Goal: Task Accomplishment & Management: Complete application form

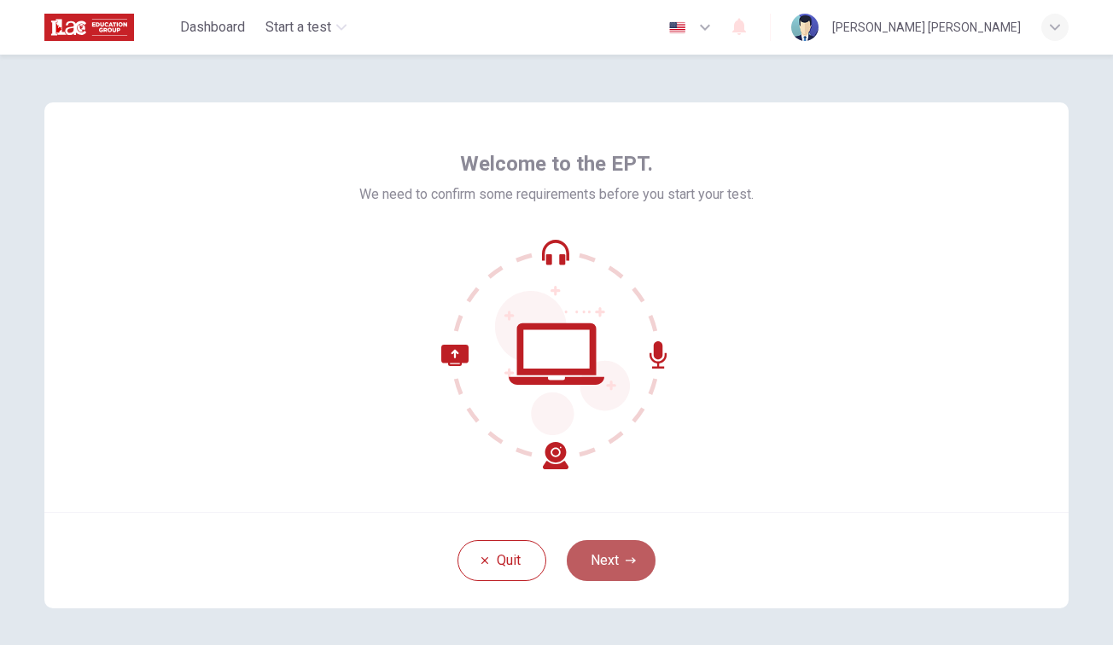
click at [626, 561] on icon "button" at bounding box center [630, 560] width 10 height 6
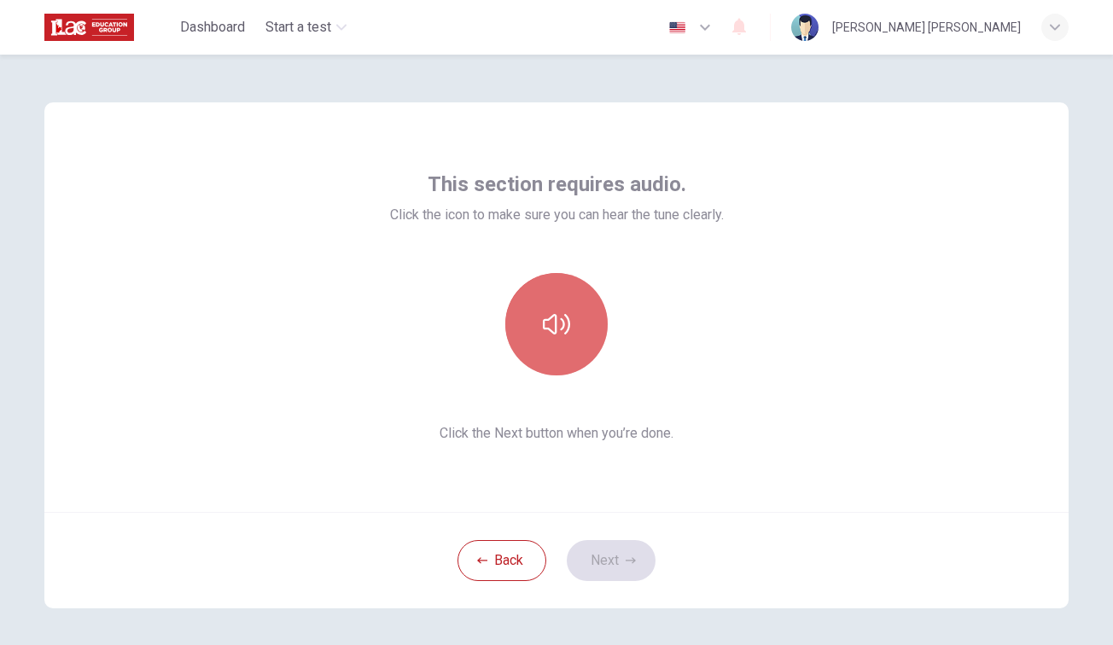
click at [546, 306] on button "button" at bounding box center [556, 324] width 102 height 102
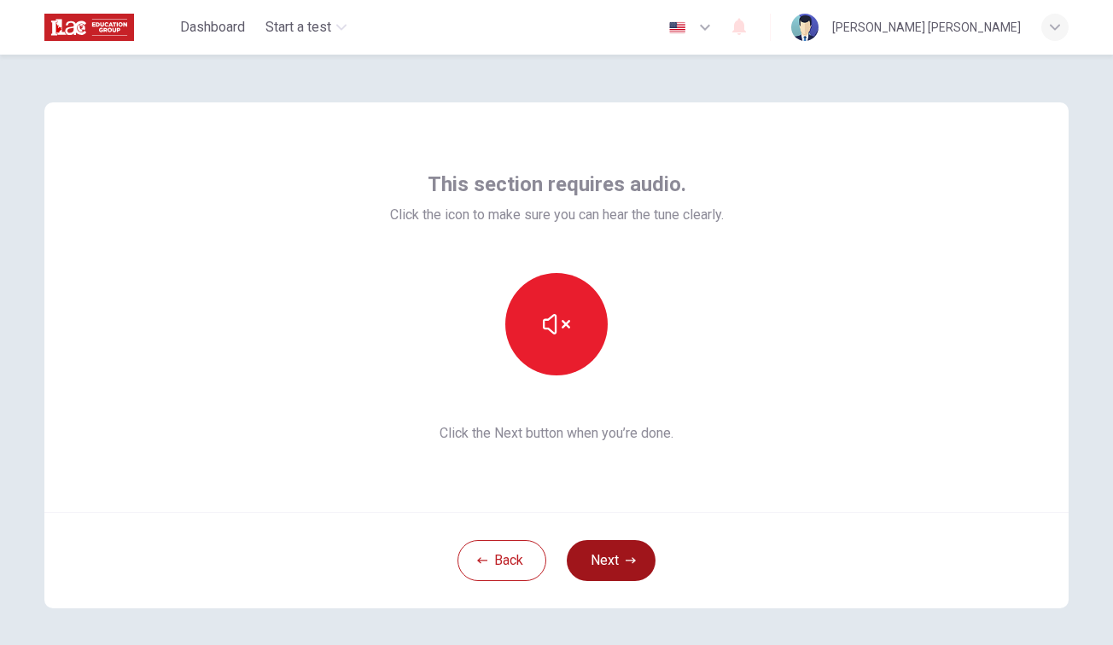
click at [620, 560] on button "Next" at bounding box center [611, 560] width 89 height 41
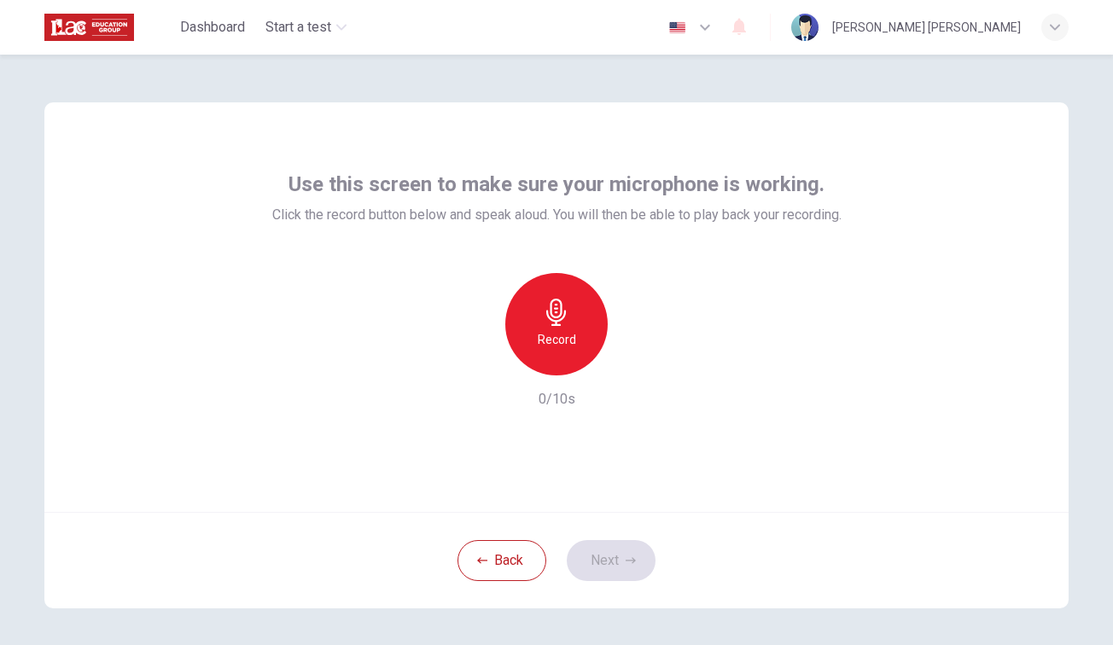
click at [559, 312] on icon "button" at bounding box center [556, 312] width 27 height 27
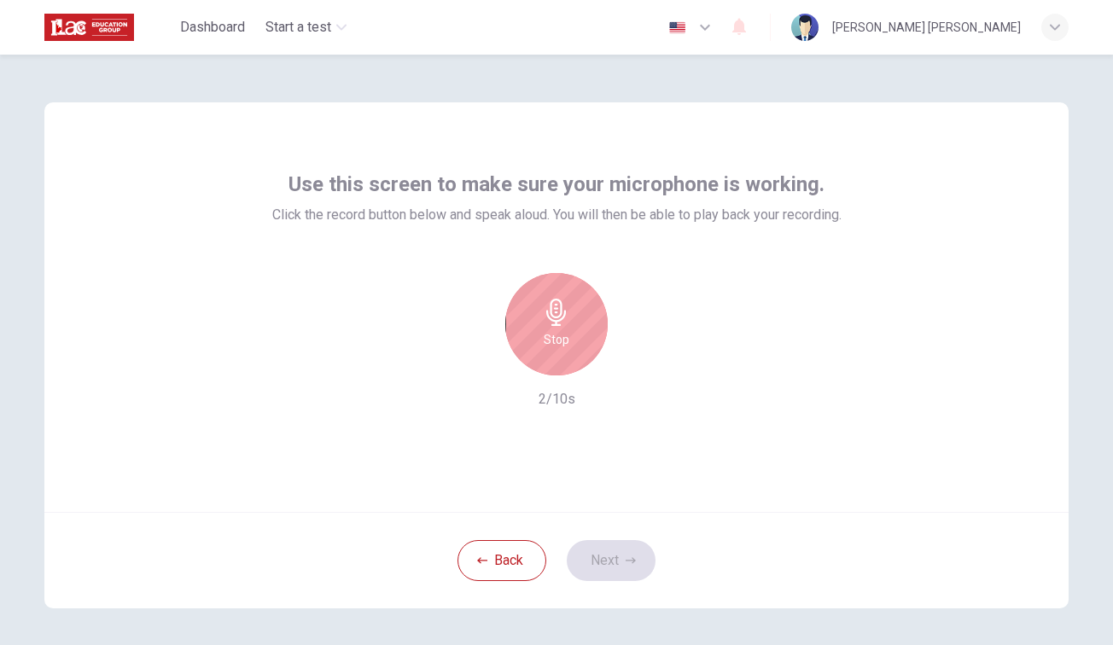
click at [569, 360] on div "Stop" at bounding box center [556, 324] width 102 height 102
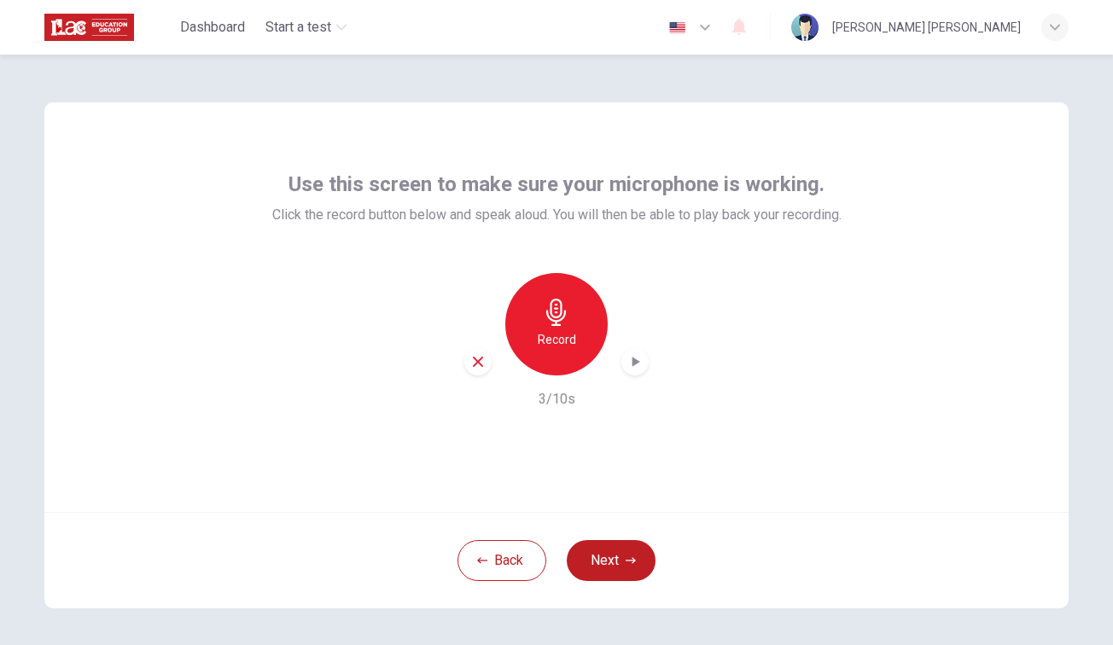
click at [633, 369] on icon "button" at bounding box center [634, 361] width 17 height 17
click at [626, 559] on icon "button" at bounding box center [630, 560] width 10 height 10
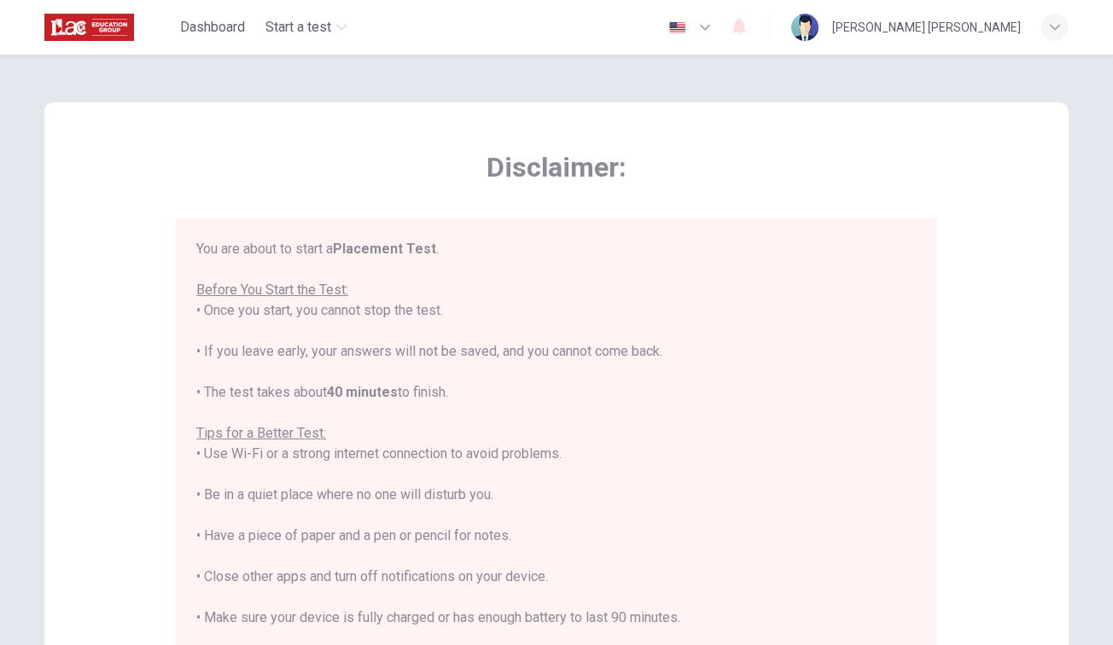
scroll to position [20, 0]
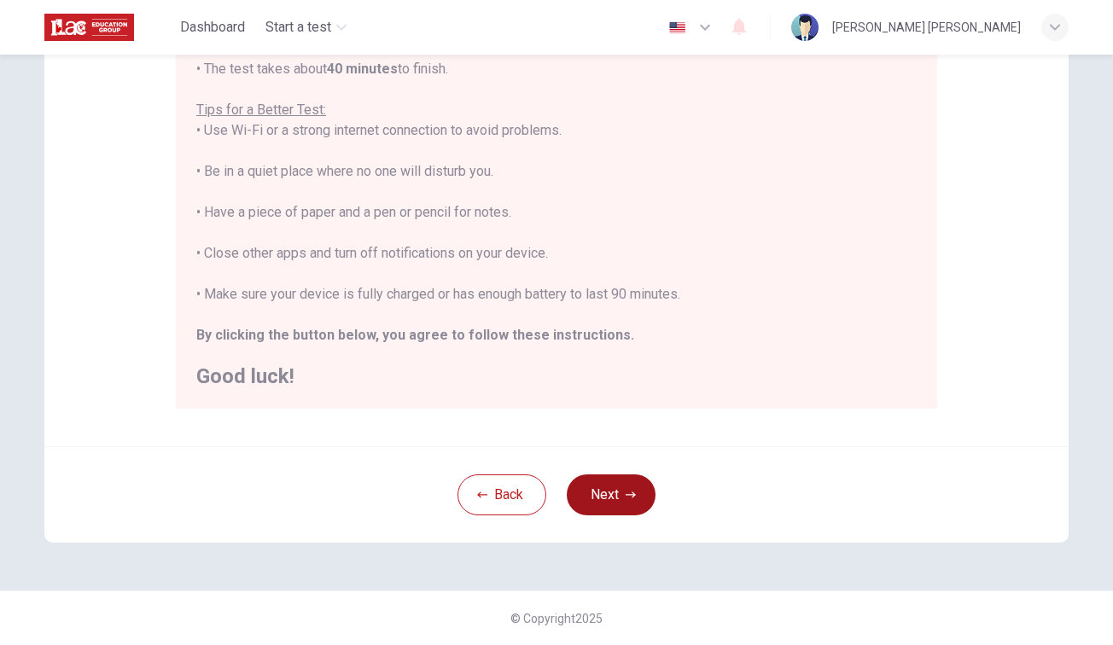
click at [628, 491] on icon "button" at bounding box center [630, 495] width 10 height 10
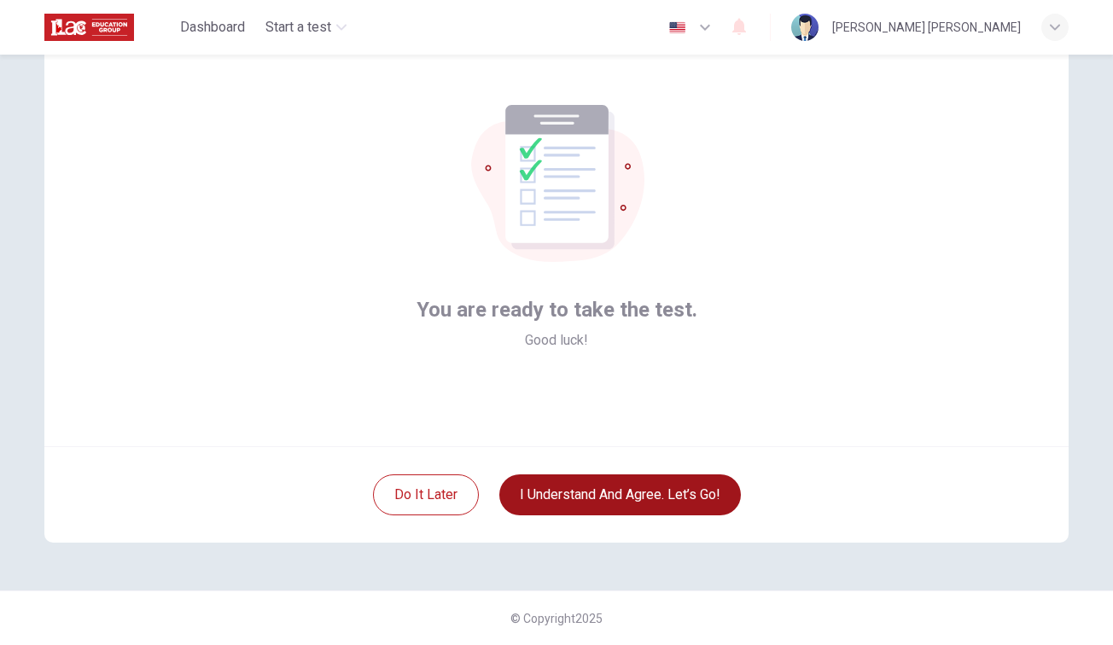
scroll to position [66, 0]
click at [698, 495] on button "I understand and agree. Let’s go!" at bounding box center [619, 494] width 241 height 41
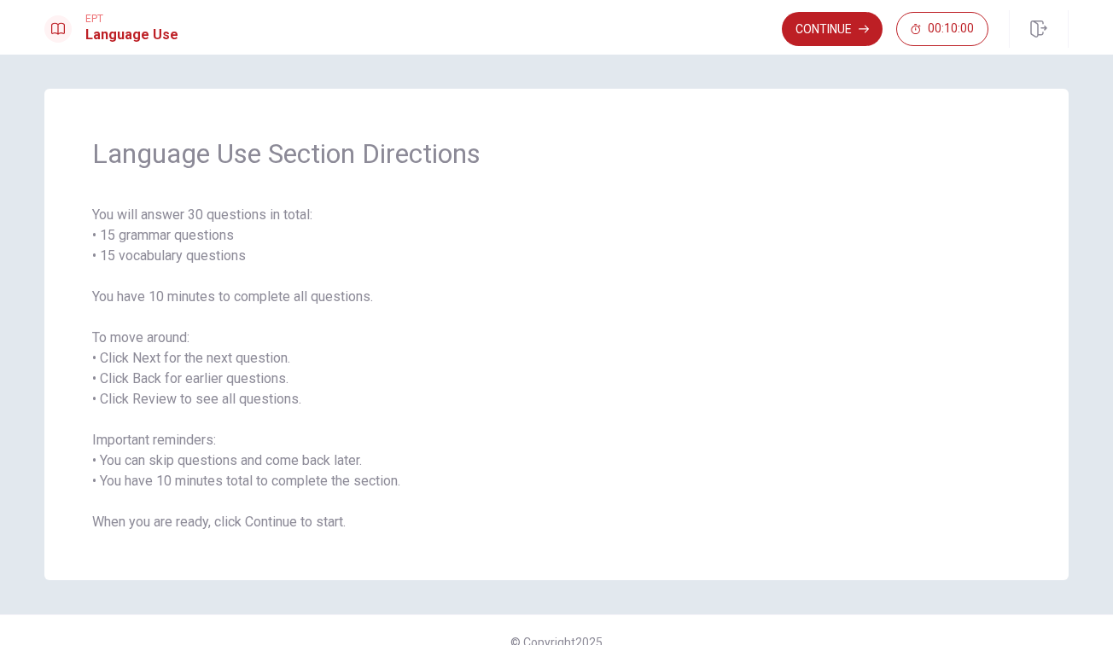
scroll to position [24, 0]
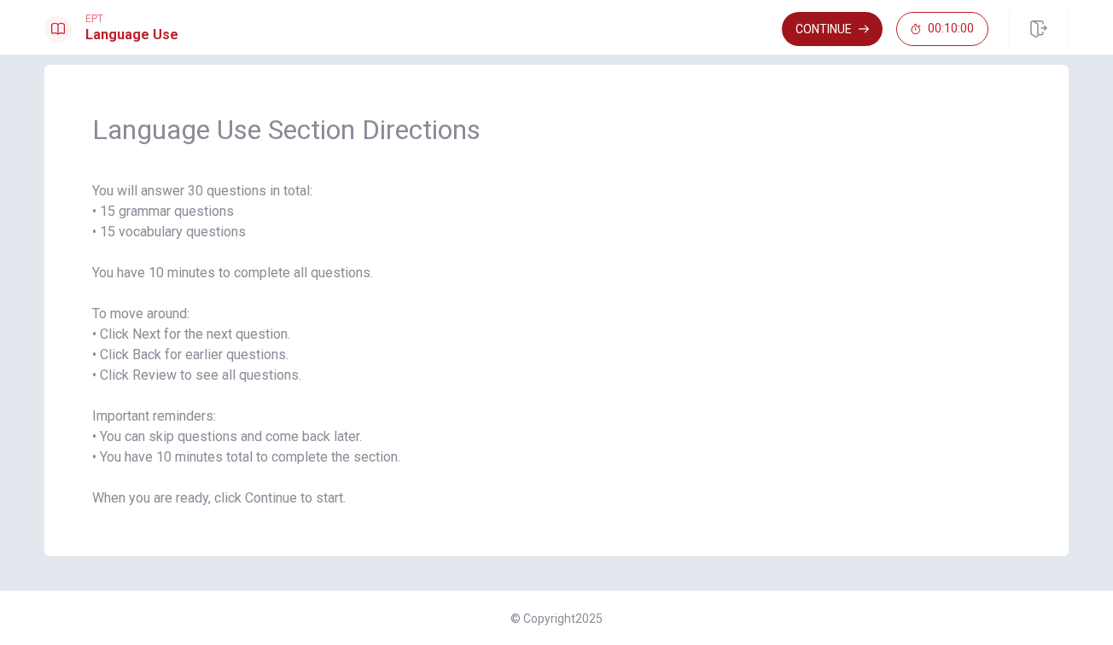
click at [832, 26] on button "Continue" at bounding box center [832, 29] width 101 height 34
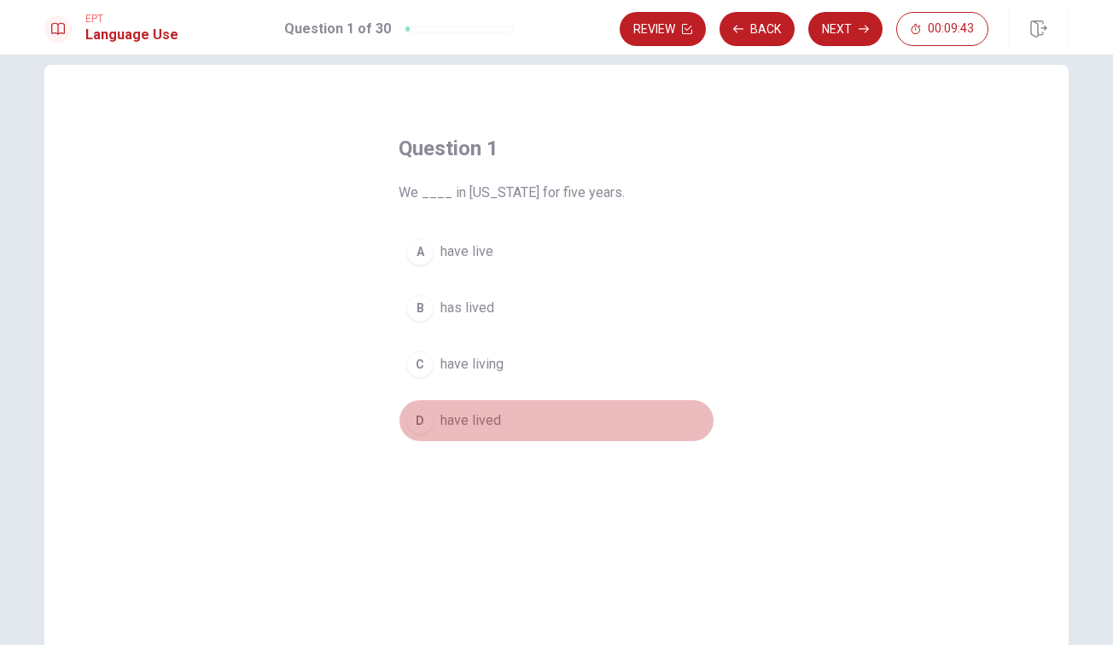
click at [421, 423] on div "D" at bounding box center [419, 420] width 27 height 27
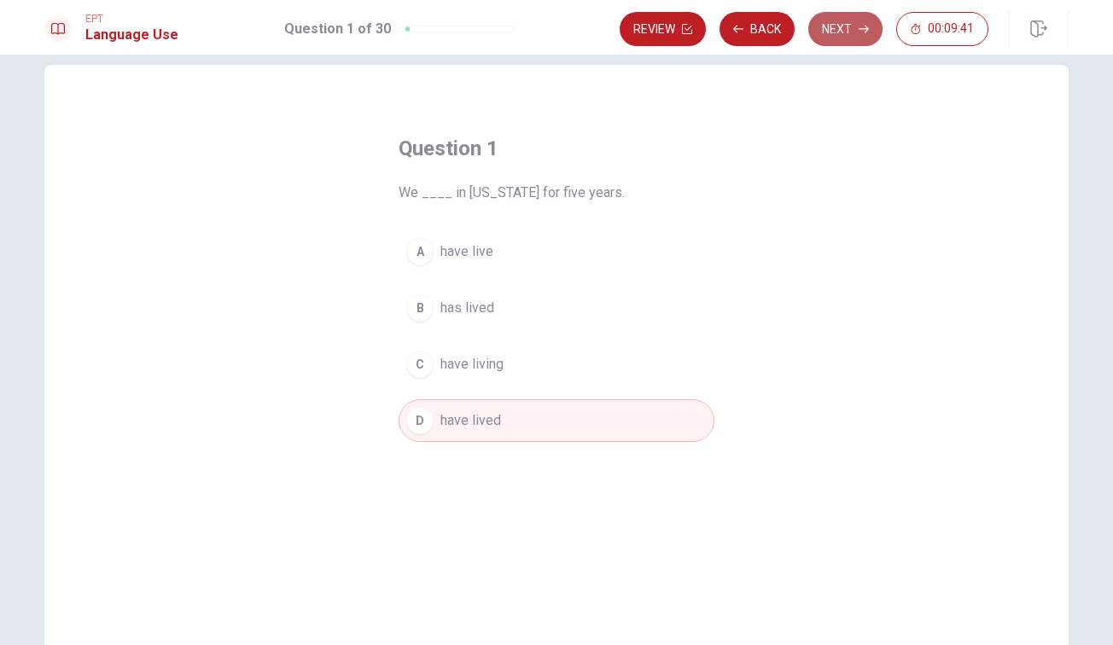
click at [853, 41] on button "Next" at bounding box center [845, 29] width 74 height 34
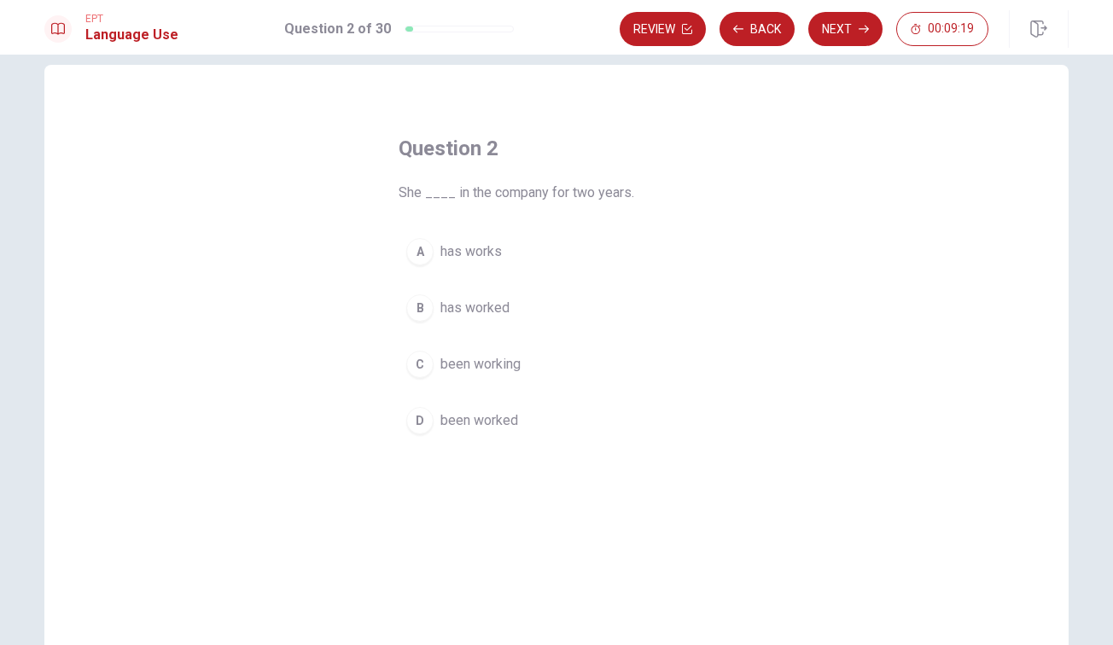
click at [419, 305] on div "B" at bounding box center [419, 307] width 27 height 27
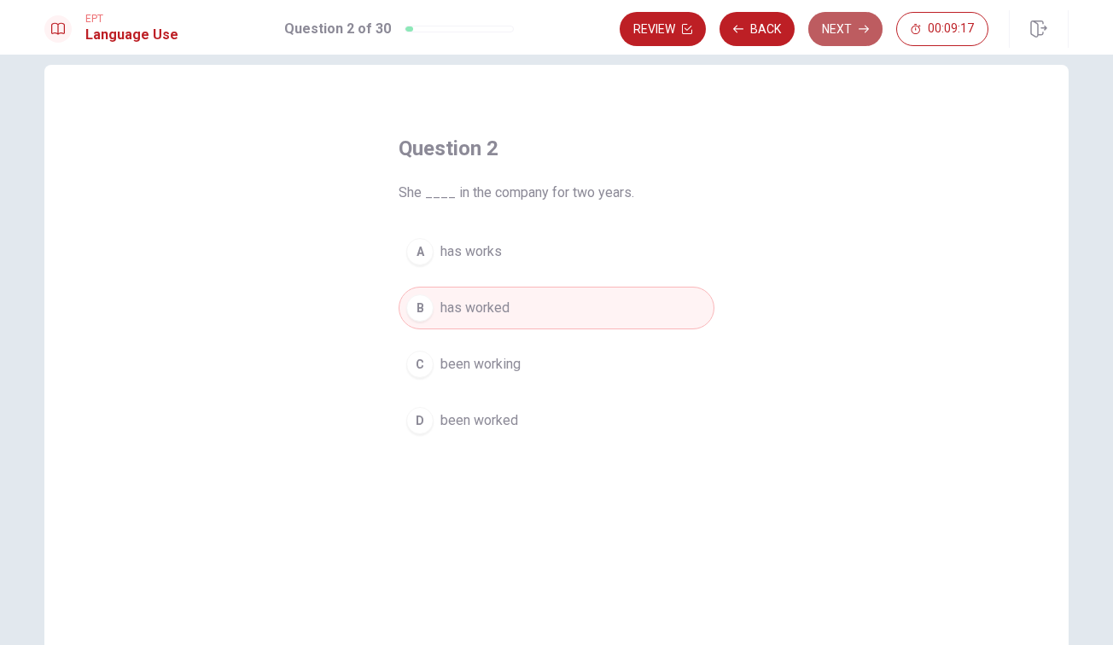
click at [844, 38] on button "Next" at bounding box center [845, 29] width 74 height 34
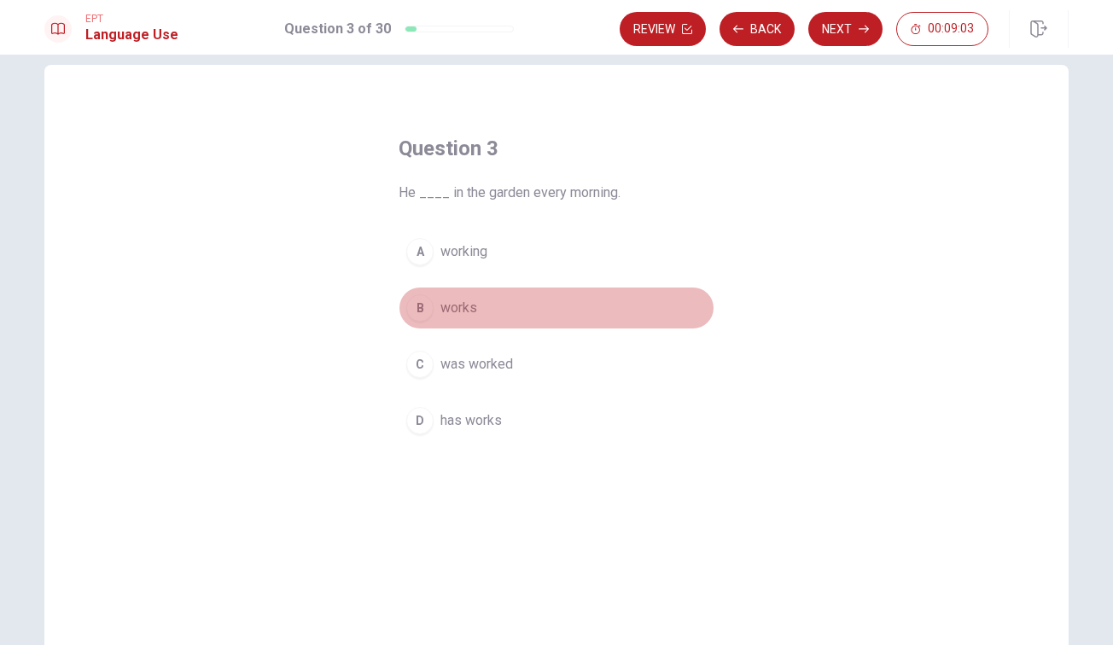
click at [421, 308] on div "B" at bounding box center [419, 307] width 27 height 27
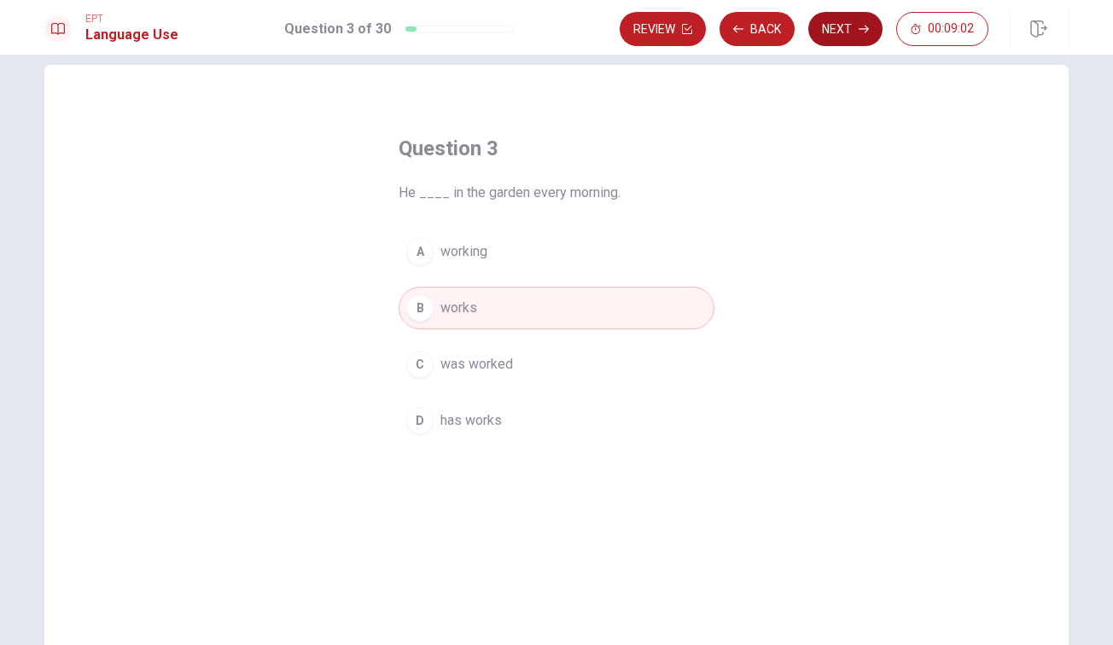
click at [841, 36] on button "Next" at bounding box center [845, 29] width 74 height 34
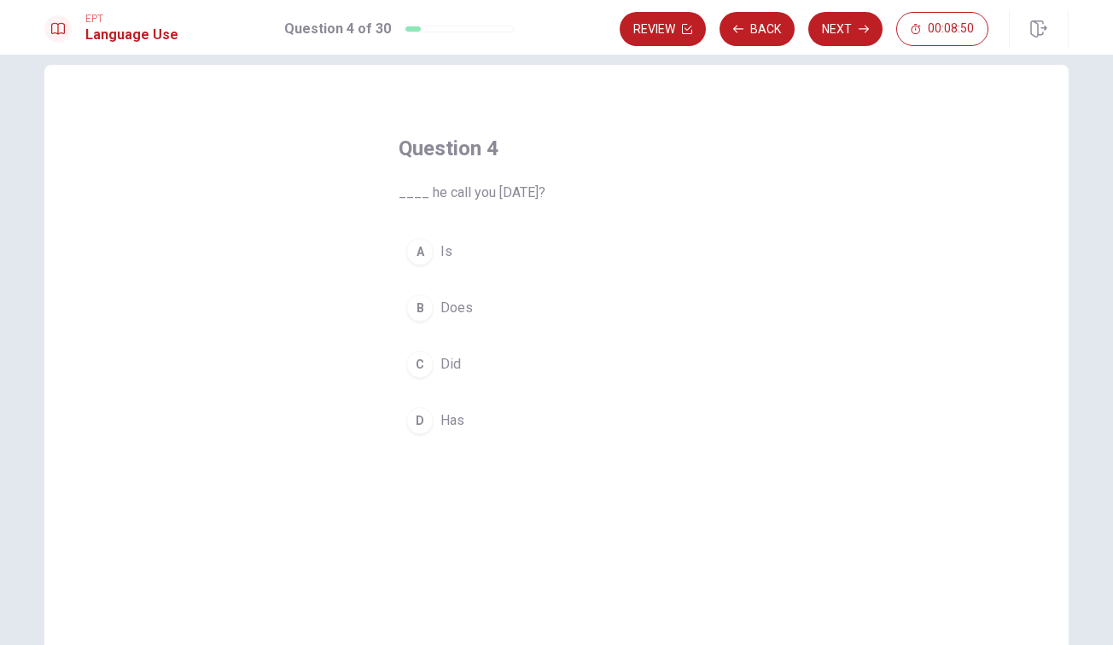
click at [422, 425] on div "D" at bounding box center [419, 420] width 27 height 27
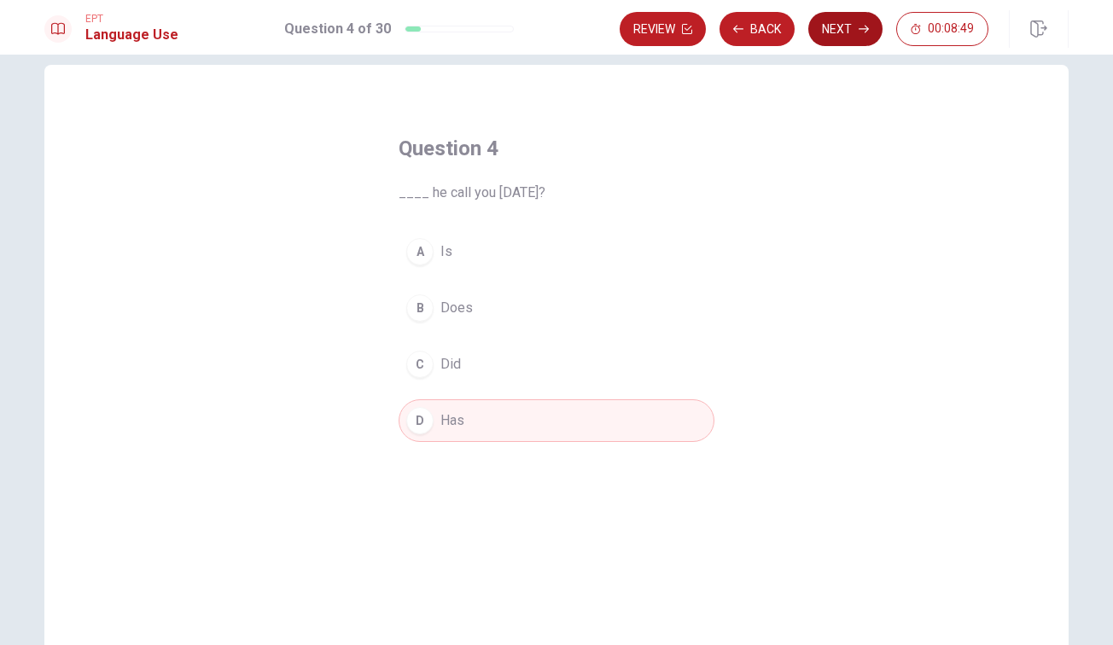
click at [837, 36] on button "Next" at bounding box center [845, 29] width 74 height 34
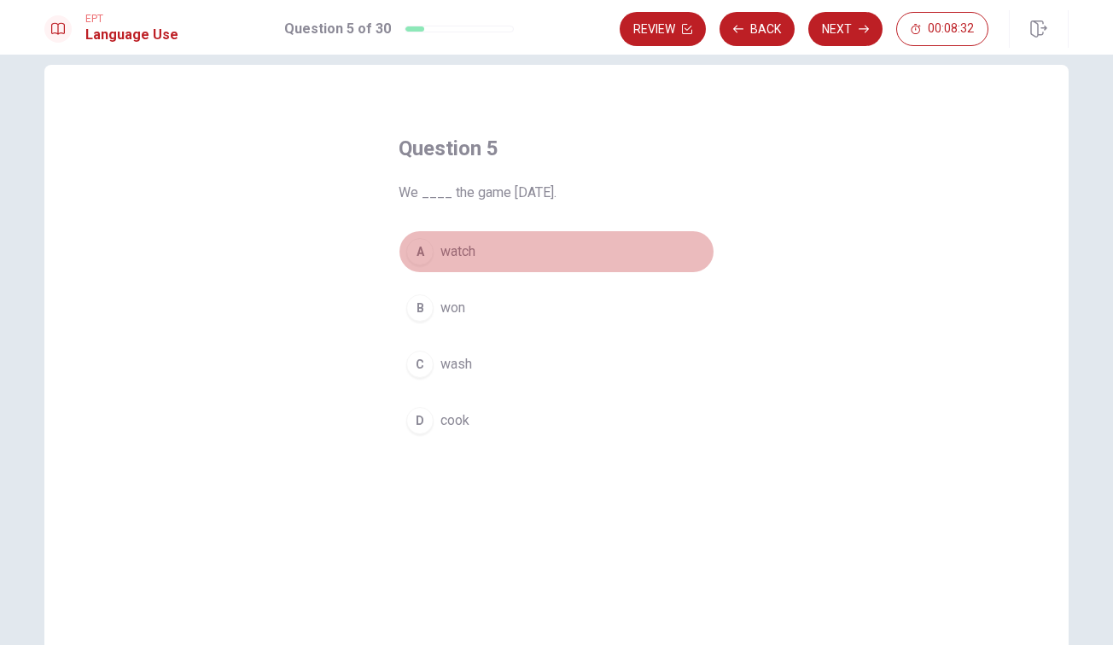
click at [422, 253] on div "A" at bounding box center [419, 251] width 27 height 27
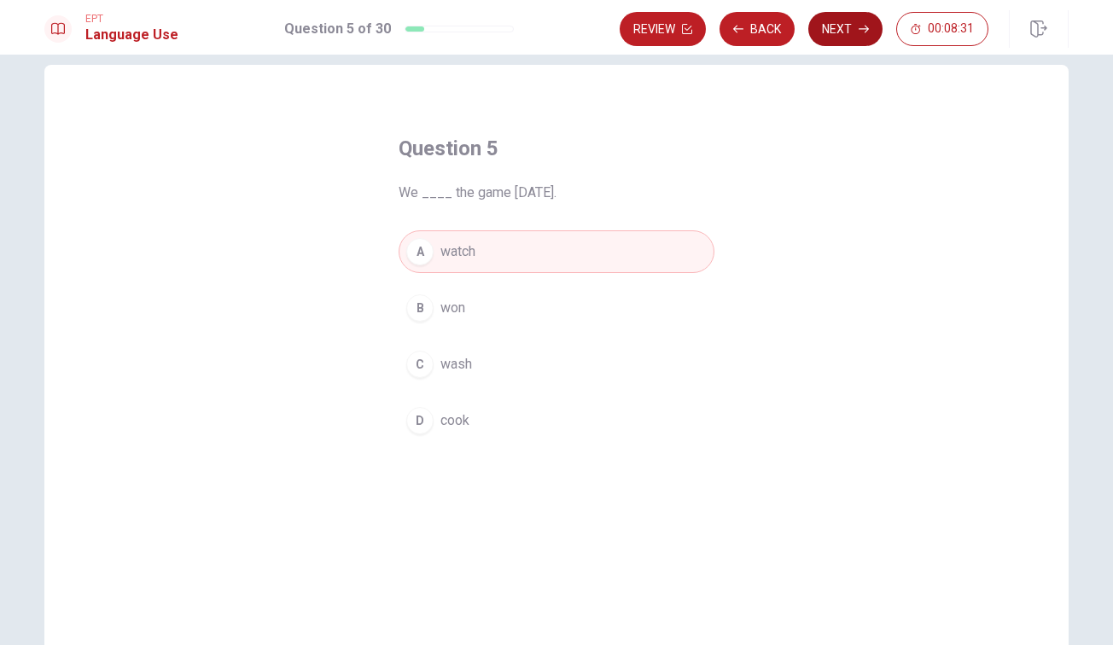
click at [845, 42] on button "Next" at bounding box center [845, 29] width 74 height 34
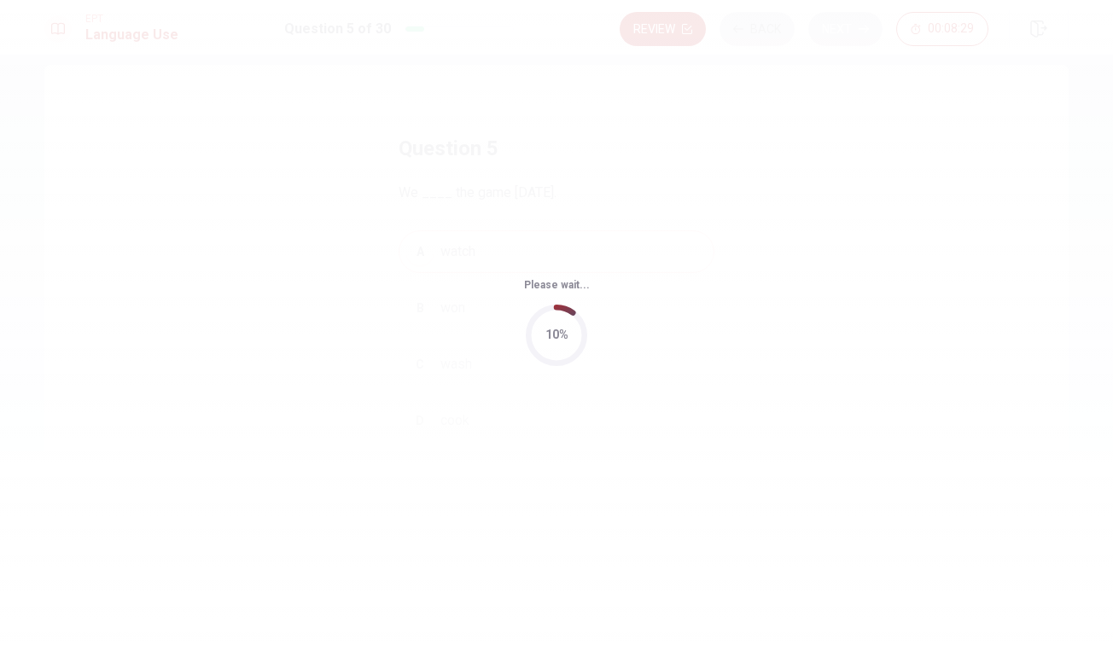
scroll to position [0, 0]
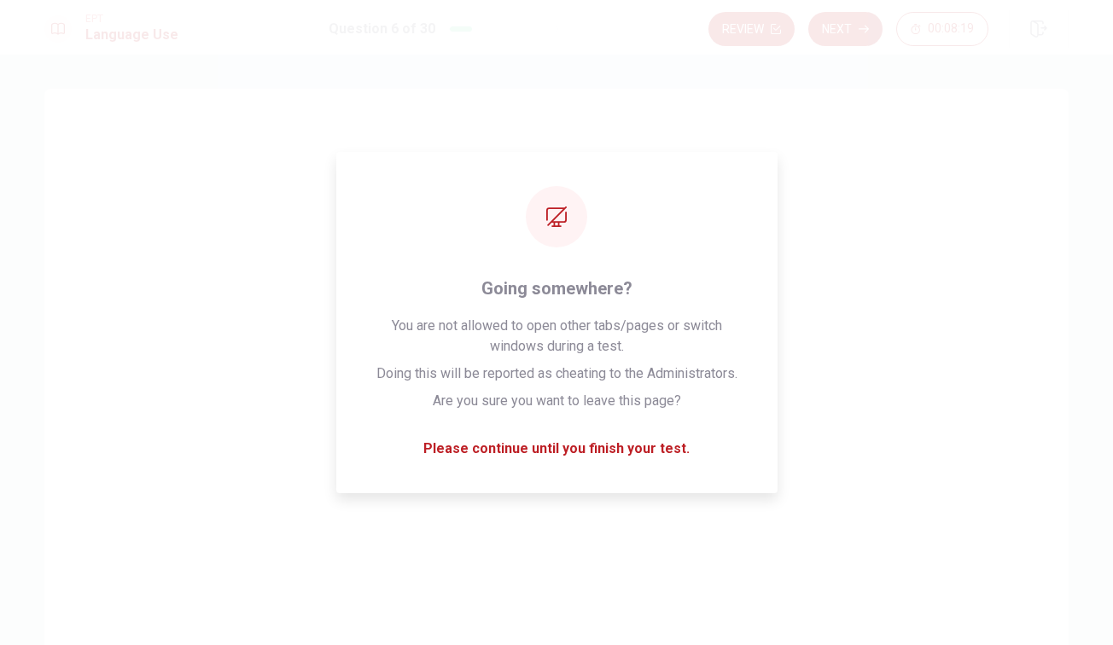
click at [295, 318] on div "Question 6 The weather is ____ [DATE]. A loud B empty C warm D tall" at bounding box center [556, 385] width 1024 height 593
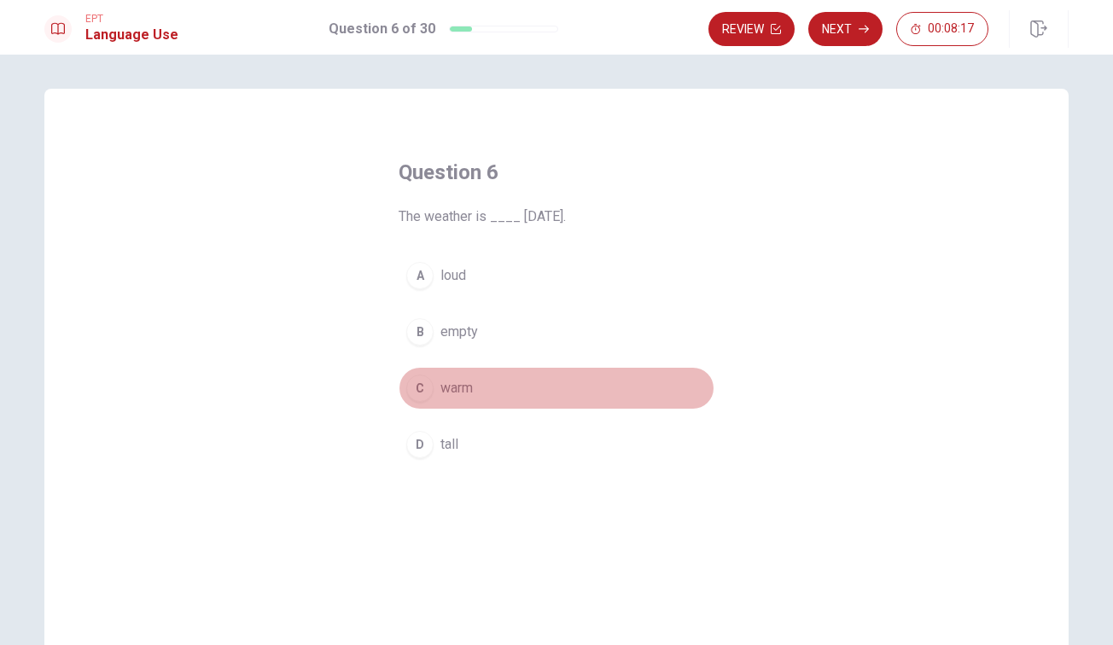
click at [423, 385] on div "C" at bounding box center [419, 388] width 27 height 27
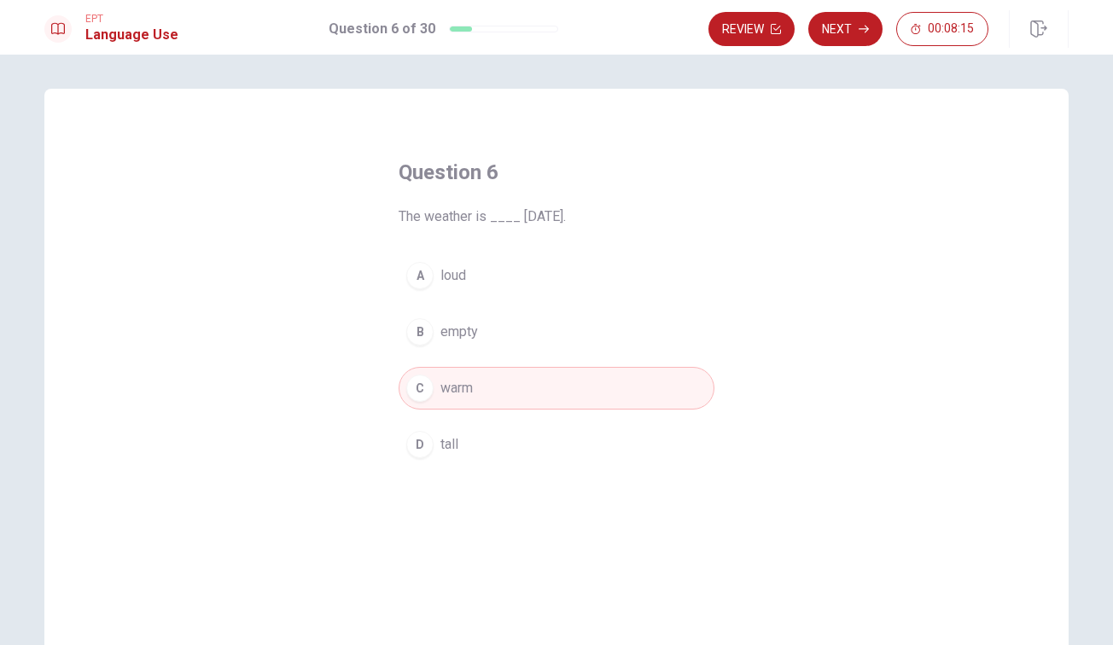
drag, startPoint x: 853, startPoint y: 27, endPoint x: 825, endPoint y: 191, distance: 166.2
click at [854, 28] on button "Next" at bounding box center [845, 29] width 74 height 34
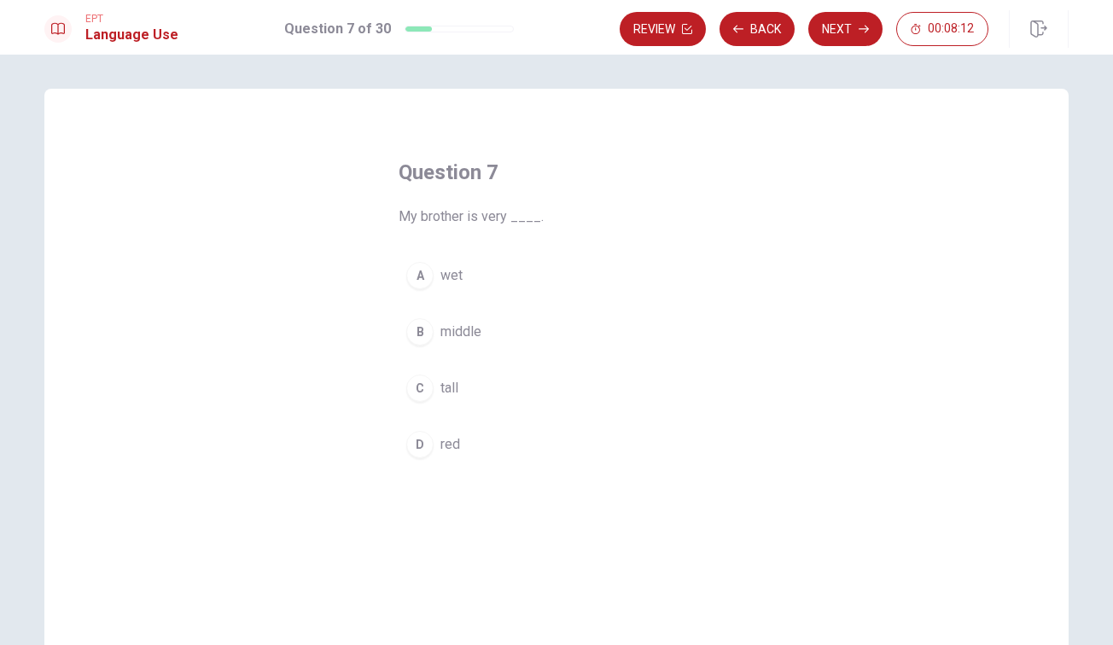
click at [416, 386] on div "C" at bounding box center [419, 388] width 27 height 27
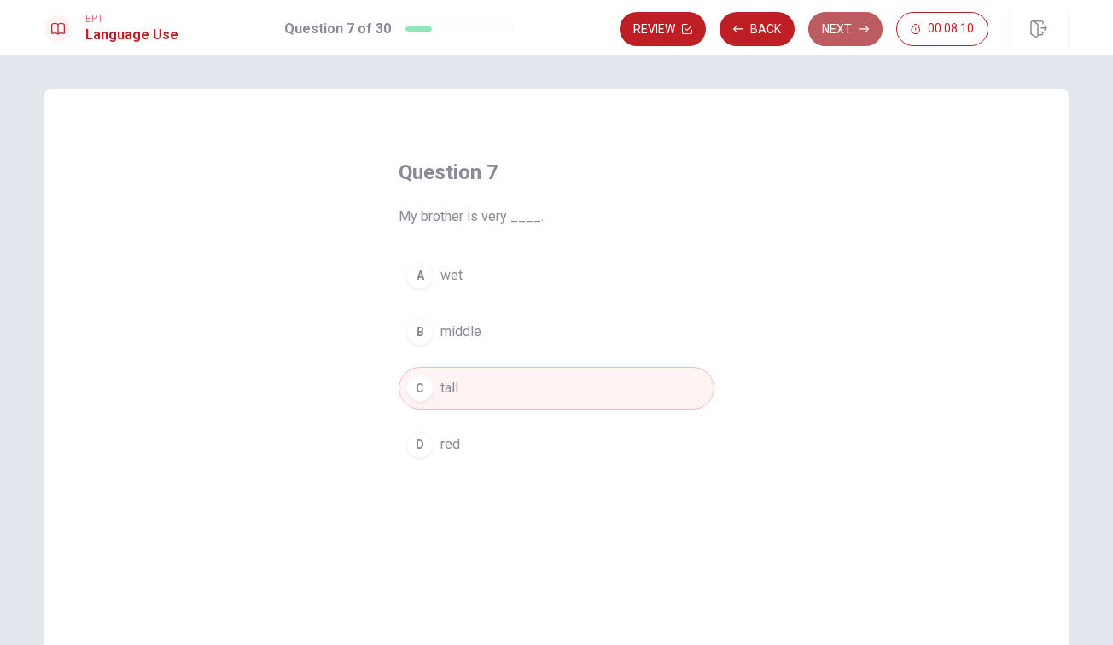
click at [834, 34] on button "Next" at bounding box center [845, 29] width 74 height 34
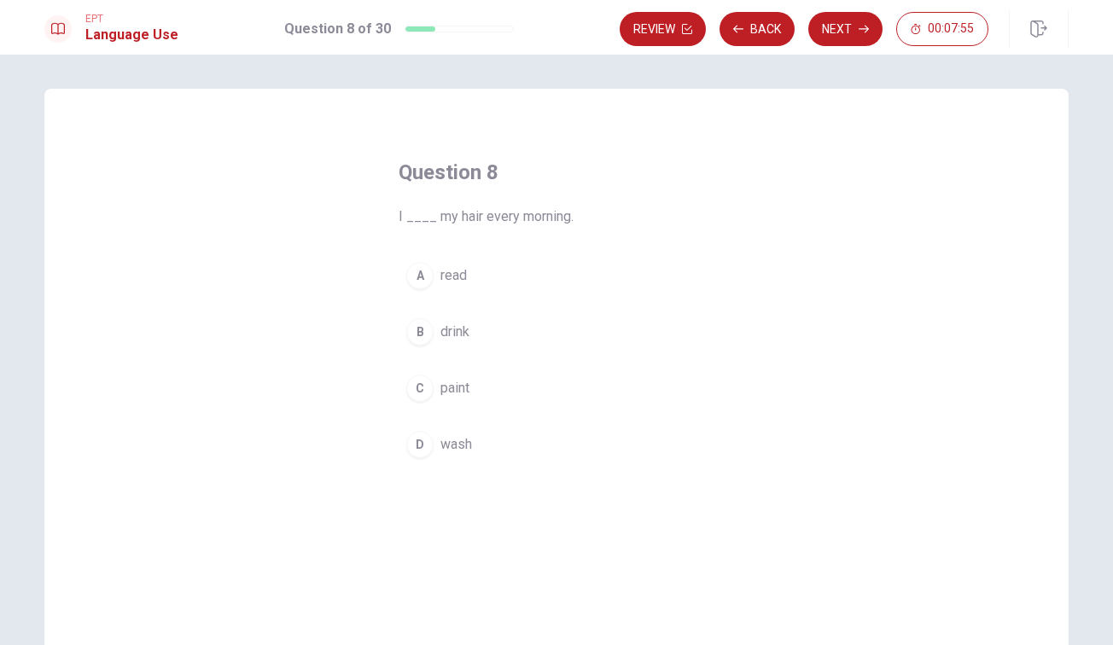
click at [421, 445] on div "D" at bounding box center [419, 444] width 27 height 27
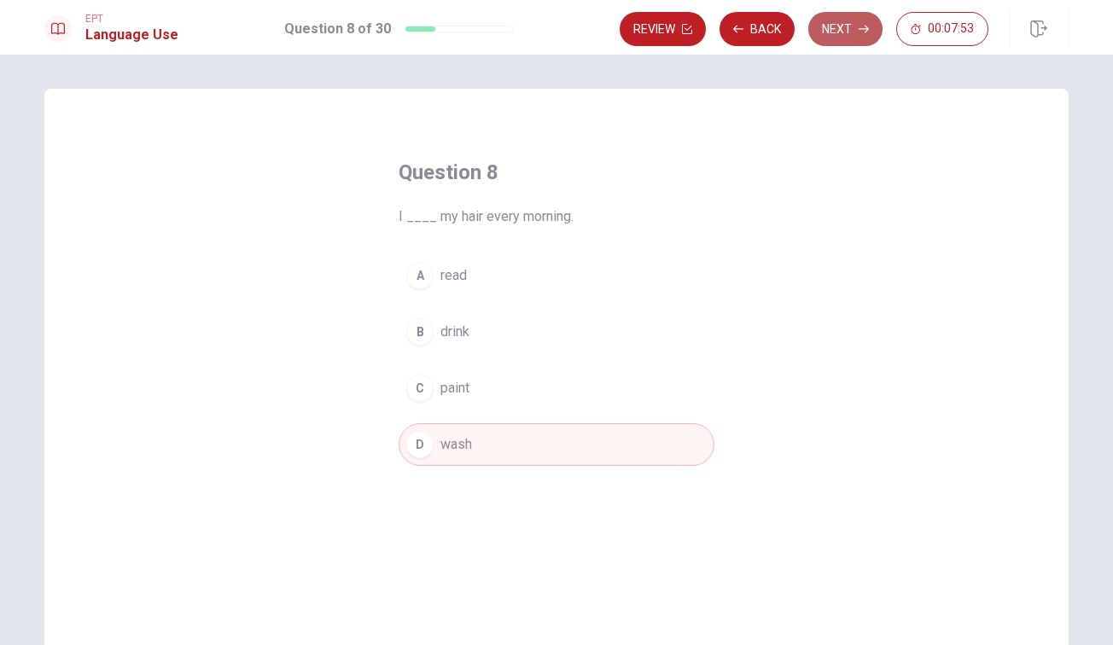
click at [839, 32] on button "Next" at bounding box center [845, 29] width 74 height 34
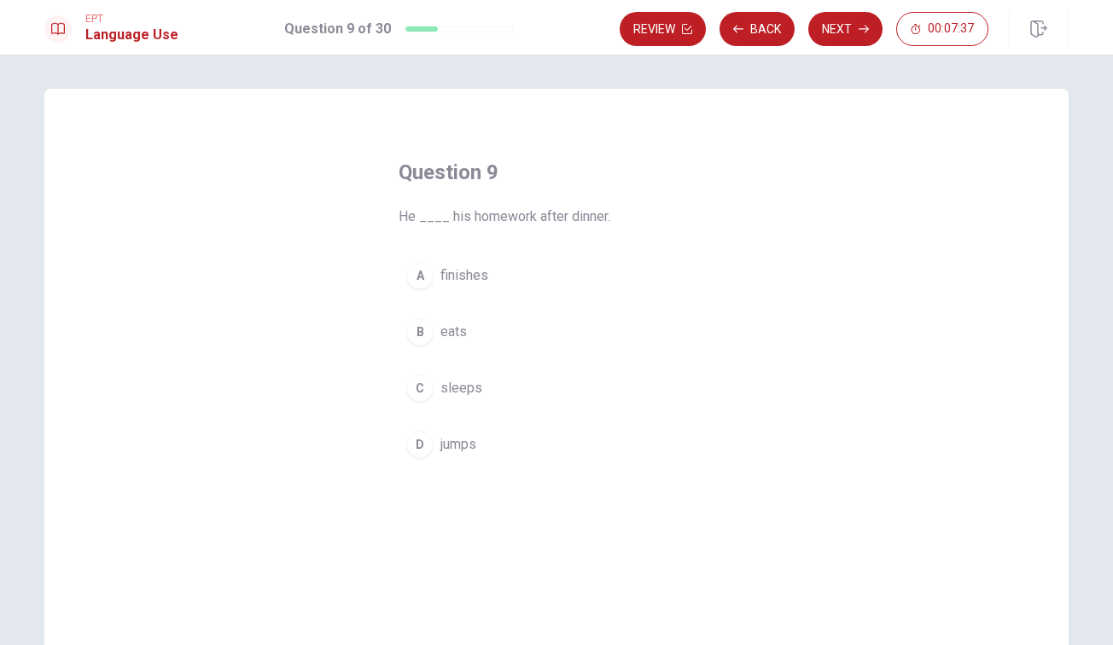
click at [421, 273] on div "A" at bounding box center [419, 275] width 27 height 27
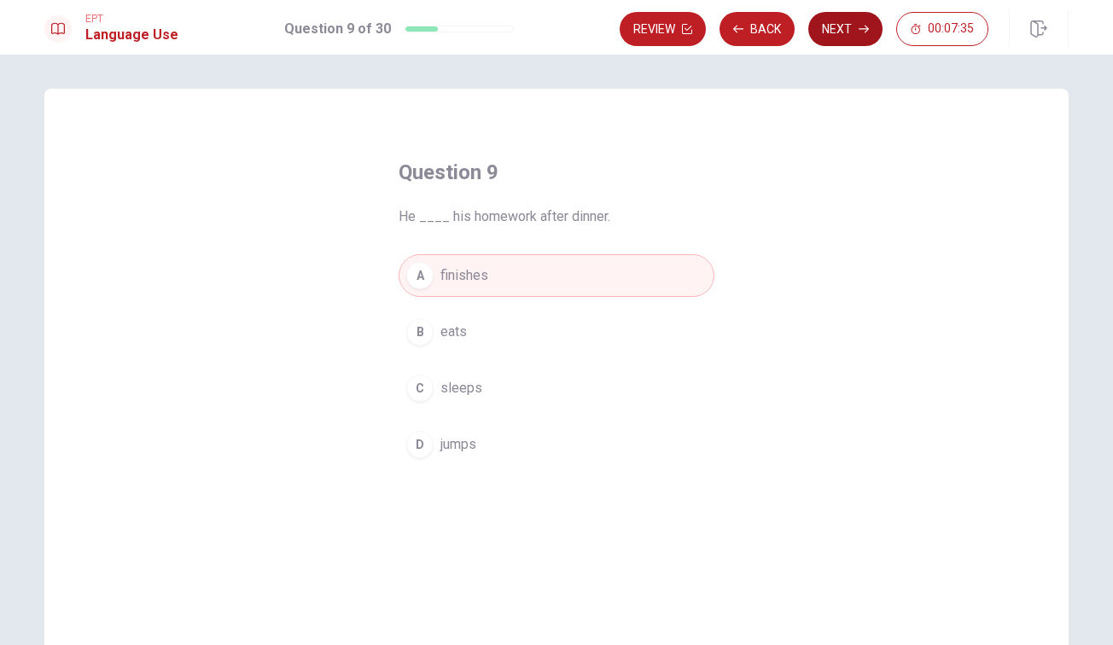
click at [837, 25] on button "Next" at bounding box center [845, 29] width 74 height 34
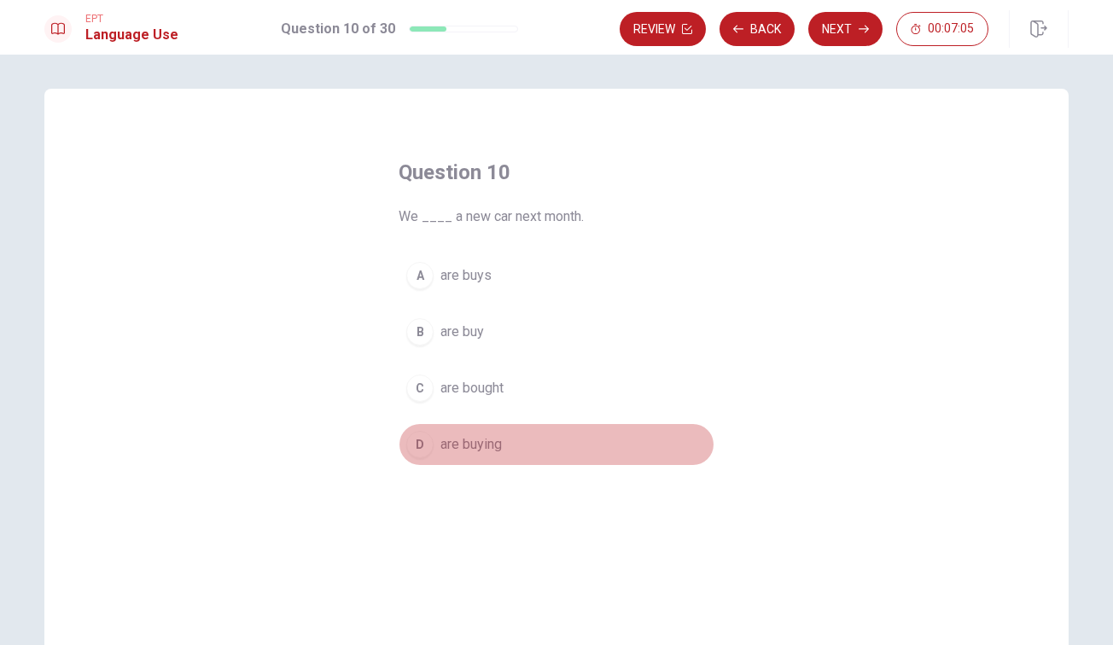
click at [424, 448] on div "D" at bounding box center [419, 444] width 27 height 27
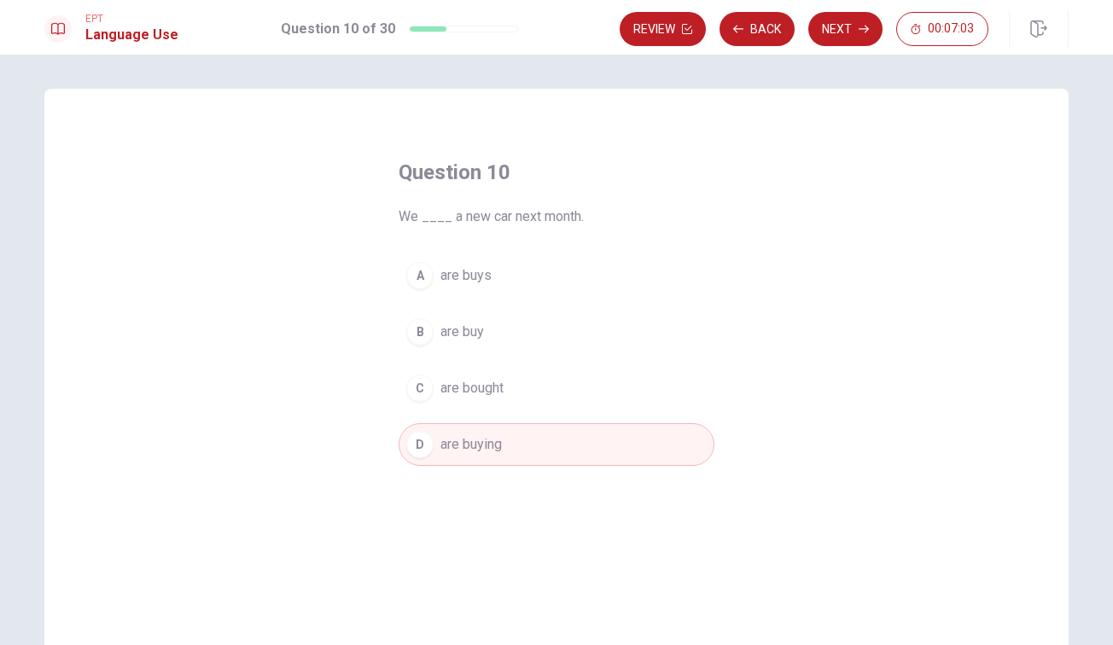
click at [834, 32] on button "Next" at bounding box center [845, 29] width 74 height 34
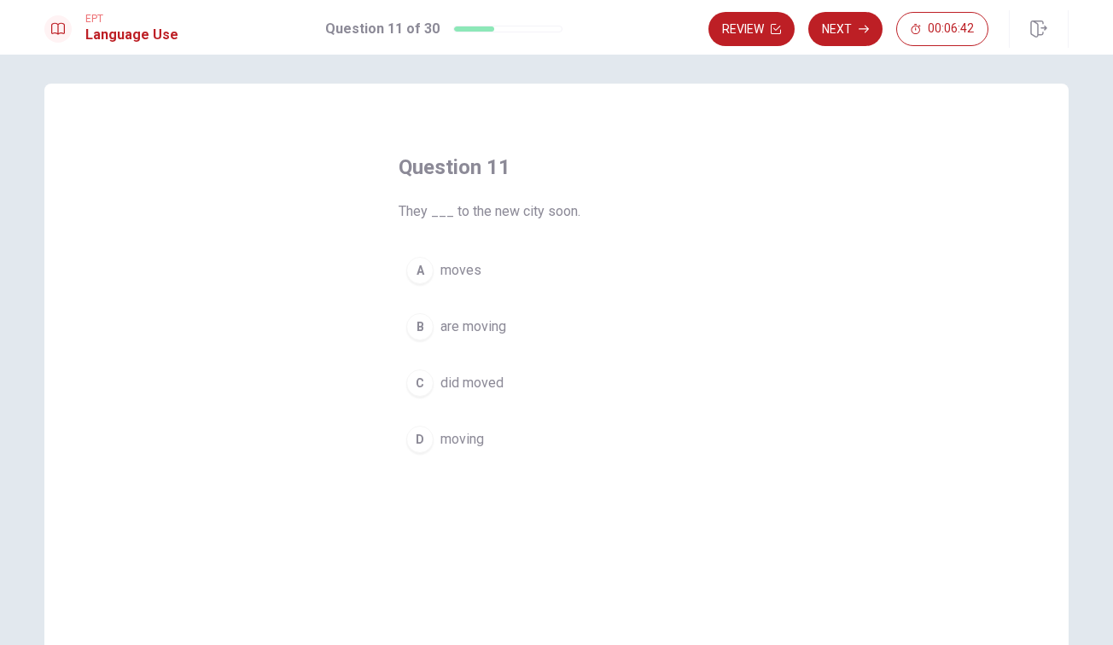
scroll to position [9, 0]
click at [416, 323] on div "B" at bounding box center [419, 322] width 27 height 27
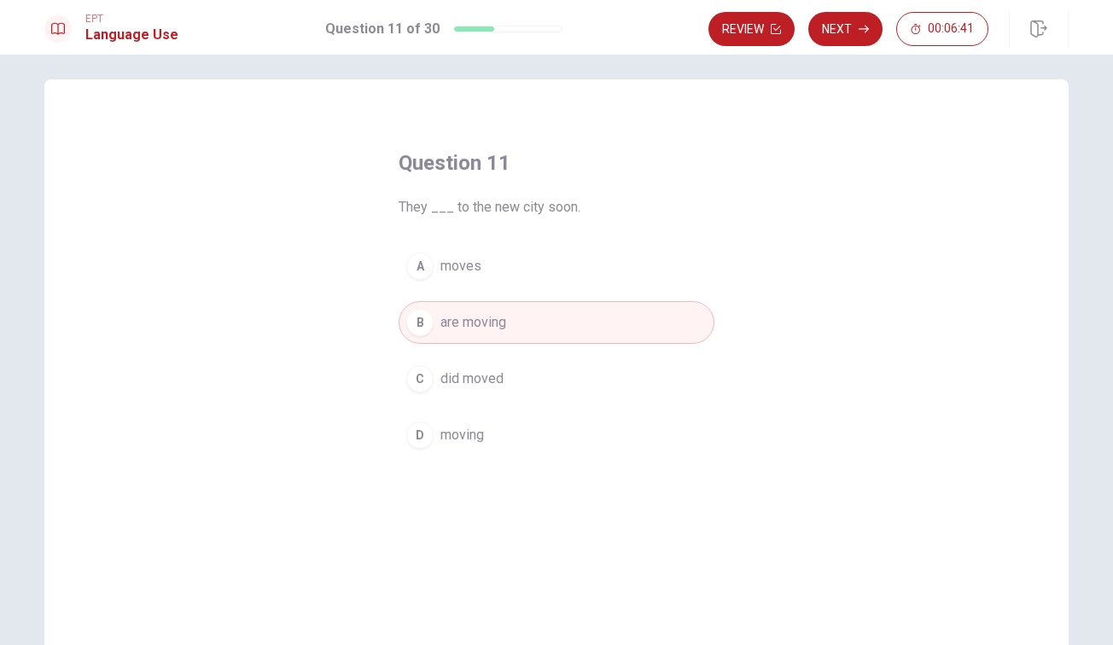
scroll to position [0, 0]
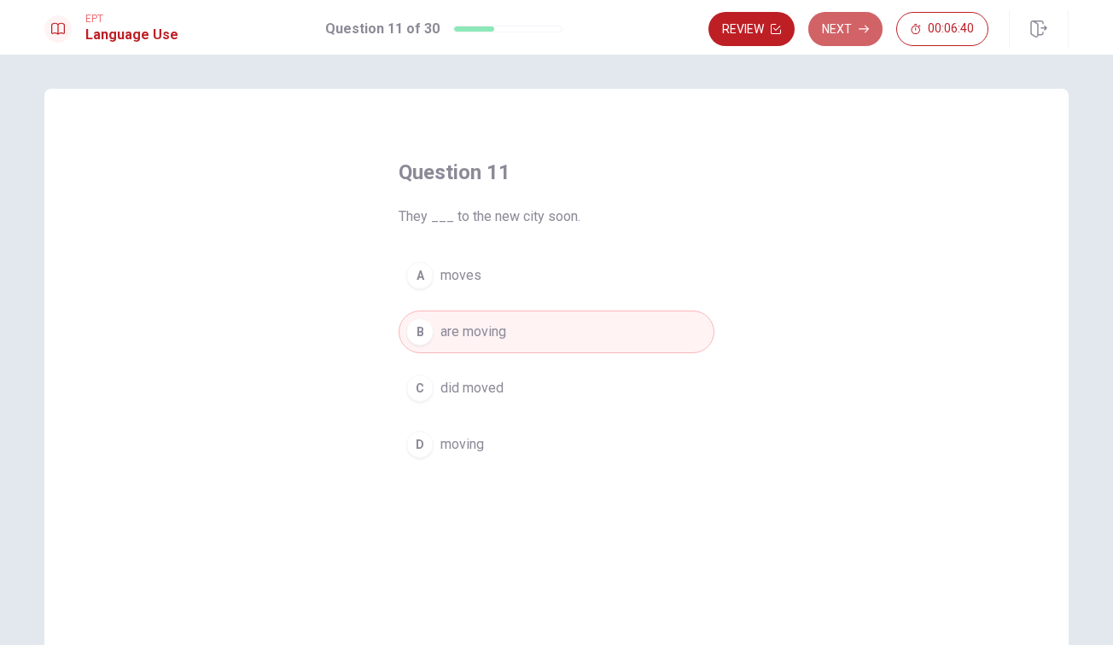
drag, startPoint x: 853, startPoint y: 28, endPoint x: 840, endPoint y: 168, distance: 140.5
click at [853, 29] on button "Next" at bounding box center [845, 29] width 74 height 34
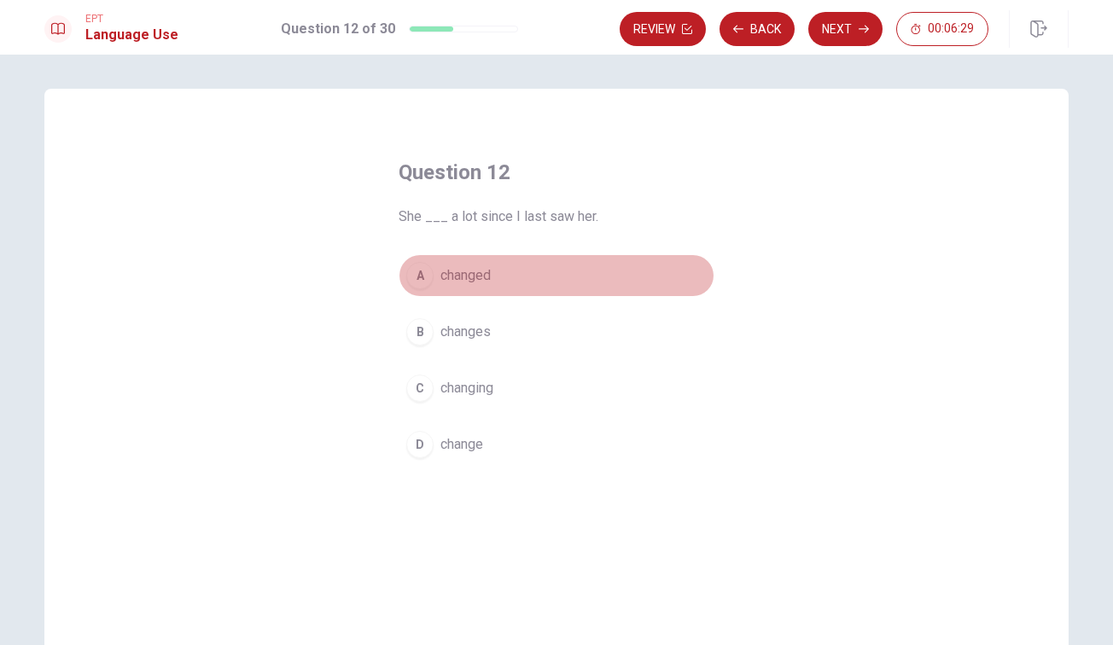
click at [415, 277] on div "A" at bounding box center [419, 275] width 27 height 27
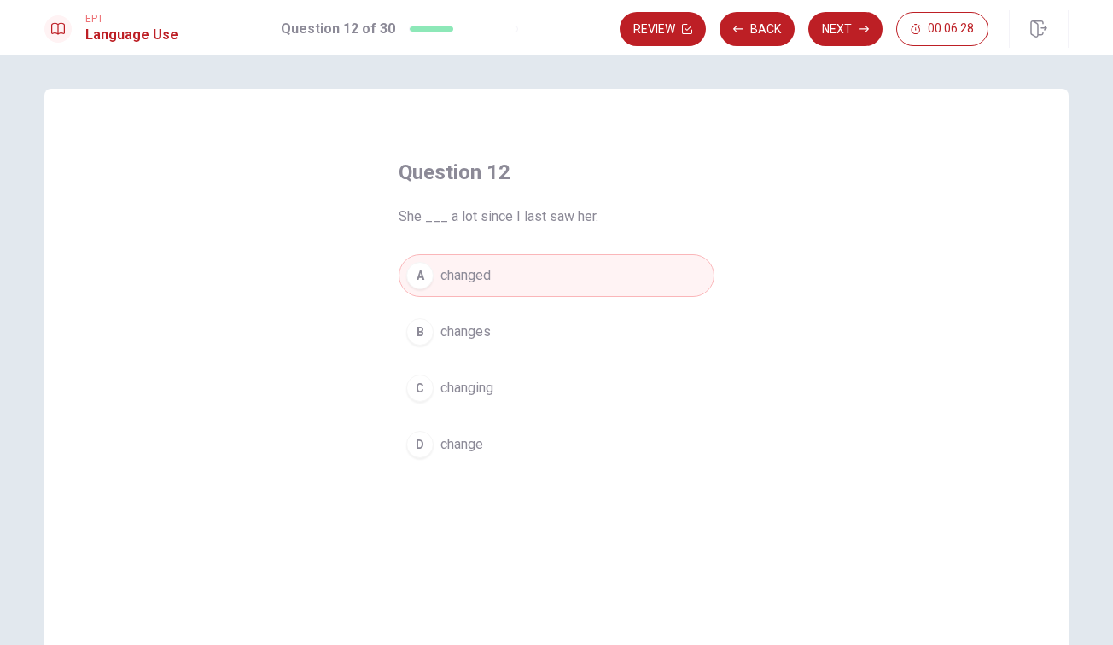
scroll to position [6, 0]
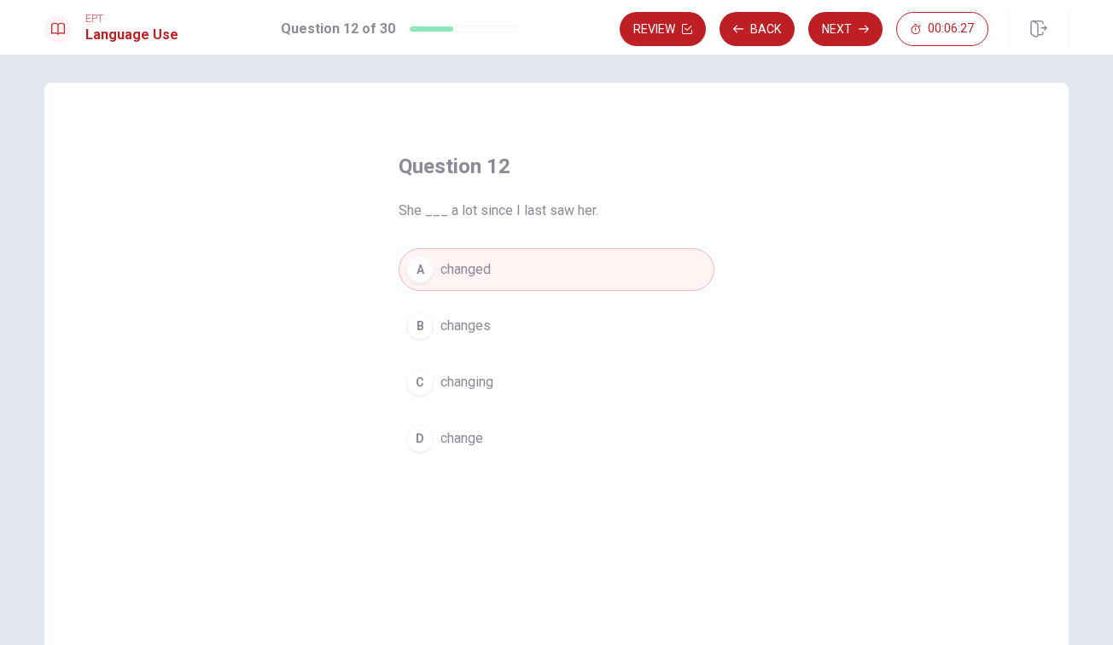
click at [846, 26] on button "Next" at bounding box center [845, 29] width 74 height 34
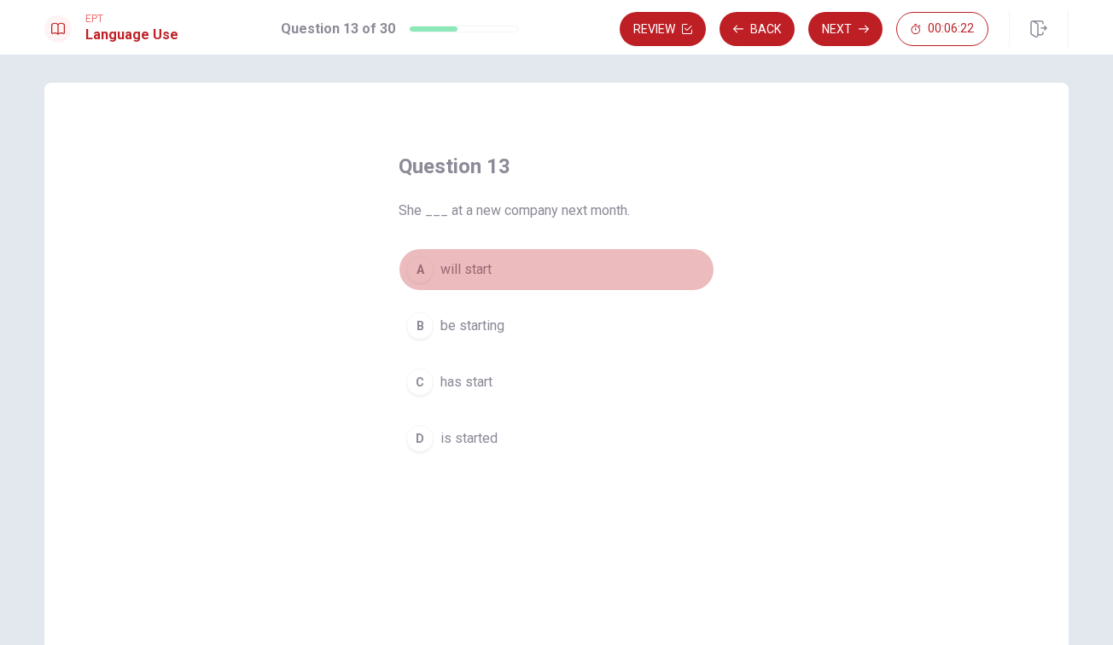
click at [422, 272] on div "A" at bounding box center [419, 269] width 27 height 27
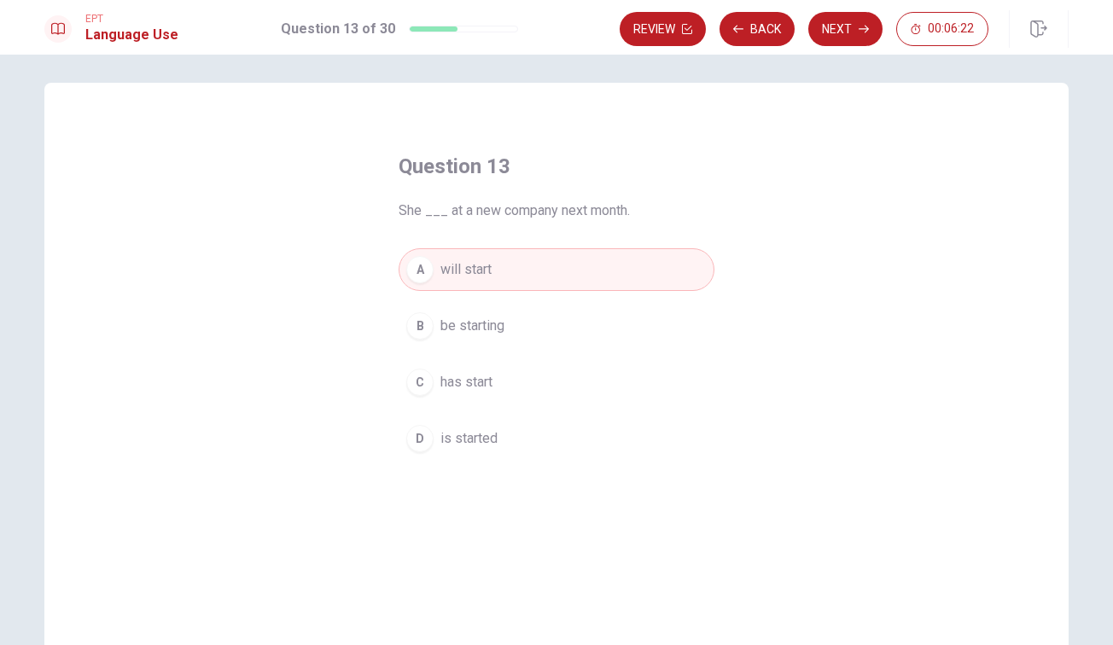
scroll to position [0, 0]
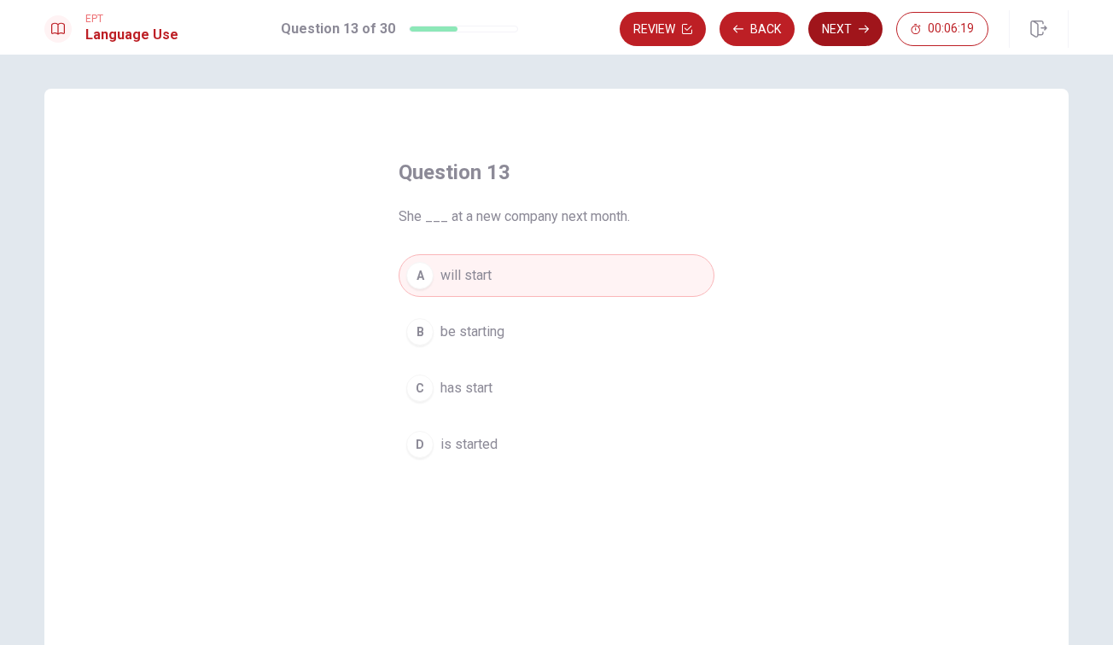
click at [836, 25] on button "Next" at bounding box center [845, 29] width 74 height 34
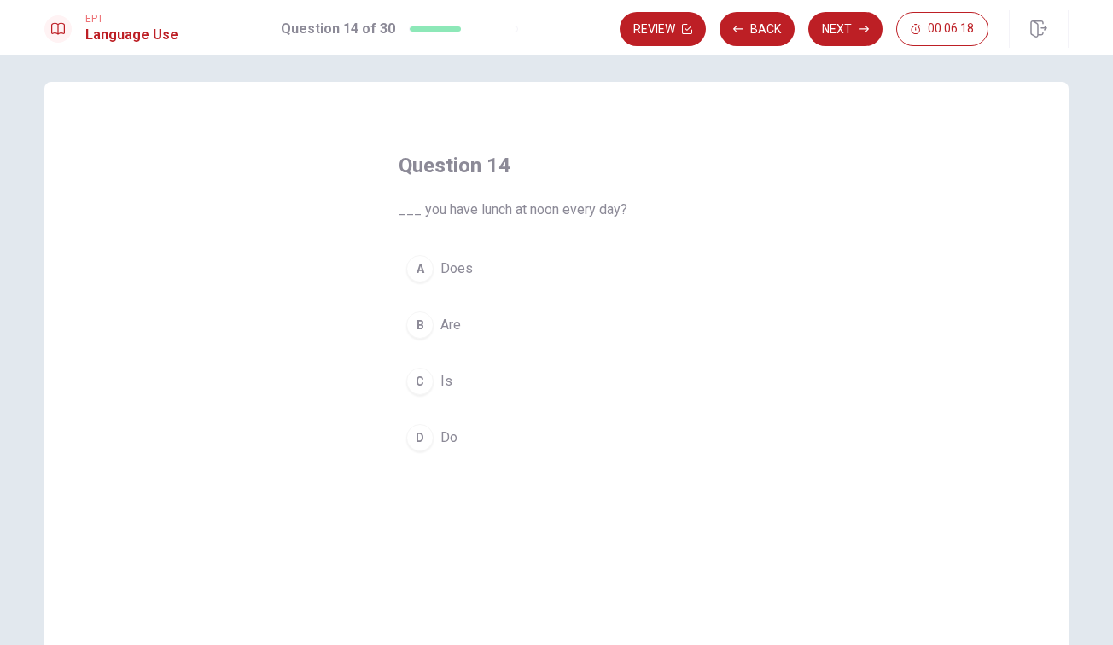
scroll to position [8, 0]
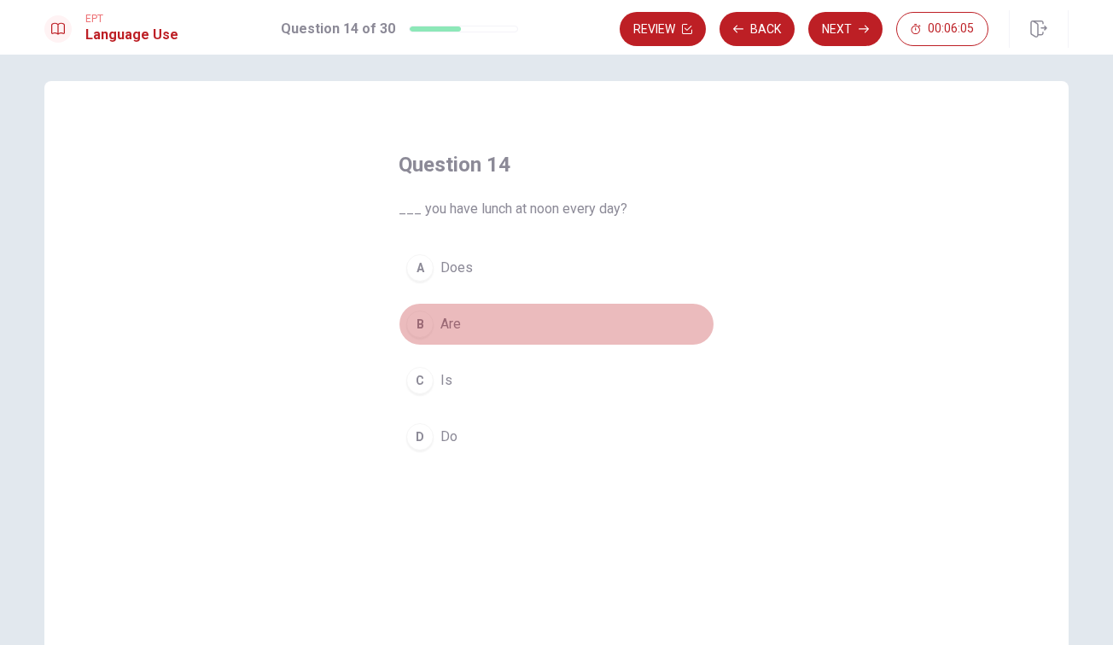
click at [418, 323] on div "B" at bounding box center [419, 324] width 27 height 27
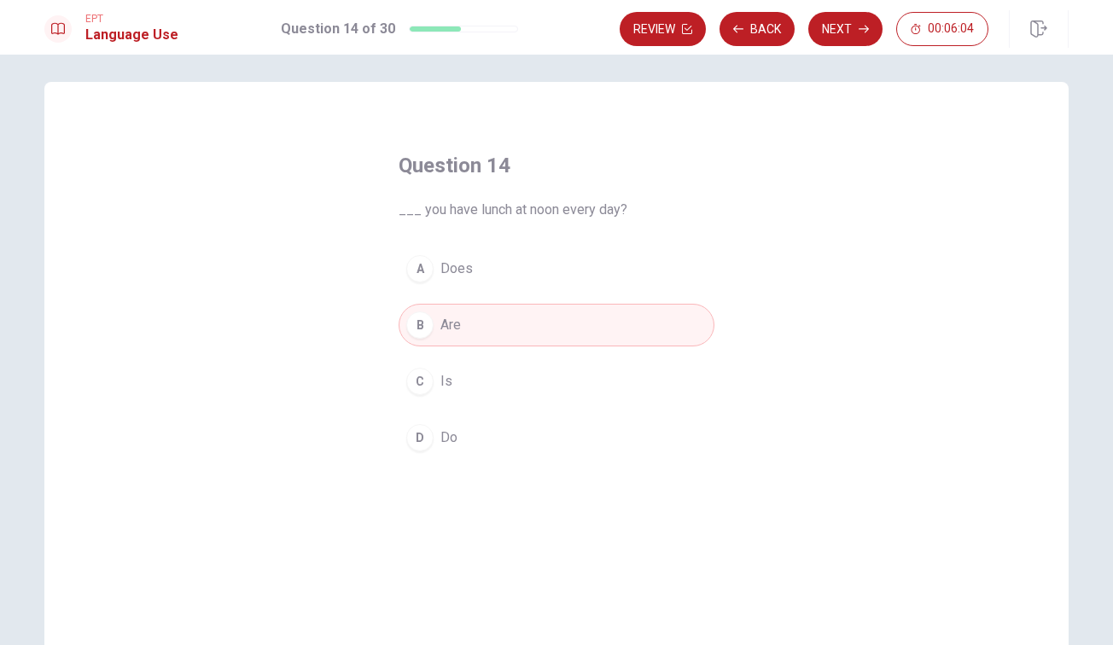
drag, startPoint x: 840, startPoint y: 29, endPoint x: 805, endPoint y: 247, distance: 220.4
click at [840, 30] on button "Next" at bounding box center [845, 29] width 74 height 34
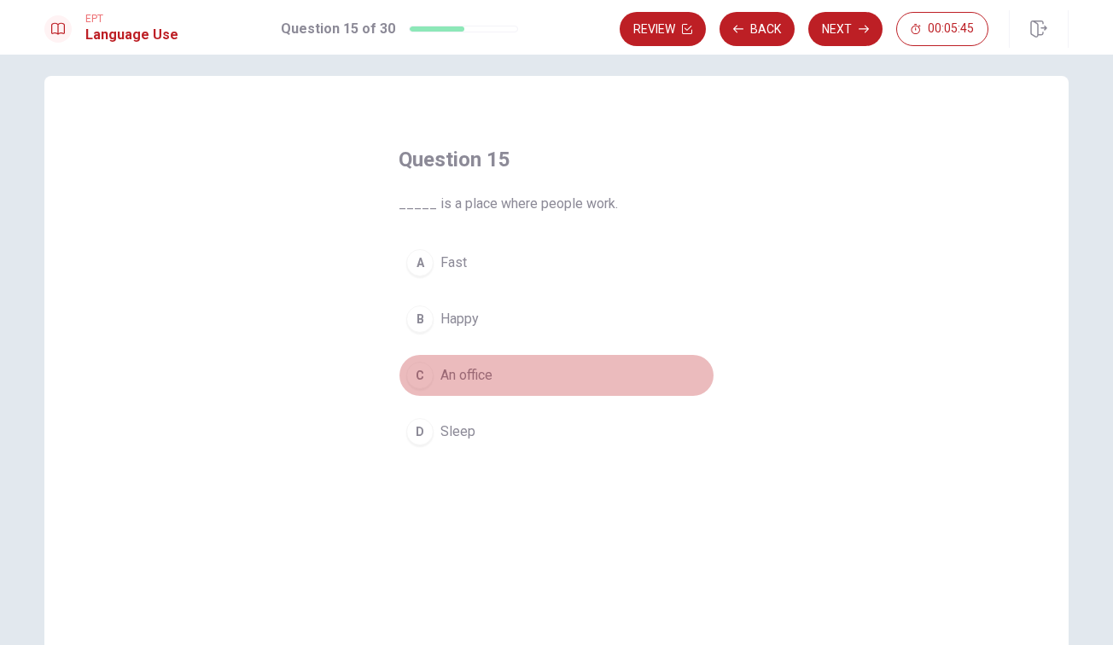
scroll to position [15, 0]
click at [425, 377] on div "C" at bounding box center [419, 372] width 27 height 27
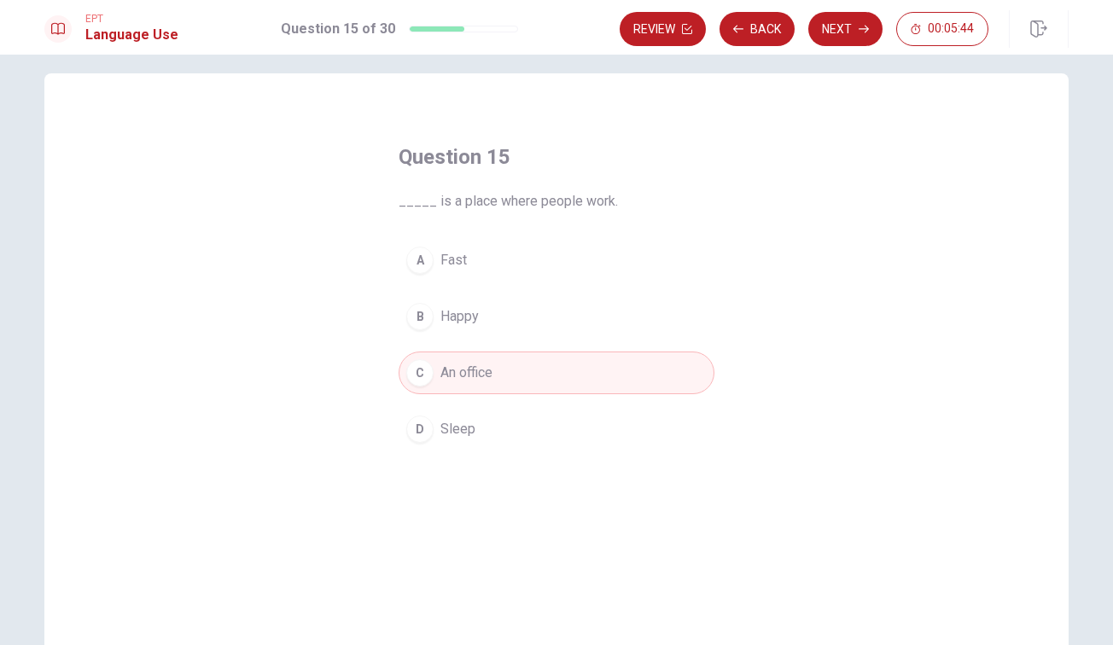
click at [843, 32] on button "Next" at bounding box center [845, 29] width 74 height 34
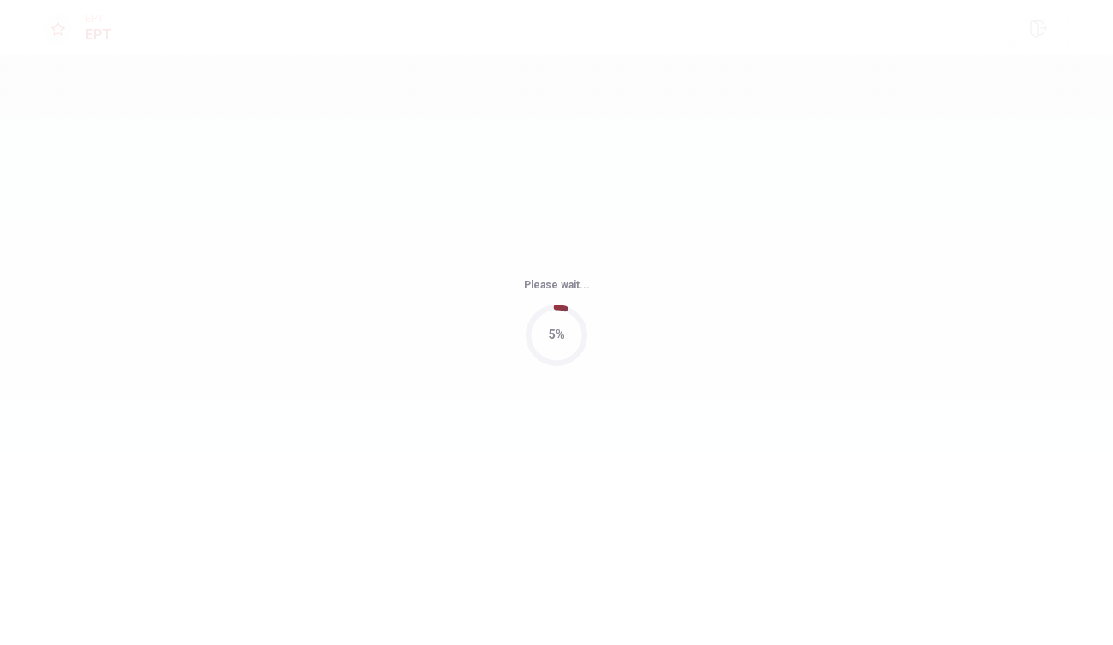
scroll to position [0, 0]
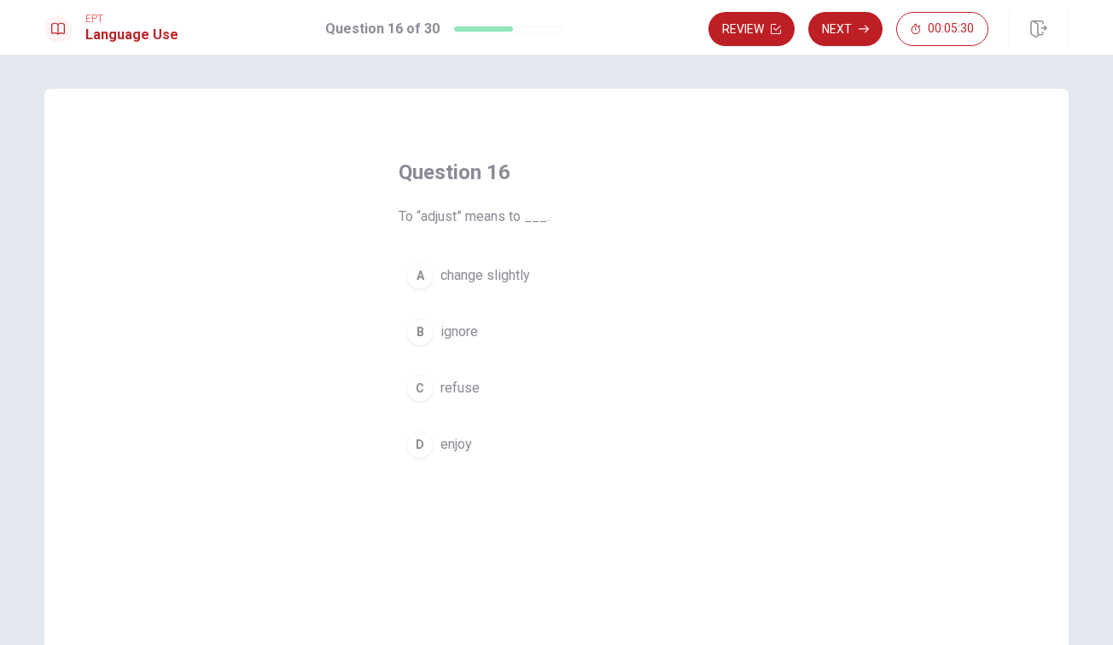
click at [421, 276] on div "A" at bounding box center [419, 275] width 27 height 27
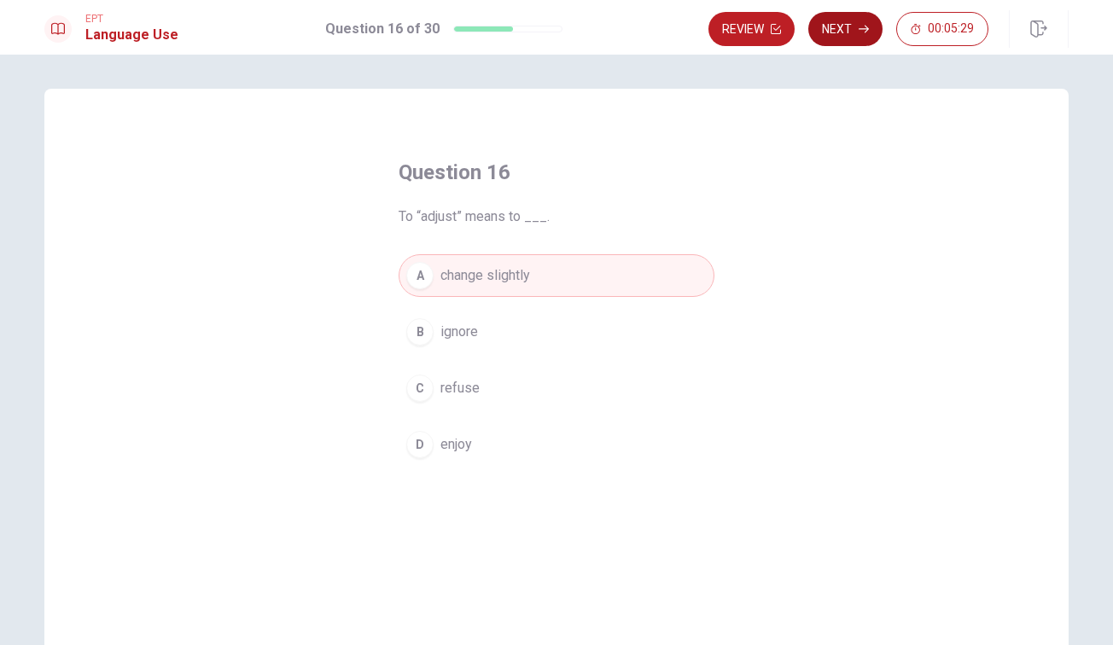
click at [838, 32] on button "Next" at bounding box center [845, 29] width 74 height 34
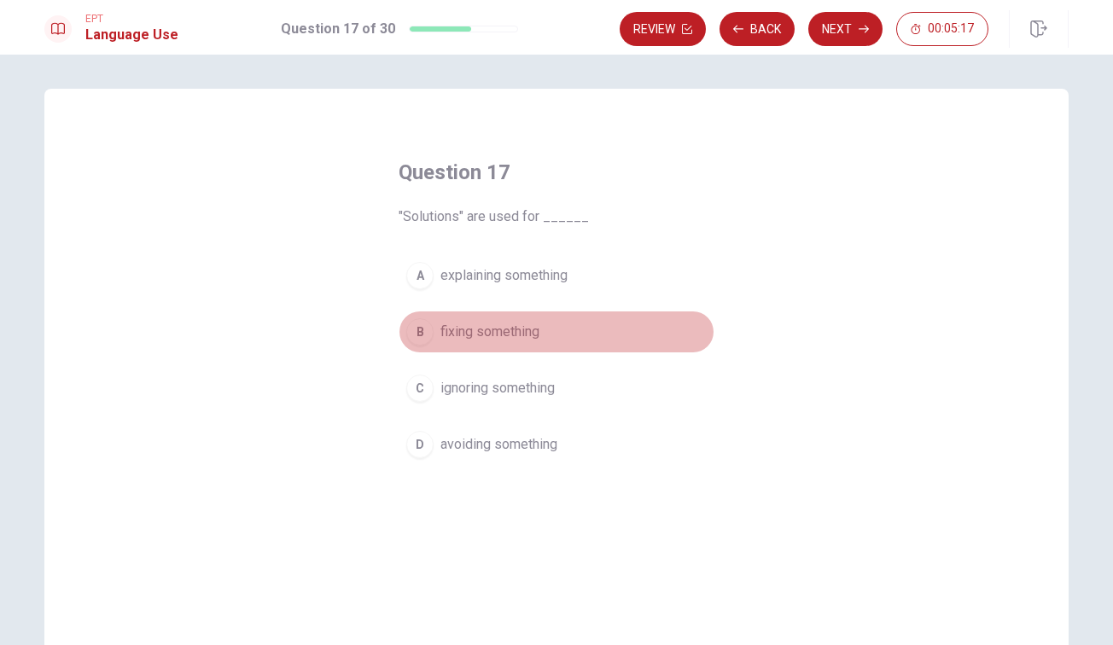
click at [421, 331] on div "B" at bounding box center [419, 331] width 27 height 27
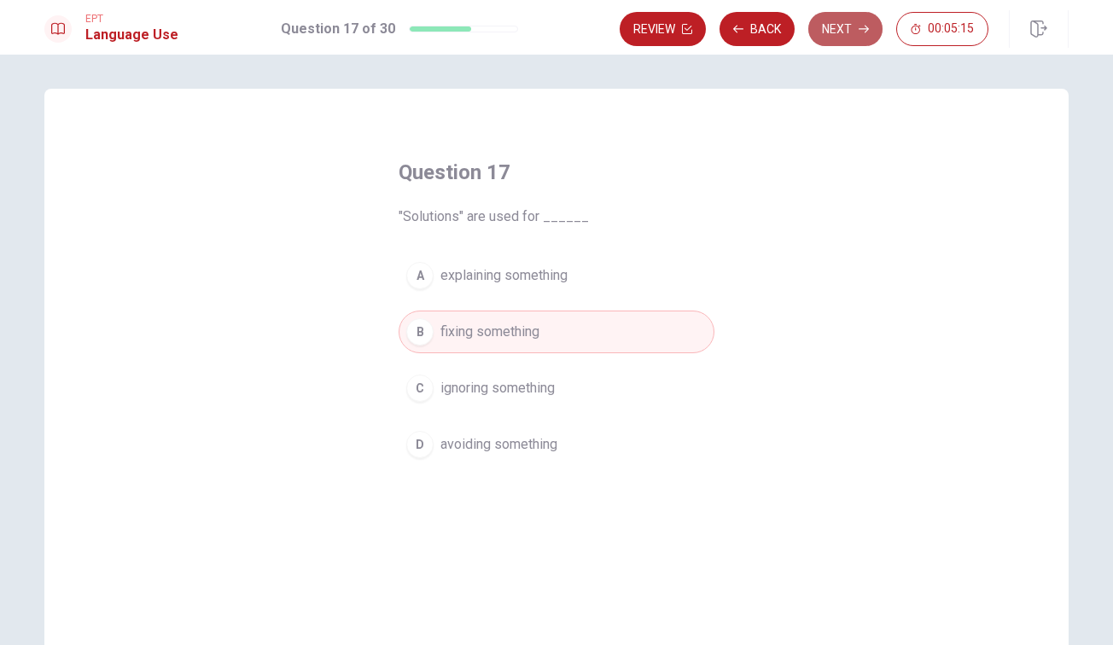
click at [841, 26] on button "Next" at bounding box center [845, 29] width 74 height 34
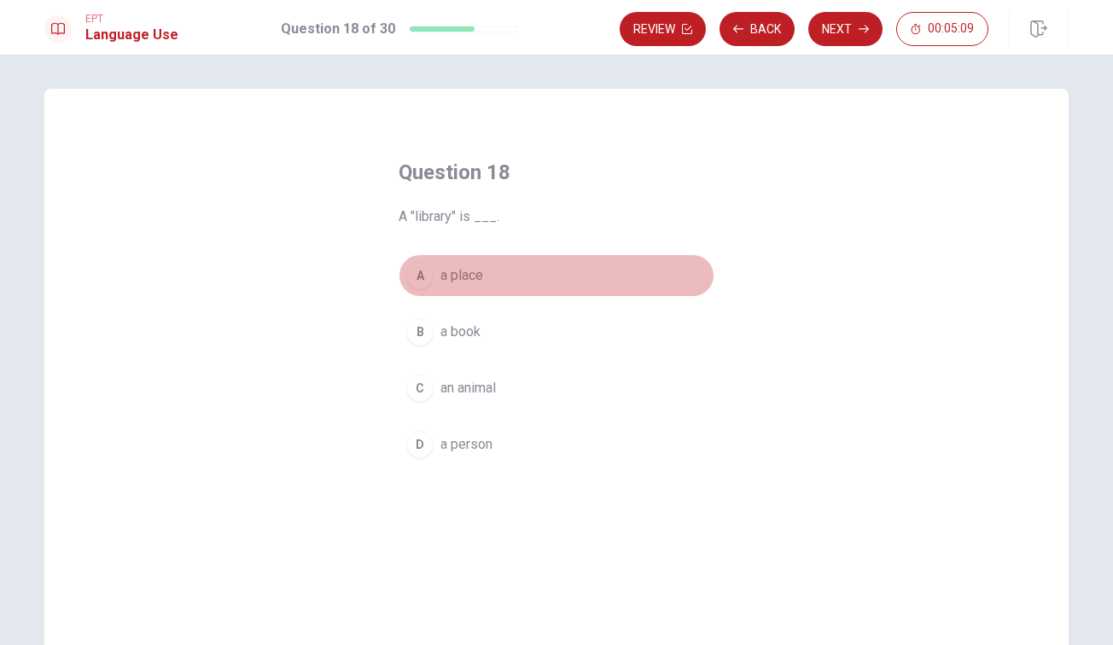
click at [426, 282] on div "A" at bounding box center [419, 275] width 27 height 27
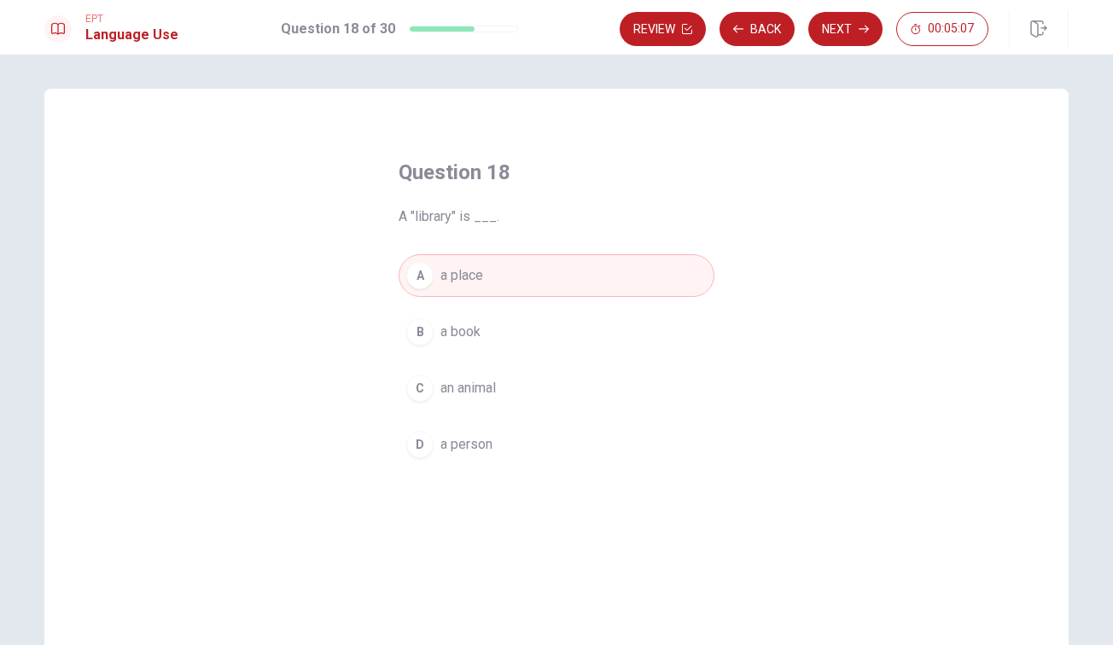
drag, startPoint x: 846, startPoint y: 36, endPoint x: 859, endPoint y: 126, distance: 91.3
click at [846, 42] on button "Next" at bounding box center [845, 29] width 74 height 34
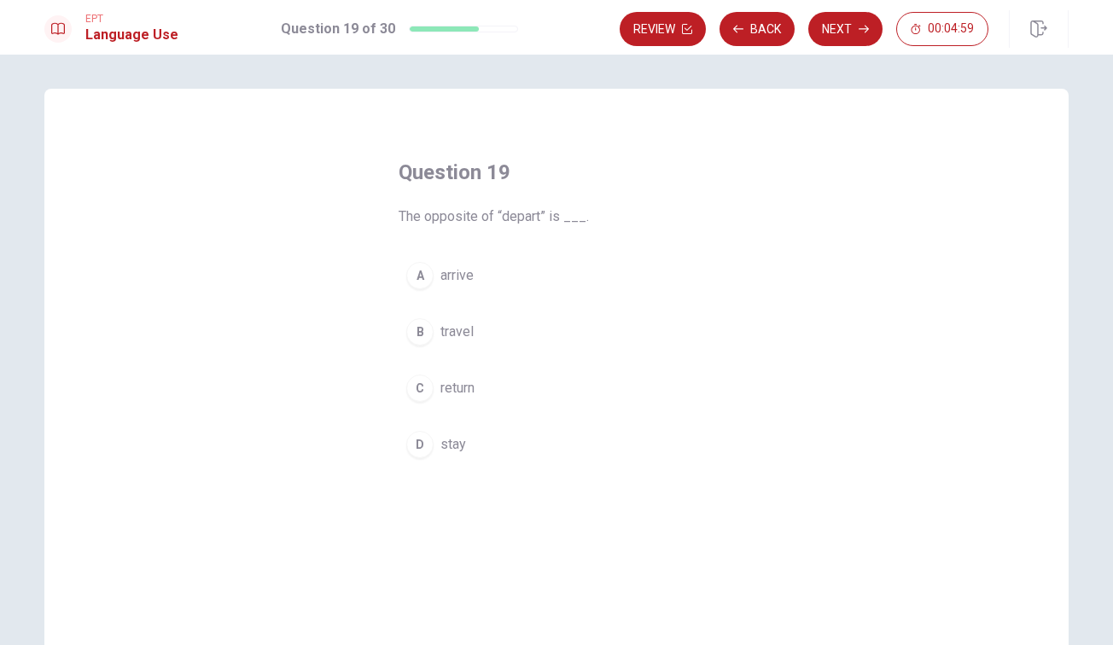
click at [429, 276] on div "A" at bounding box center [419, 275] width 27 height 27
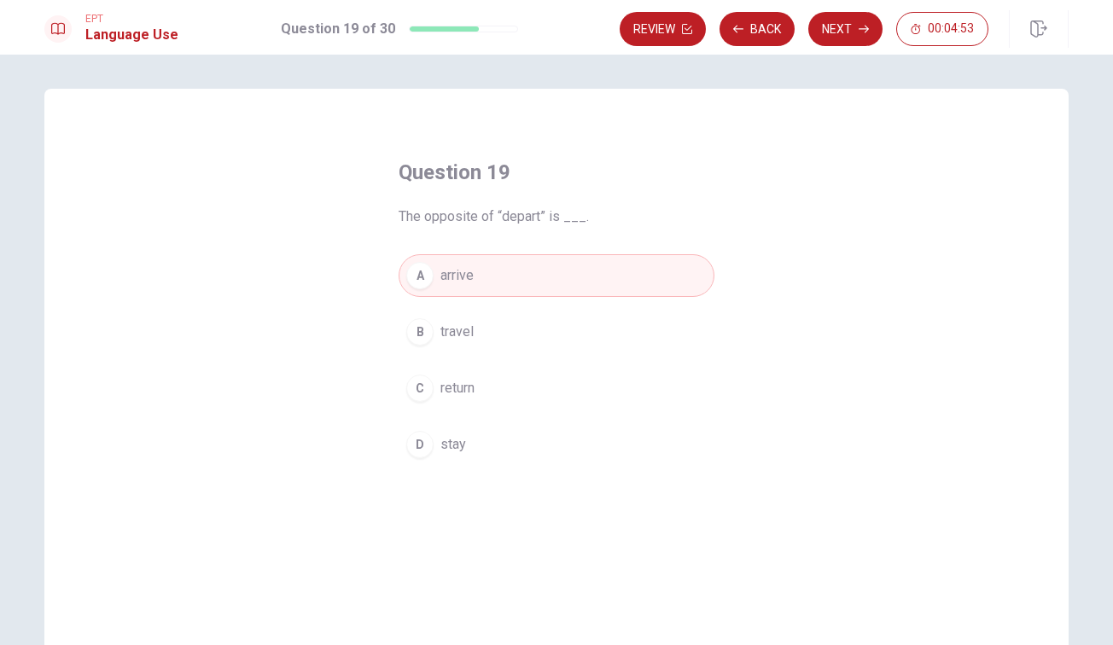
click at [854, 18] on button "Next" at bounding box center [845, 29] width 74 height 34
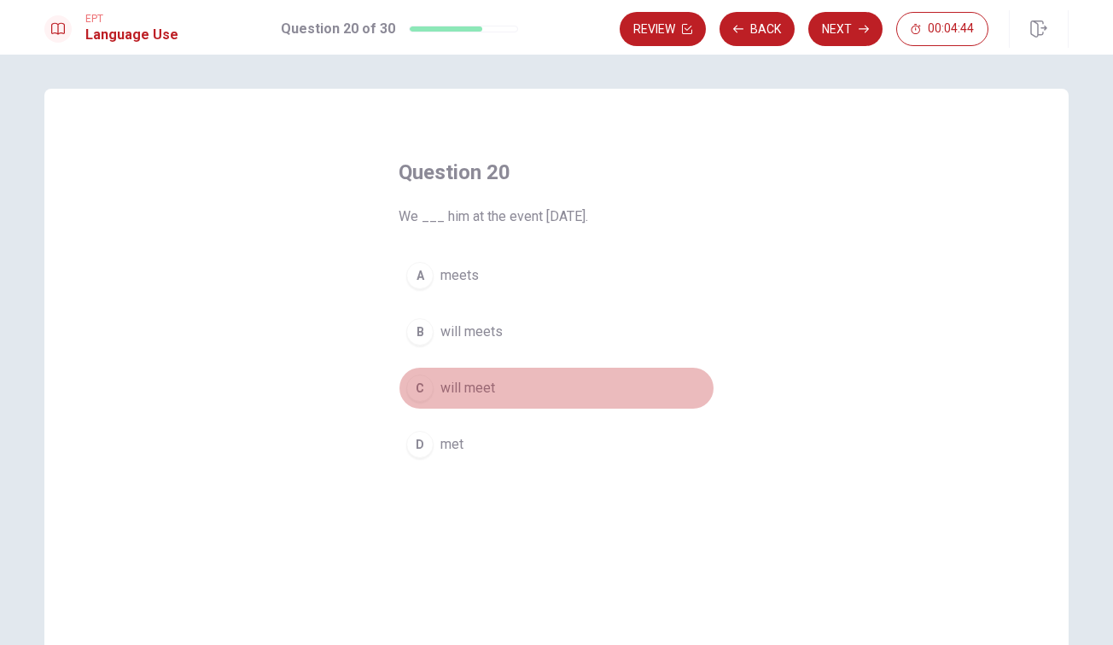
click at [414, 390] on div "C" at bounding box center [419, 388] width 27 height 27
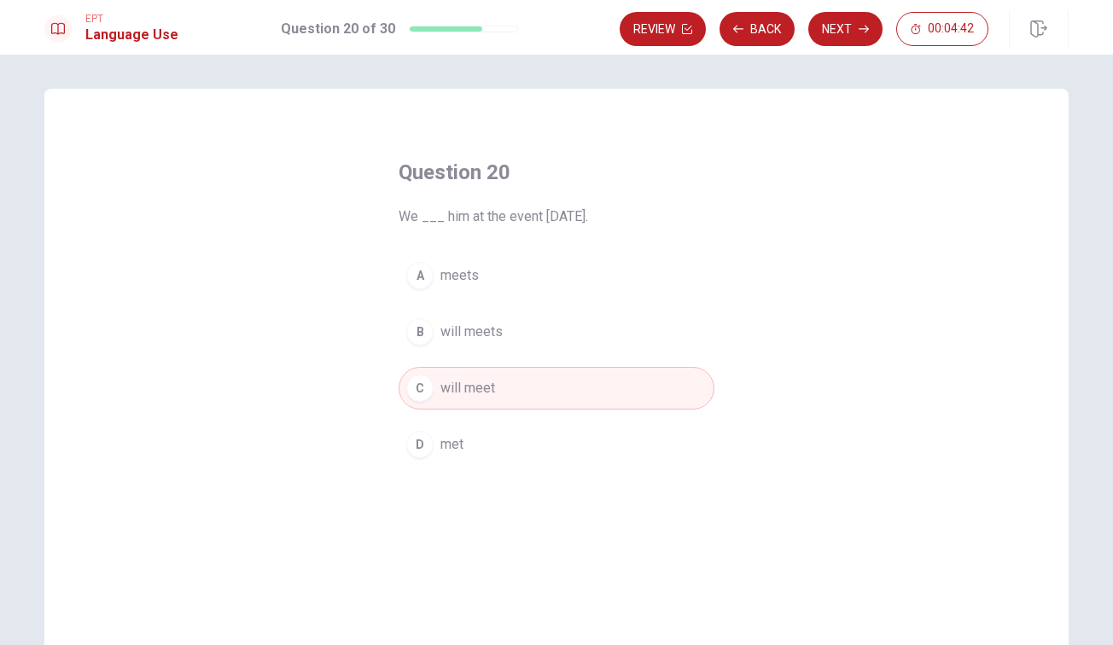
click at [838, 32] on button "Next" at bounding box center [845, 29] width 74 height 34
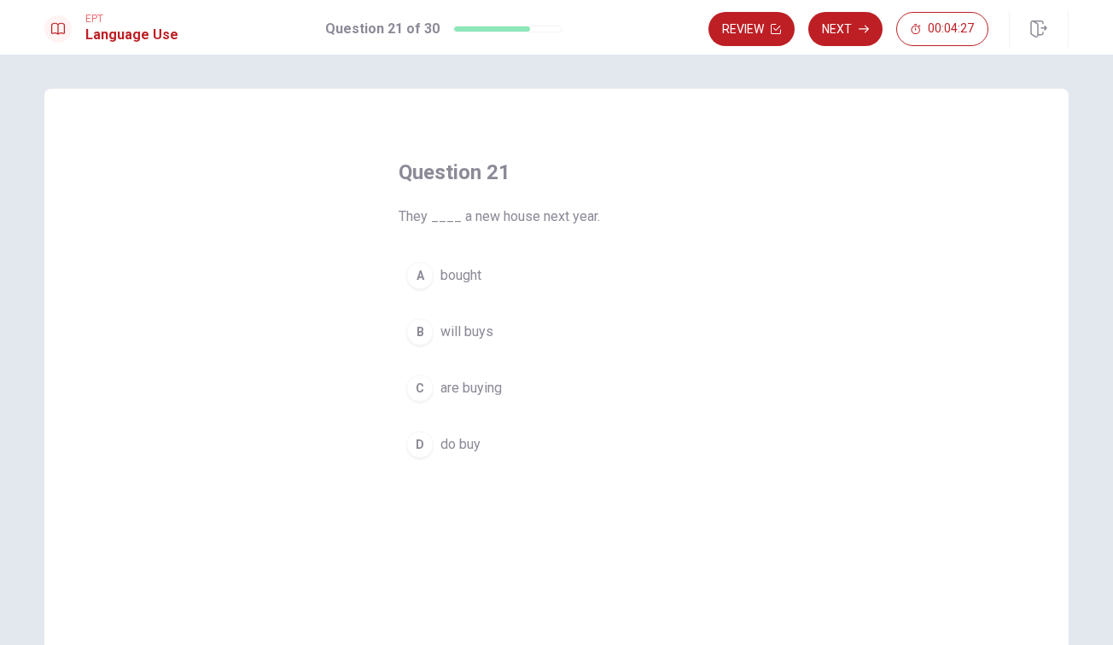
click at [416, 337] on div "B" at bounding box center [419, 331] width 27 height 27
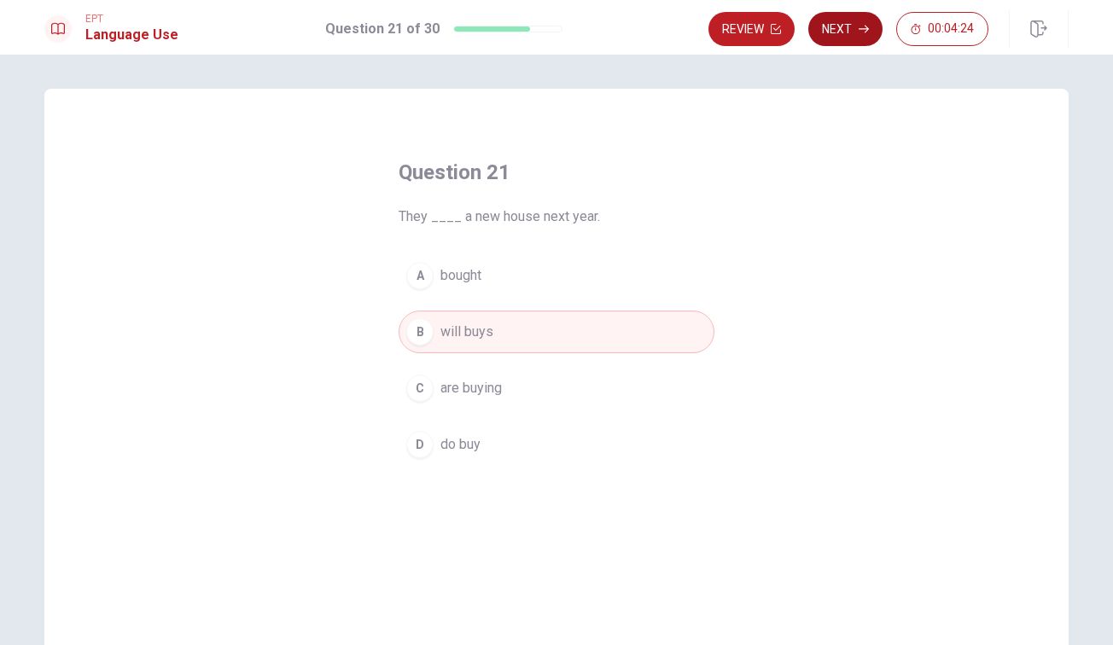
click at [840, 36] on button "Next" at bounding box center [845, 29] width 74 height 34
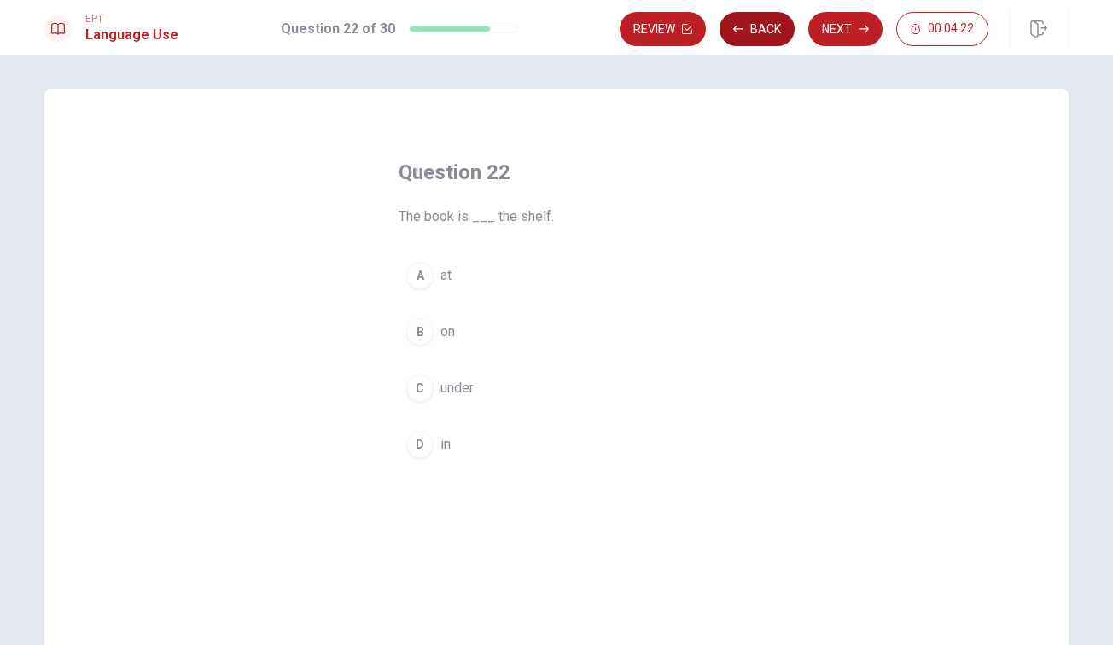
click at [753, 26] on button "Back" at bounding box center [756, 29] width 75 height 34
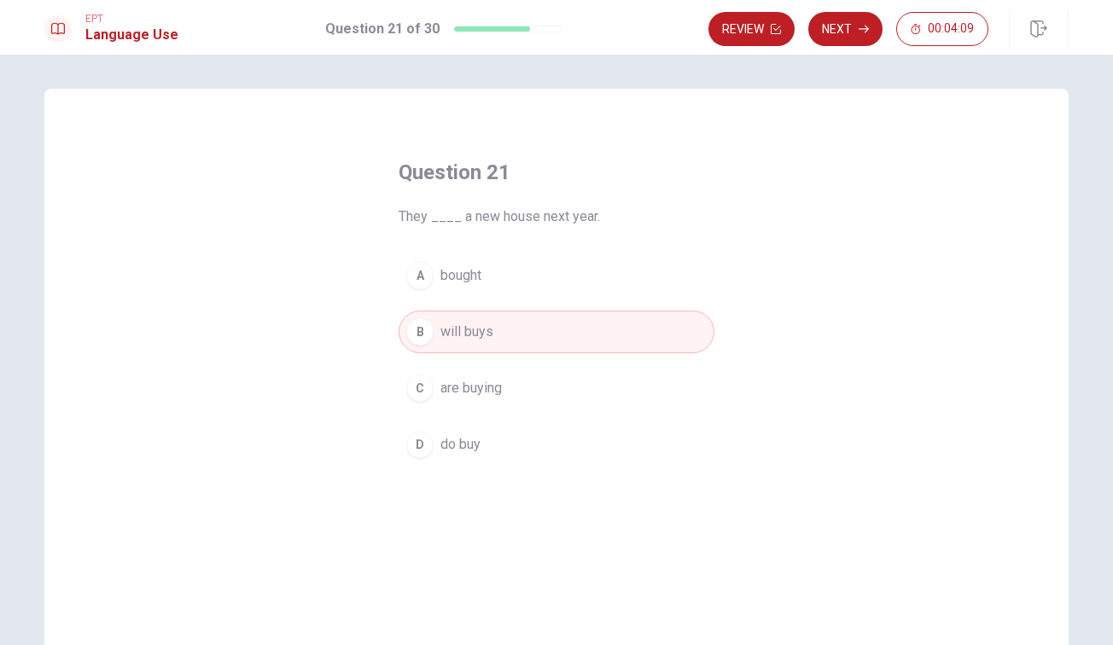
click at [427, 390] on div "C" at bounding box center [419, 388] width 27 height 27
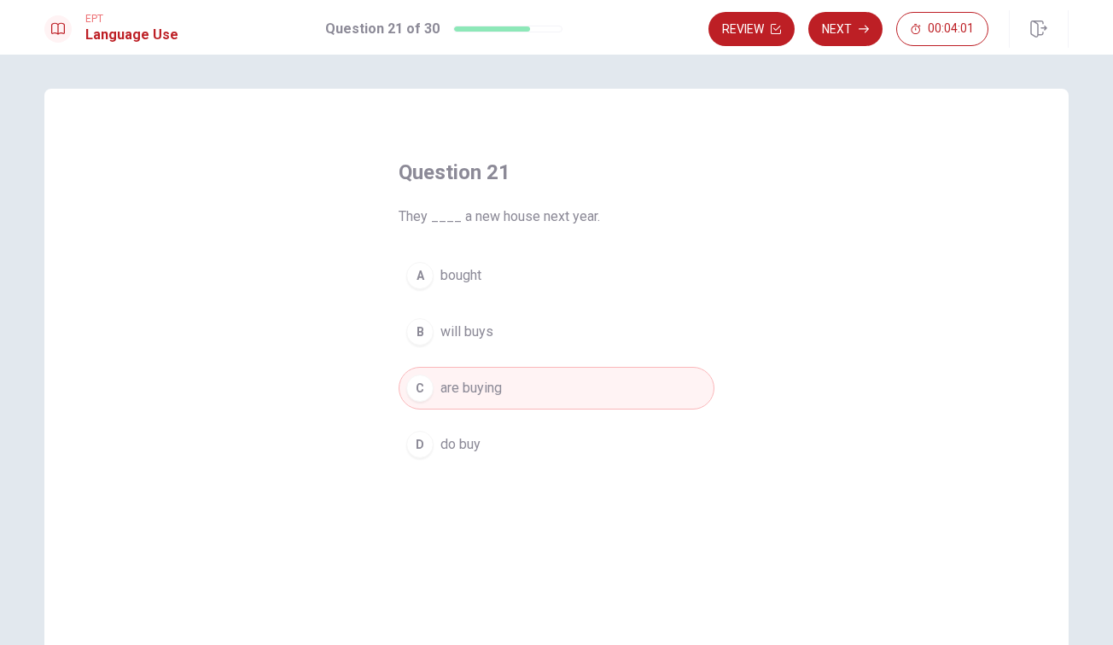
click at [844, 32] on button "Next" at bounding box center [845, 29] width 74 height 34
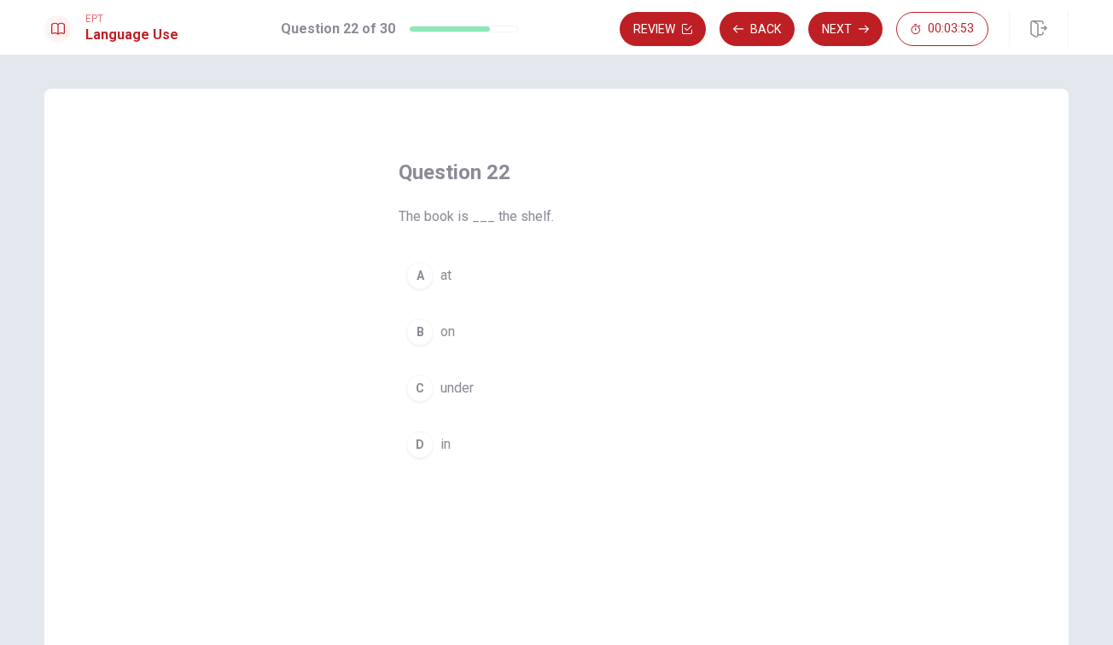
click at [423, 331] on div "B" at bounding box center [419, 331] width 27 height 27
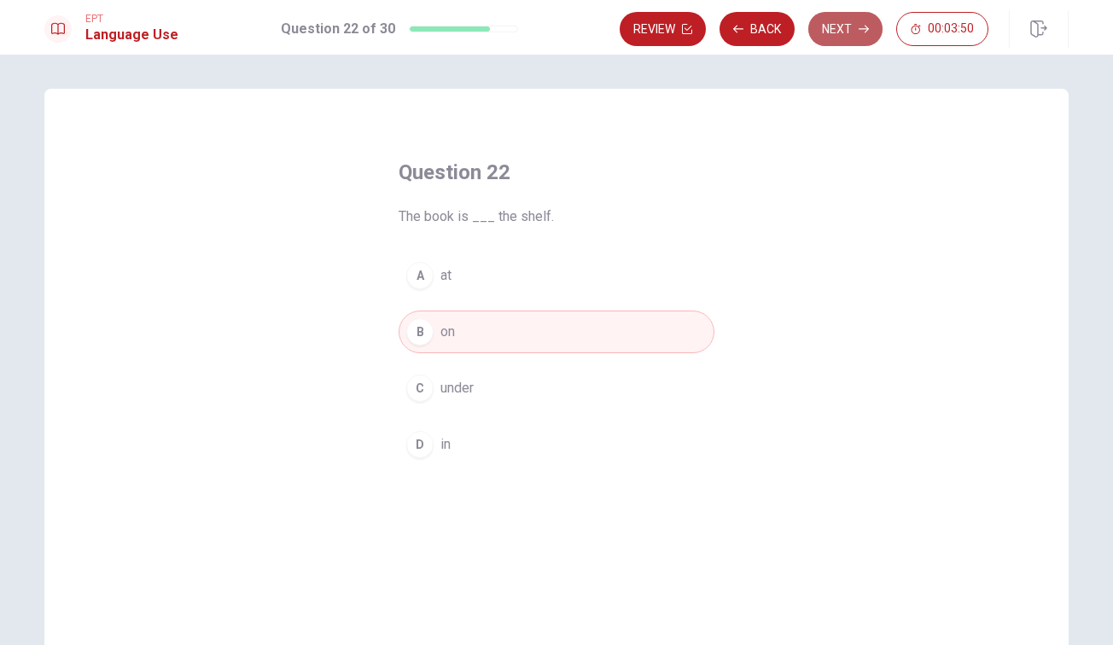
click at [843, 32] on button "Next" at bounding box center [845, 29] width 74 height 34
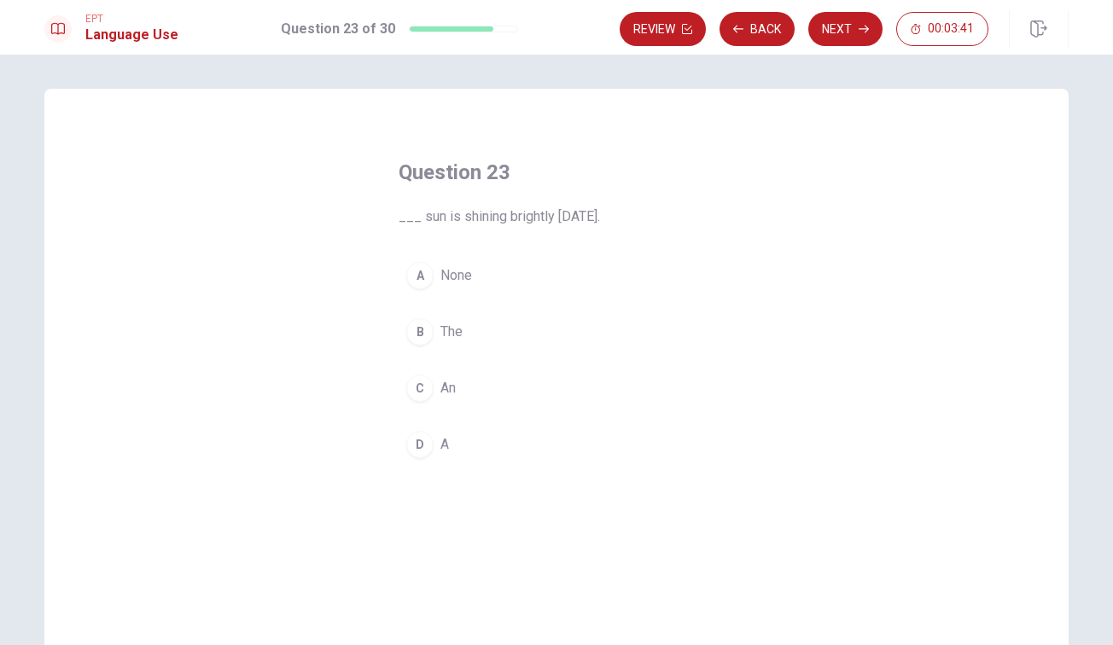
click at [420, 331] on div "B" at bounding box center [419, 331] width 27 height 27
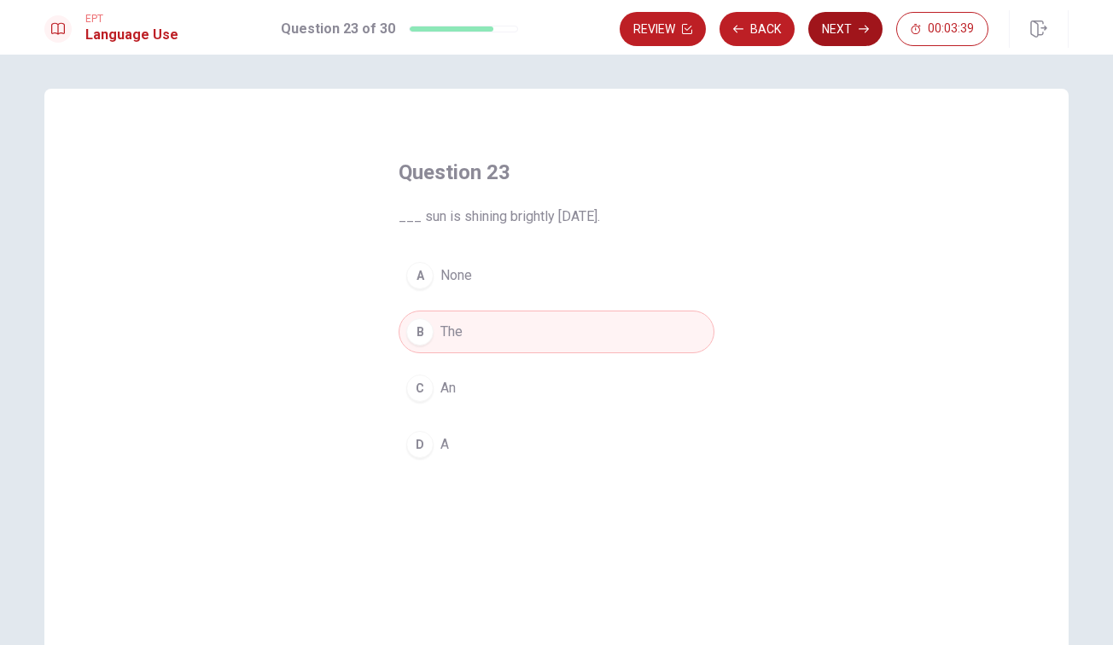
click at [846, 27] on button "Next" at bounding box center [845, 29] width 74 height 34
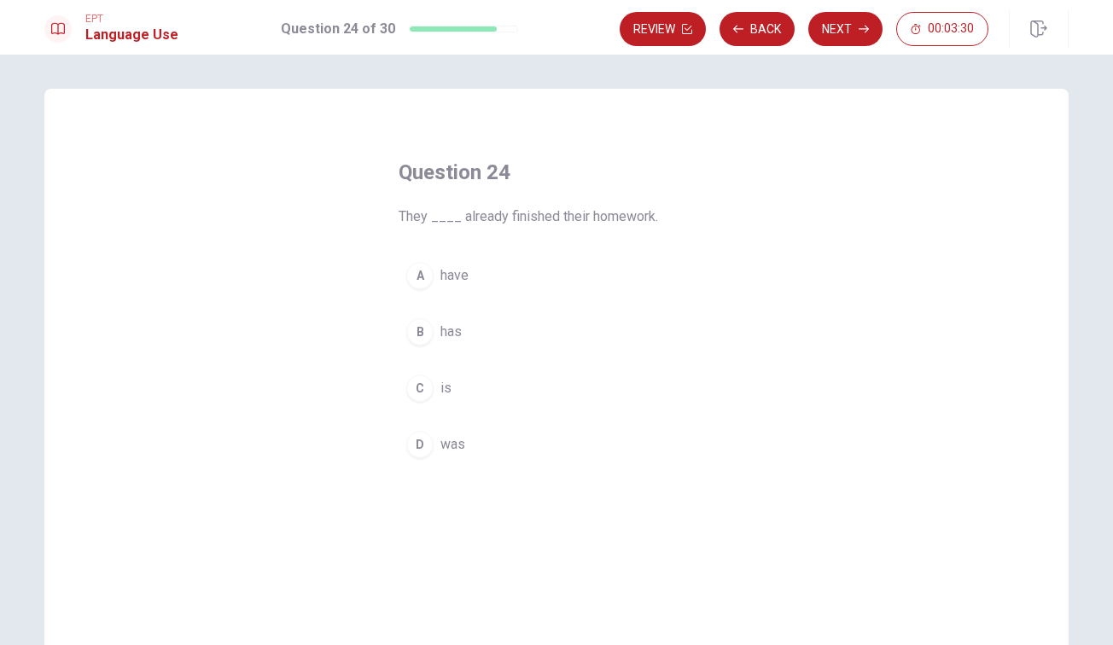
click at [430, 276] on div "A" at bounding box center [419, 275] width 27 height 27
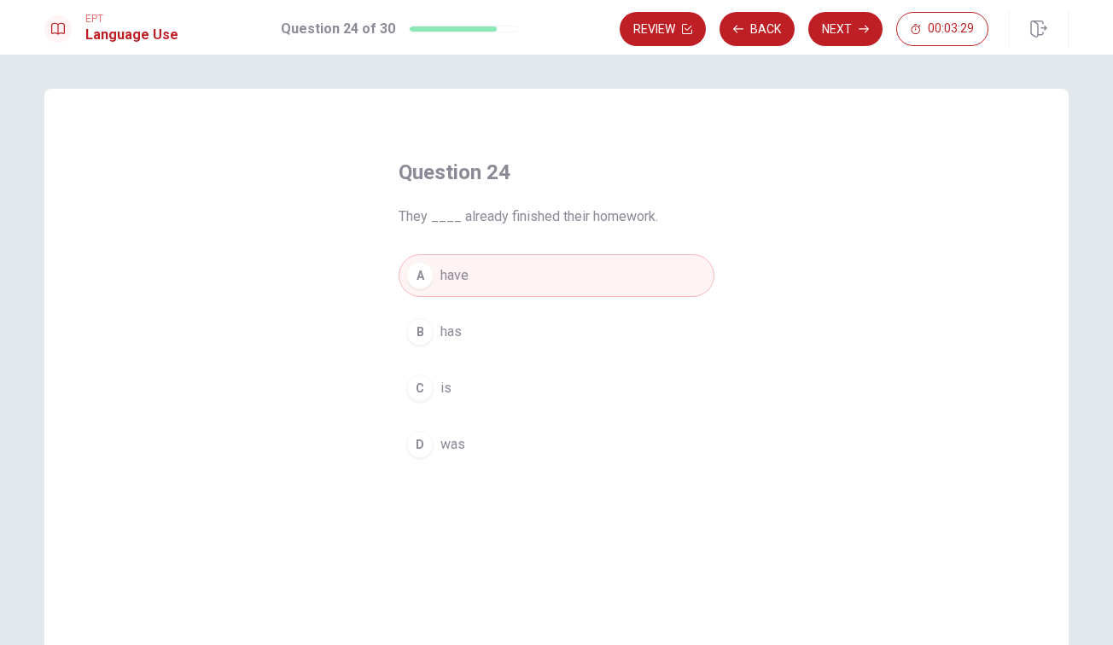
drag, startPoint x: 852, startPoint y: 34, endPoint x: 845, endPoint y: 56, distance: 23.2
click at [852, 40] on button "Next" at bounding box center [845, 29] width 74 height 34
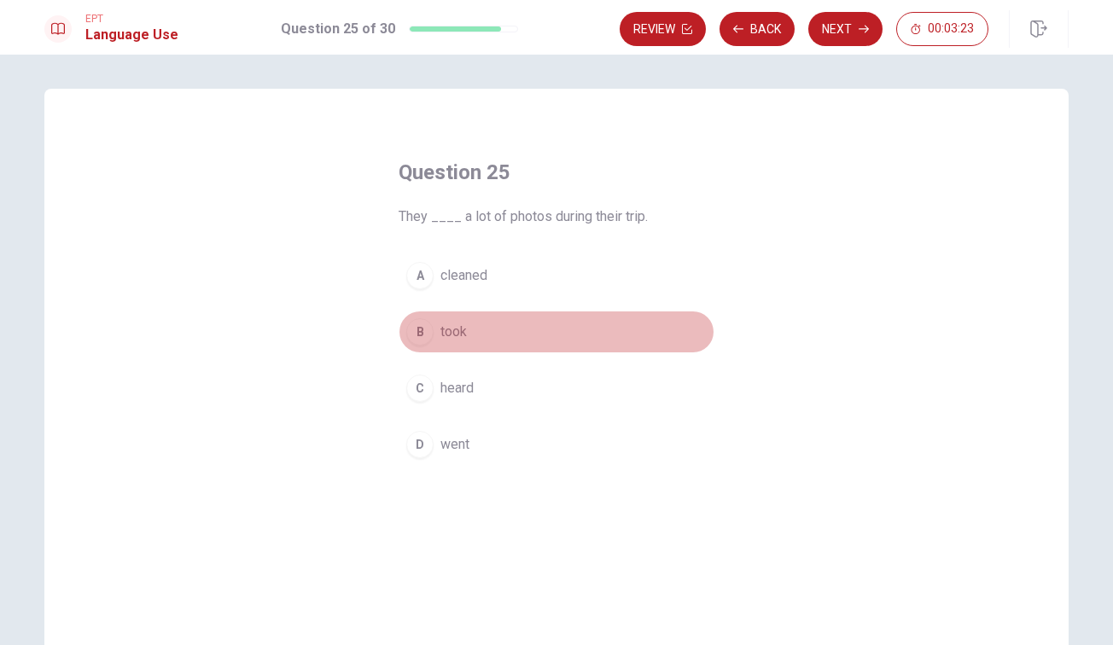
click at [422, 333] on div "B" at bounding box center [419, 331] width 27 height 27
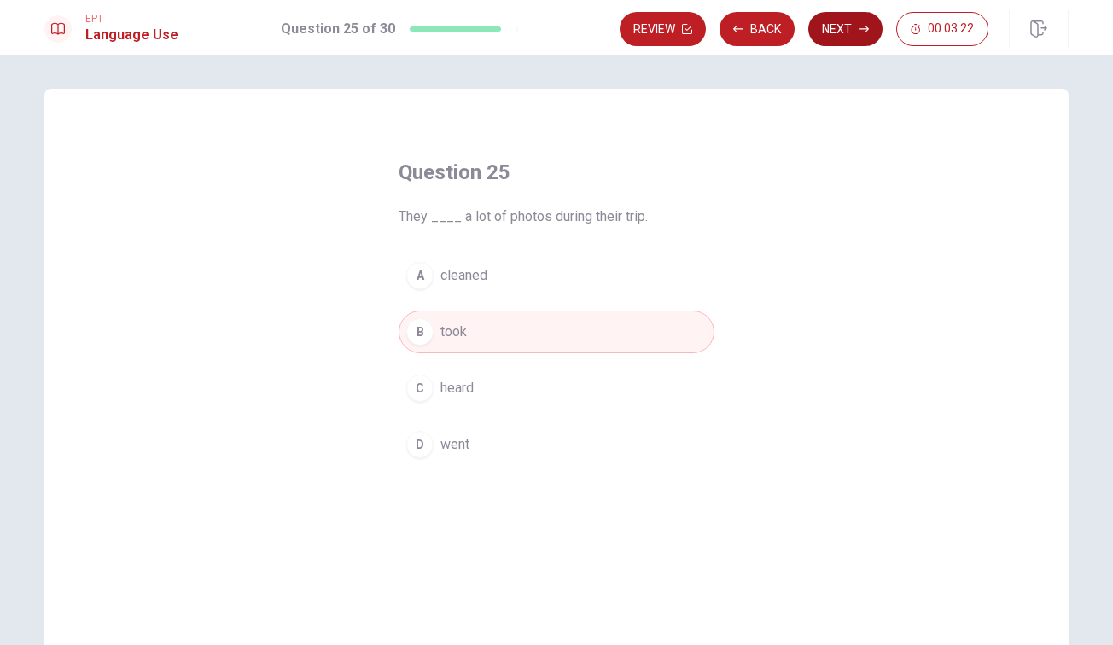
click at [840, 33] on button "Next" at bounding box center [845, 29] width 74 height 34
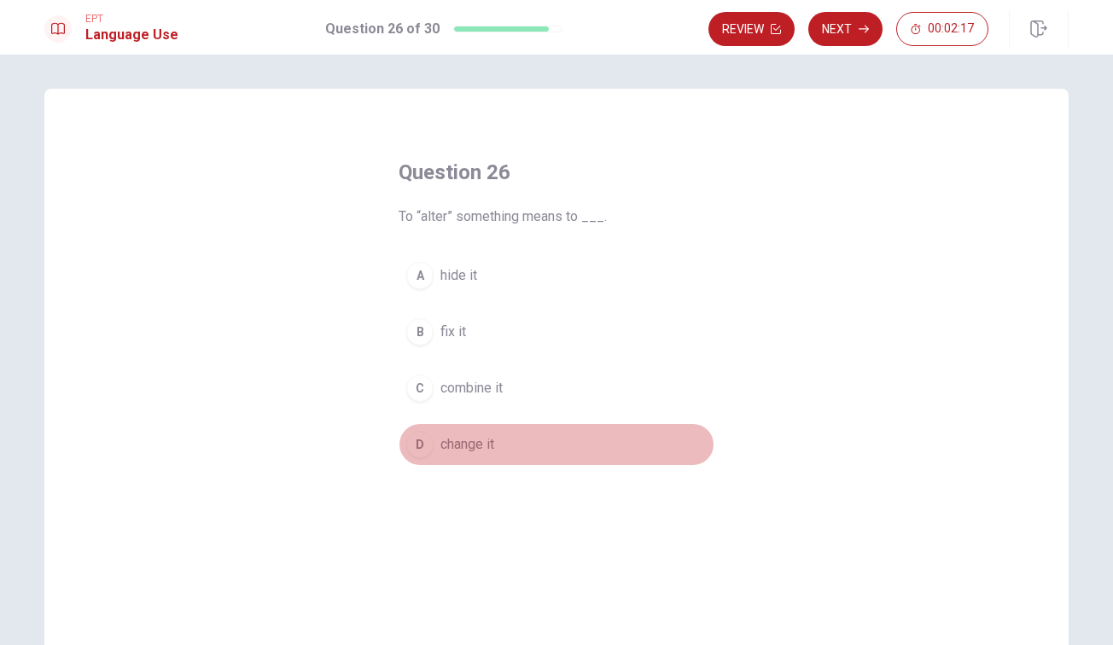
click at [421, 444] on div "D" at bounding box center [419, 444] width 27 height 27
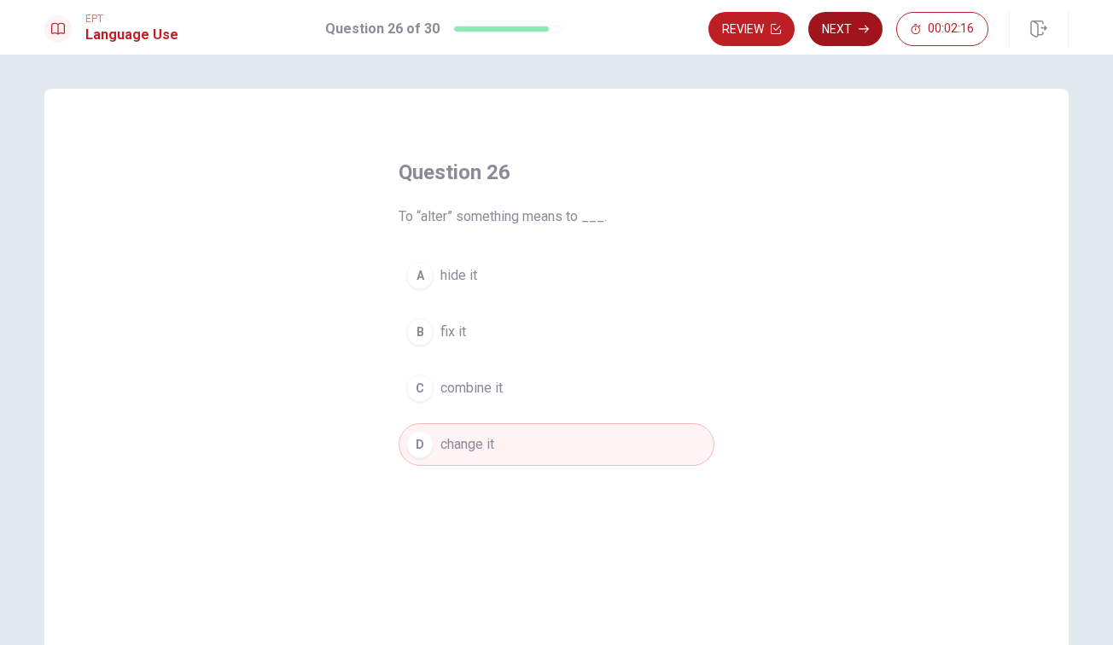
click at [830, 42] on button "Next" at bounding box center [845, 29] width 74 height 34
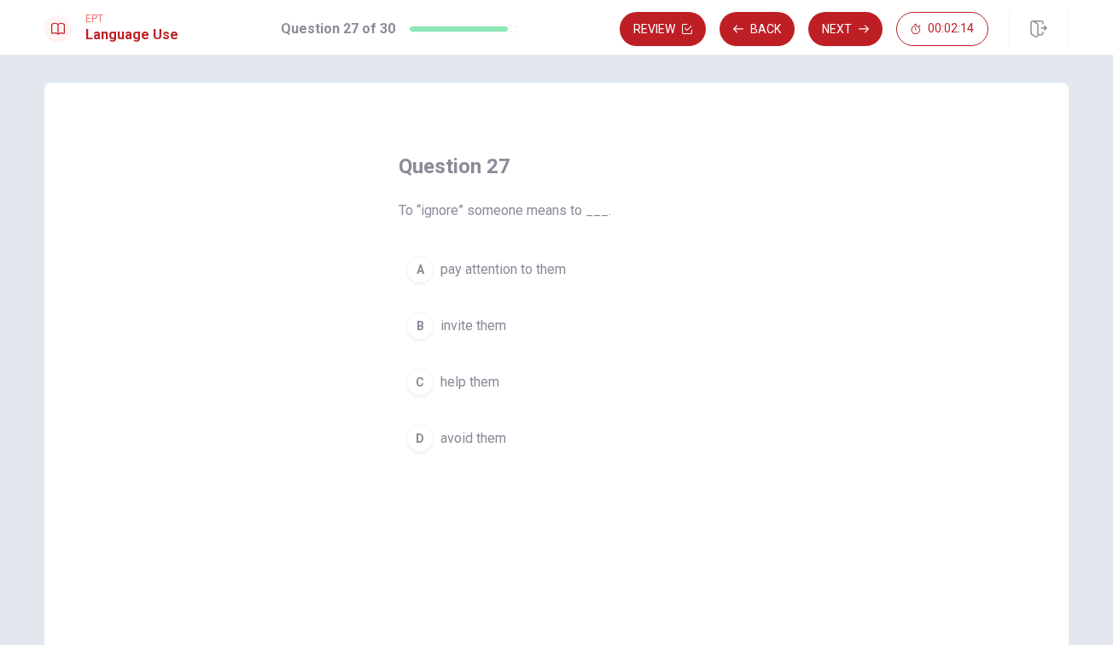
scroll to position [5, 0]
drag, startPoint x: 410, startPoint y: 434, endPoint x: 515, endPoint y: 469, distance: 110.6
click at [410, 434] on div "D" at bounding box center [419, 439] width 27 height 27
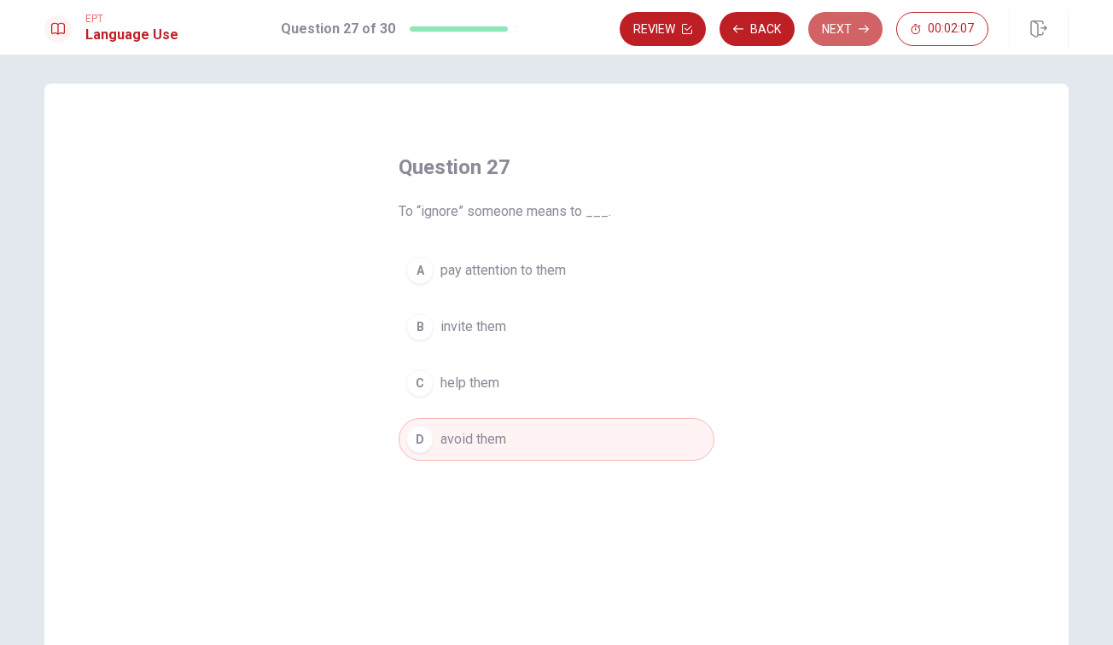
drag, startPoint x: 844, startPoint y: 30, endPoint x: 840, endPoint y: 442, distance: 412.1
click at [844, 33] on button "Next" at bounding box center [845, 29] width 74 height 34
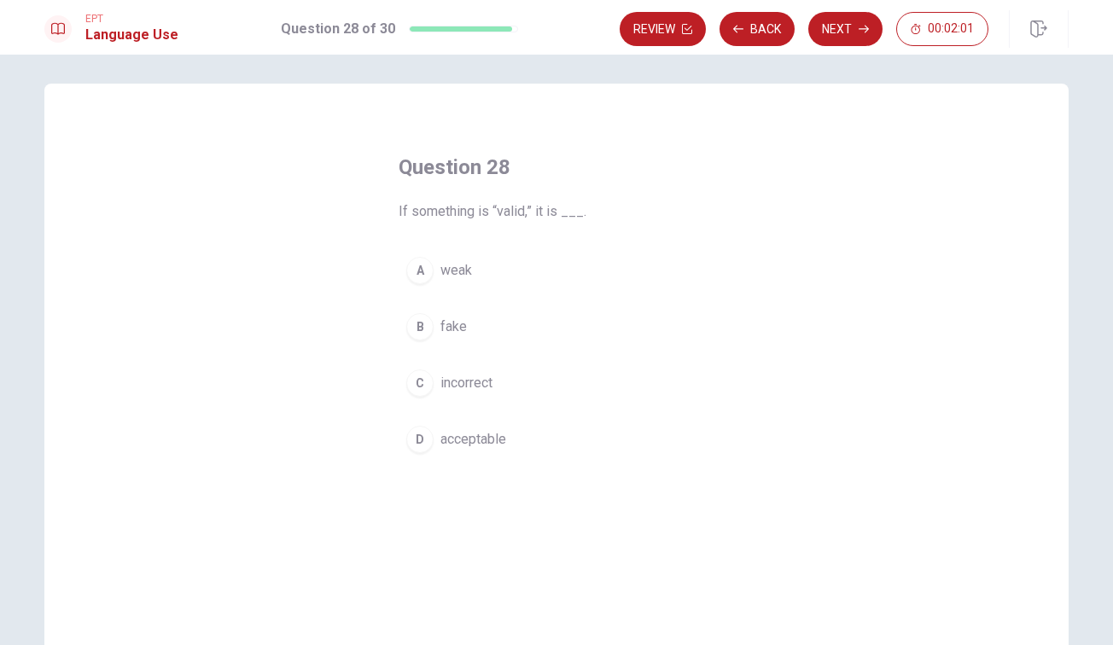
click at [414, 442] on div "D" at bounding box center [419, 439] width 27 height 27
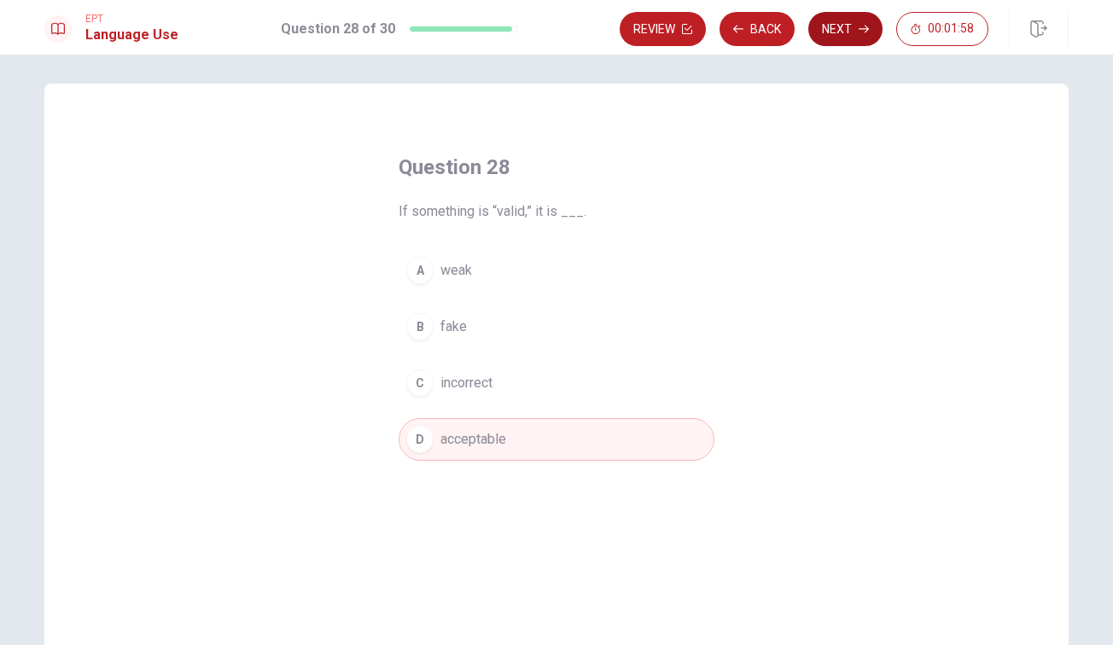
click at [855, 34] on button "Next" at bounding box center [845, 29] width 74 height 34
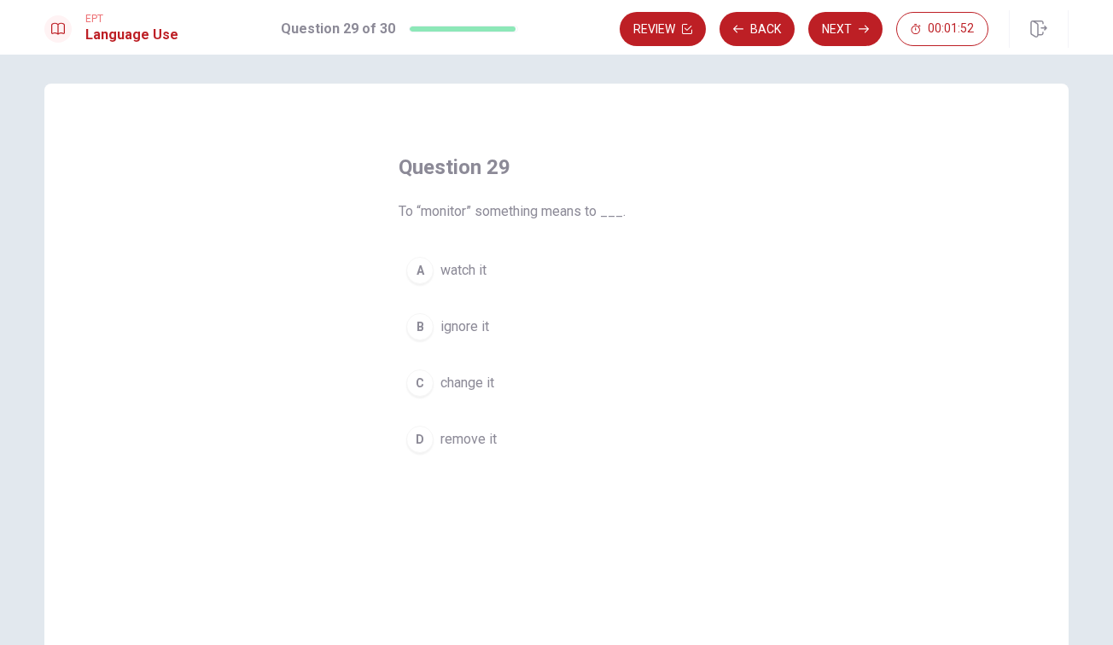
click at [421, 269] on div "A" at bounding box center [419, 270] width 27 height 27
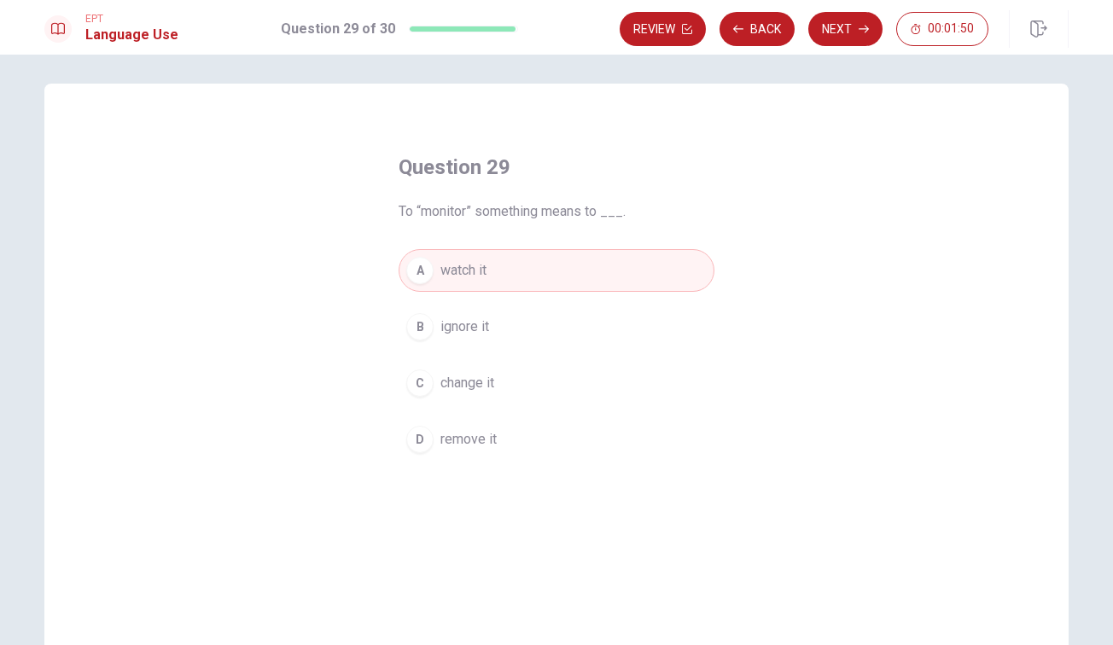
drag, startPoint x: 846, startPoint y: 32, endPoint x: 844, endPoint y: 71, distance: 39.3
click at [846, 34] on button "Next" at bounding box center [845, 29] width 74 height 34
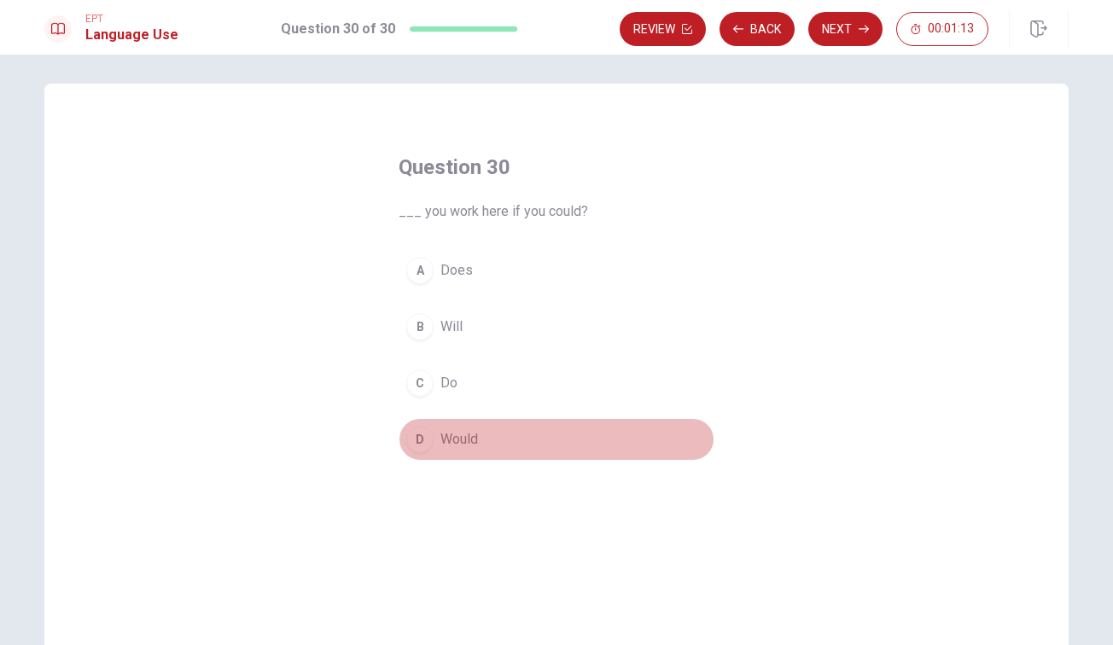
click at [422, 441] on div "D" at bounding box center [419, 439] width 27 height 27
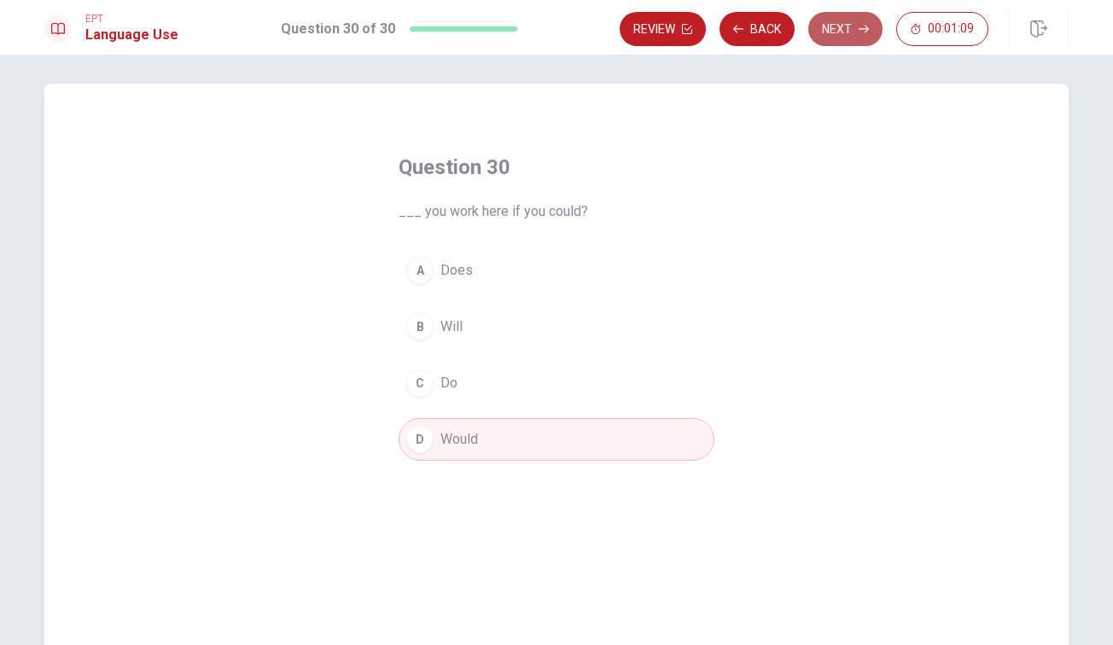
click at [852, 33] on button "Next" at bounding box center [845, 29] width 74 height 34
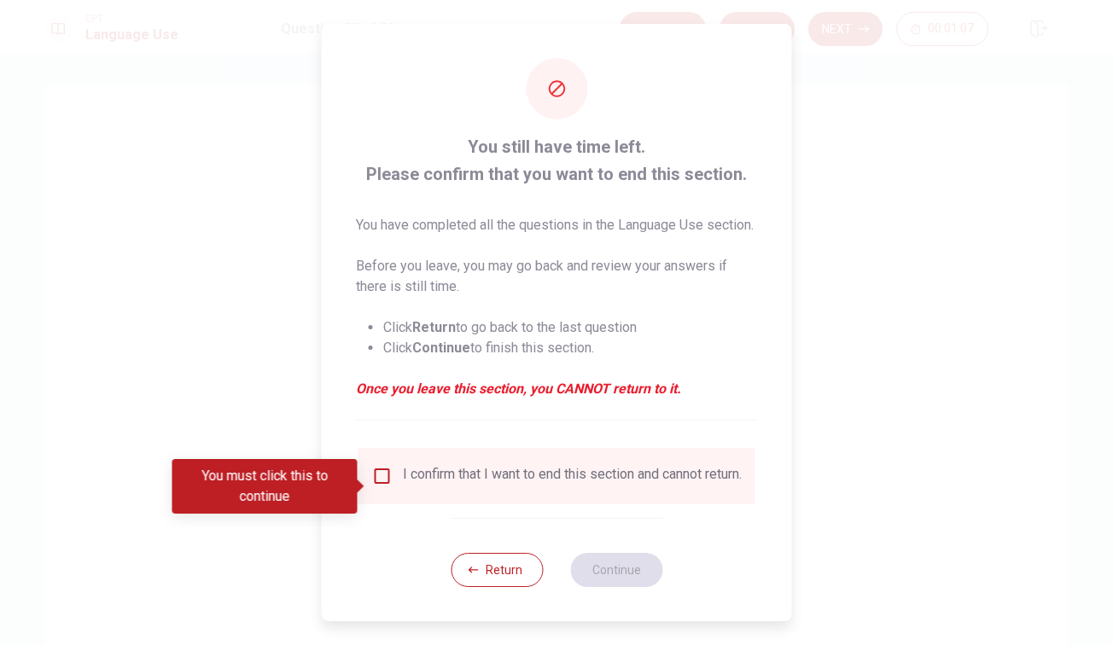
click at [386, 485] on input "You must click this to continue" at bounding box center [382, 476] width 20 height 20
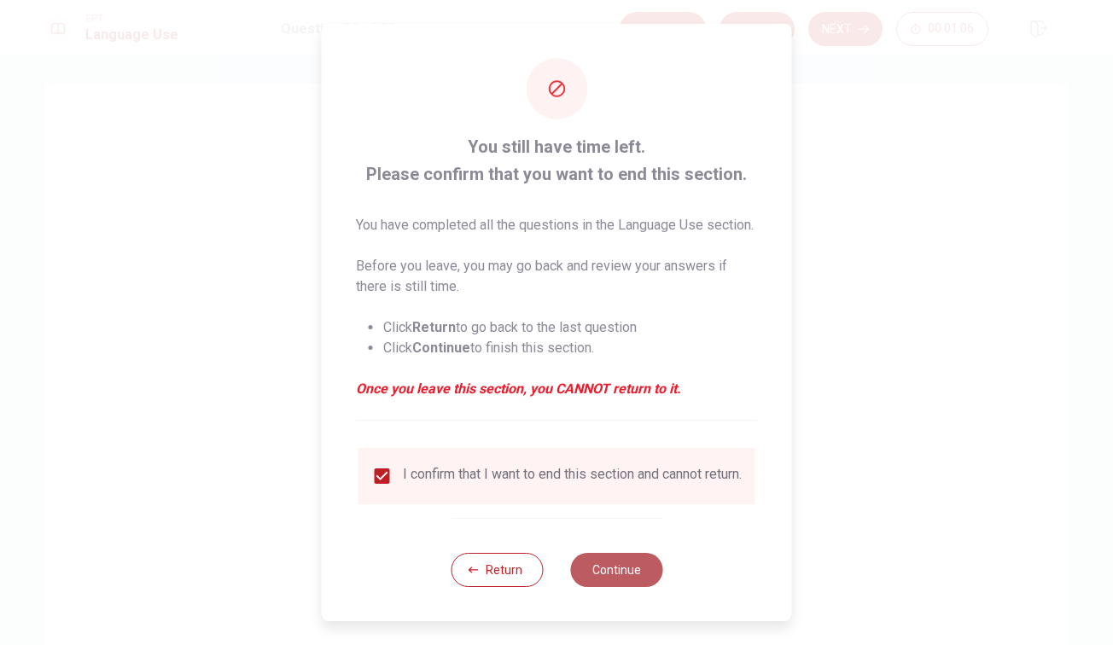
click at [613, 587] on button "Continue" at bounding box center [616, 570] width 92 height 34
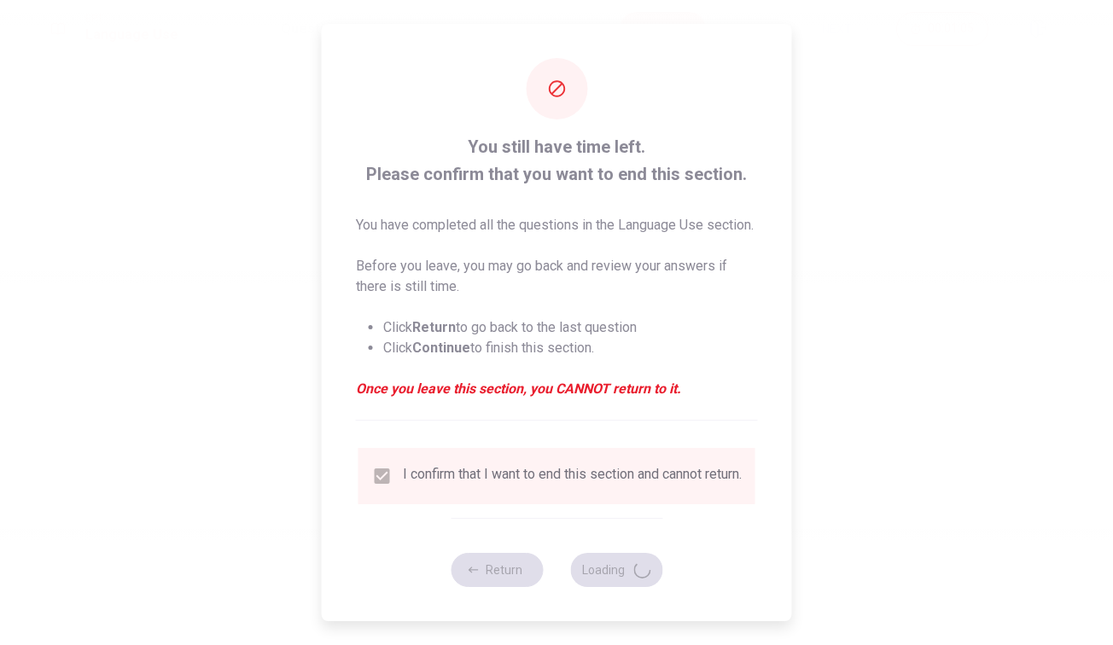
scroll to position [0, 0]
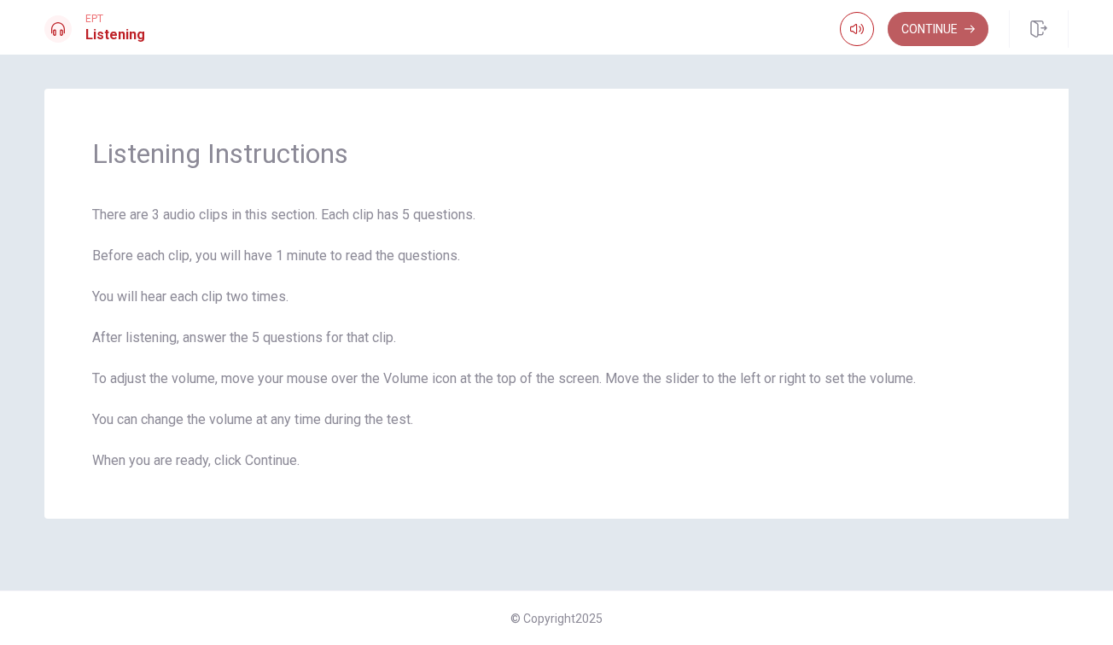
click at [921, 34] on button "Continue" at bounding box center [937, 29] width 101 height 34
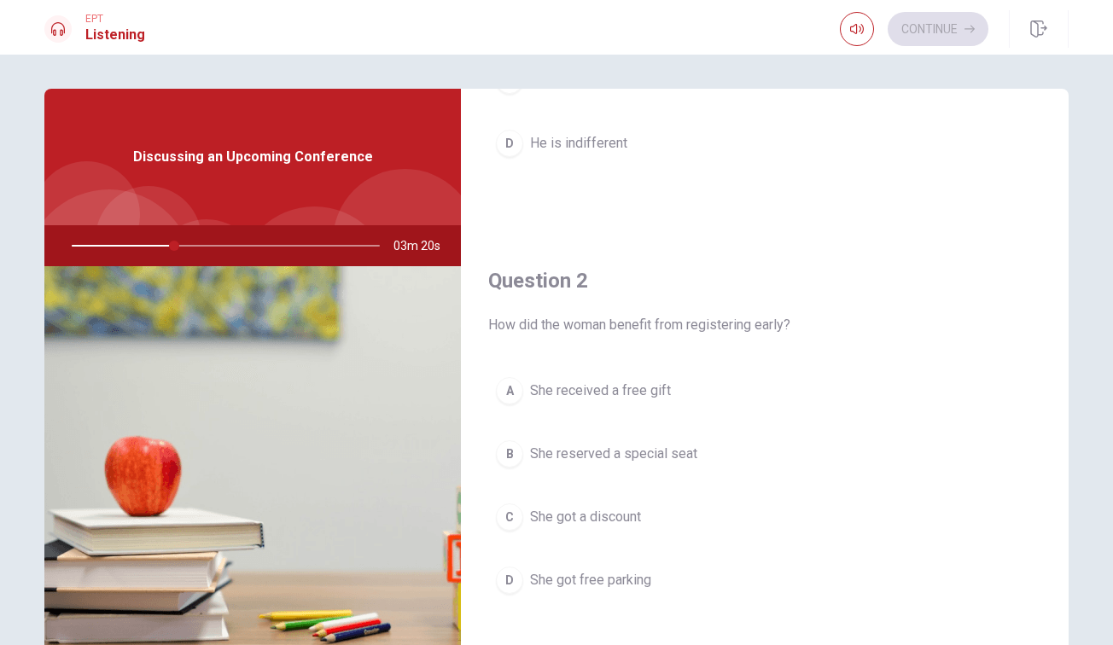
scroll to position [305, 0]
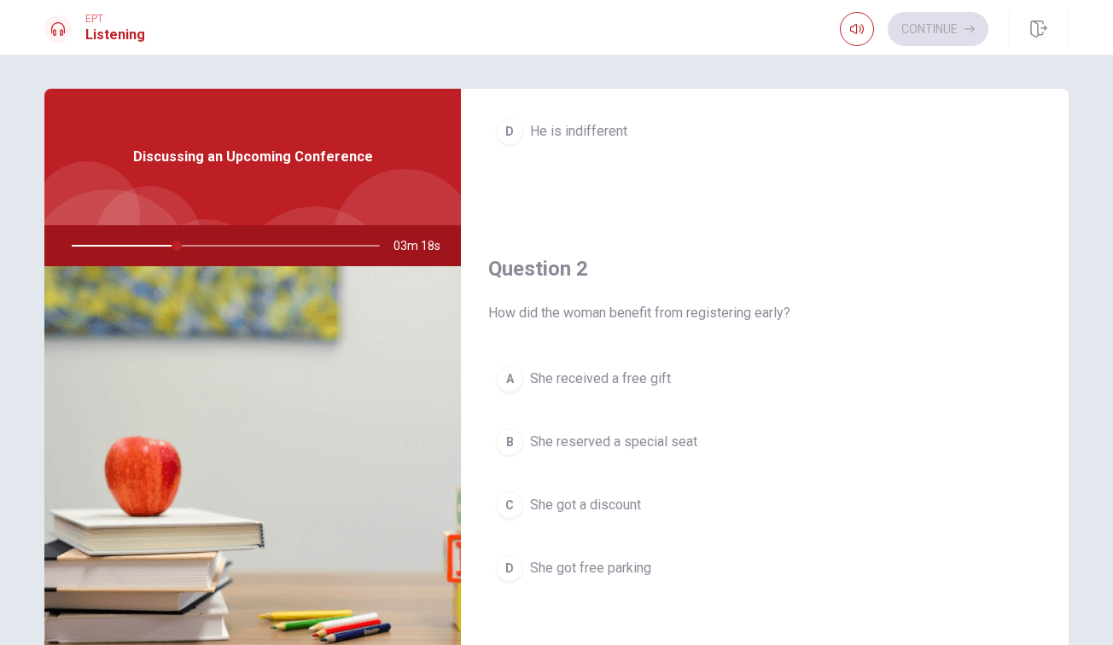
click at [514, 505] on div "C" at bounding box center [509, 504] width 27 height 27
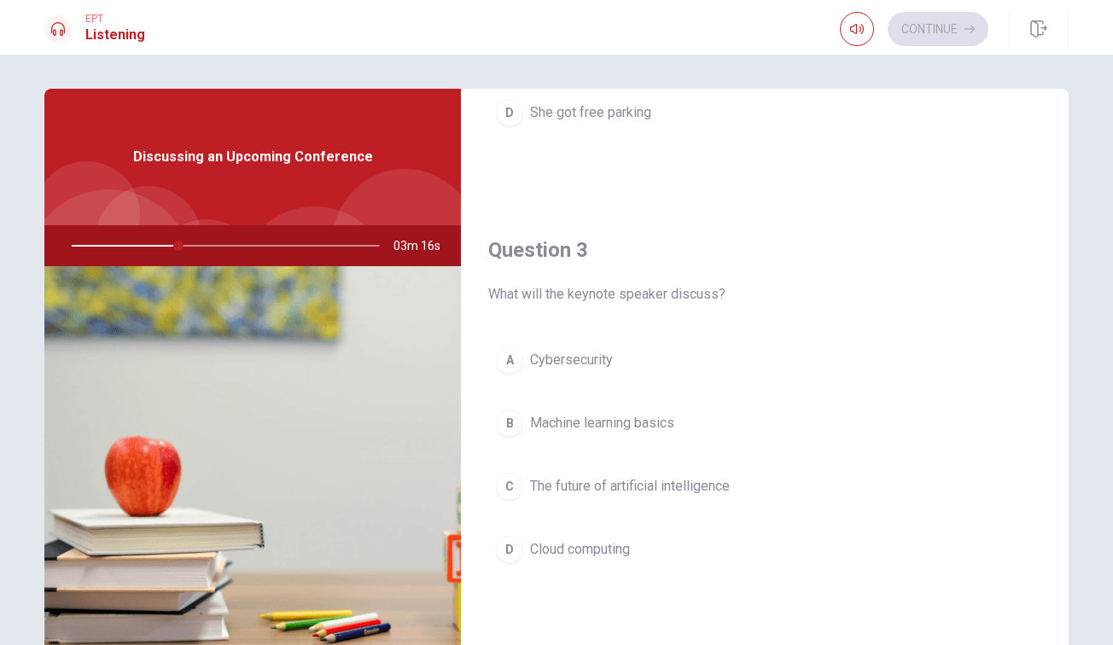
scroll to position [763, 0]
click at [515, 486] on div "C" at bounding box center [509, 483] width 27 height 27
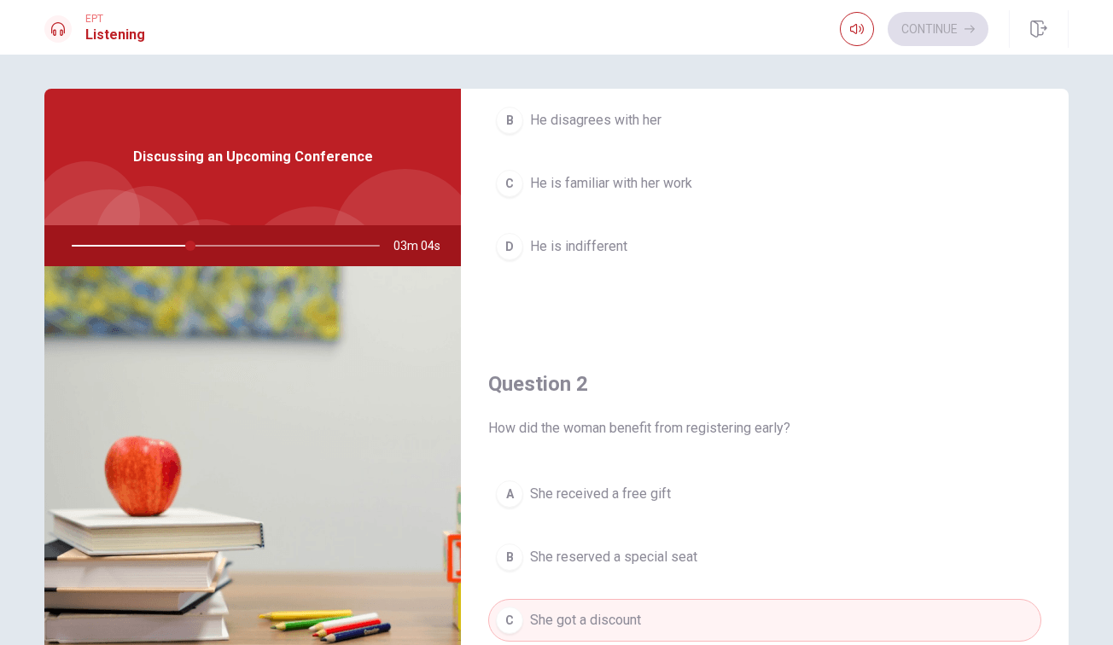
scroll to position [0, 0]
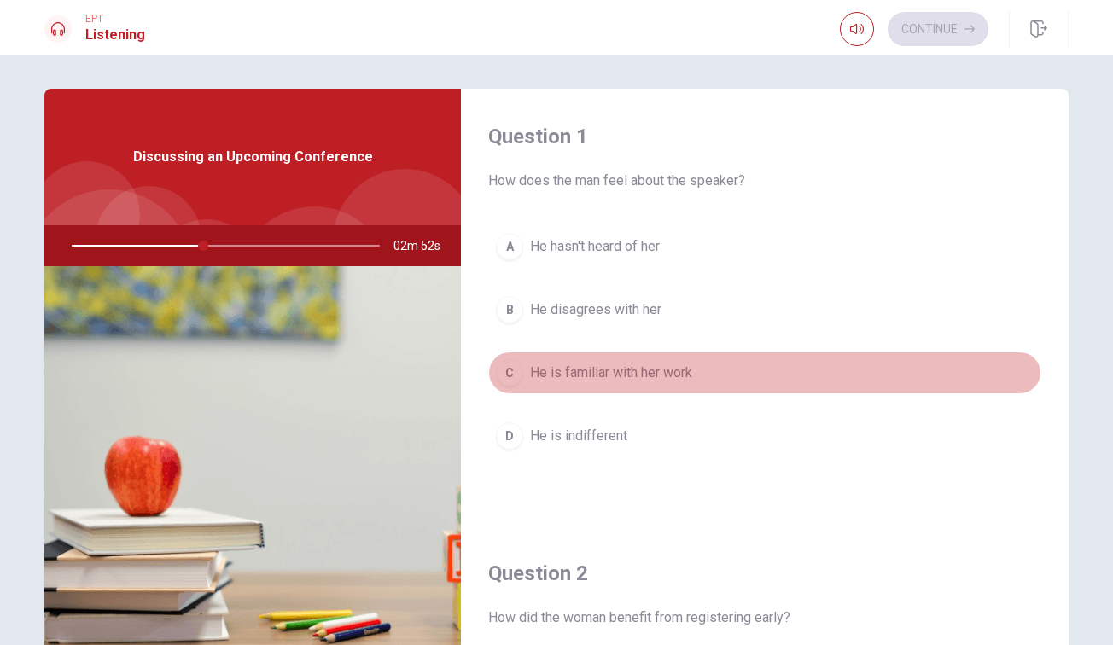
click at [523, 376] on button "C He is familiar with her work" at bounding box center [764, 373] width 553 height 43
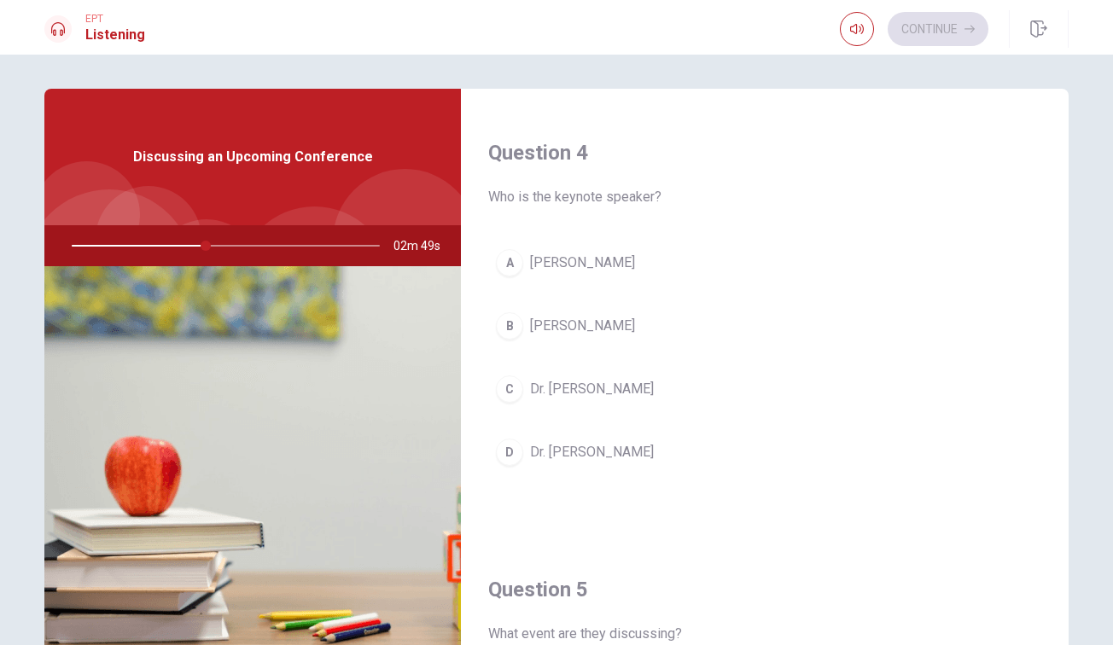
scroll to position [1295, 0]
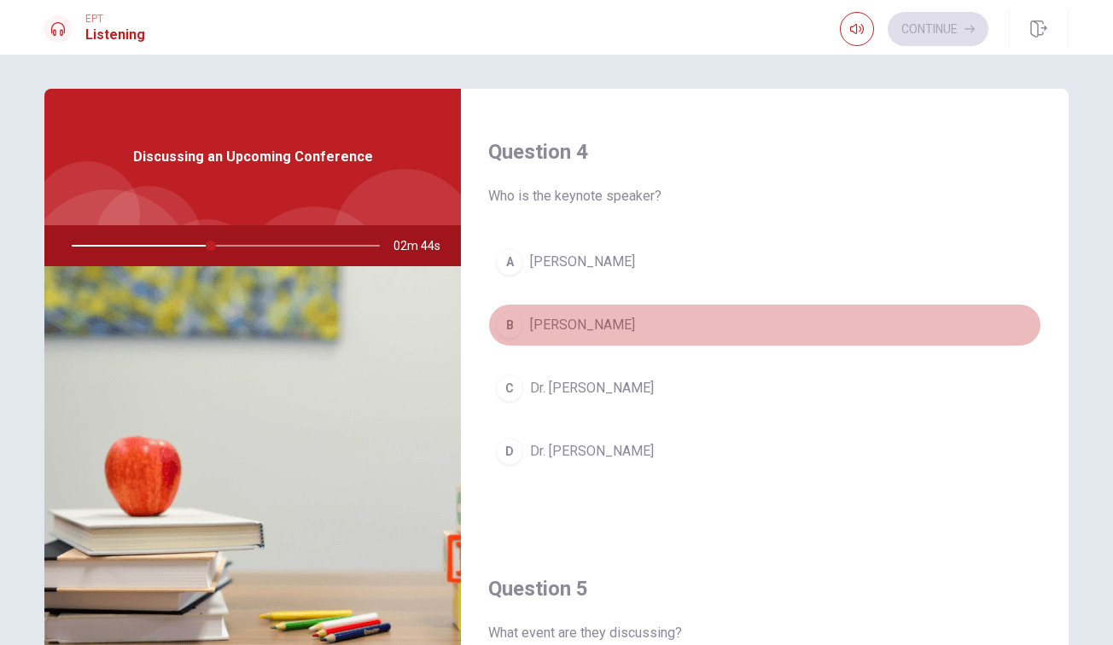
click at [520, 330] on div "B" at bounding box center [509, 324] width 27 height 27
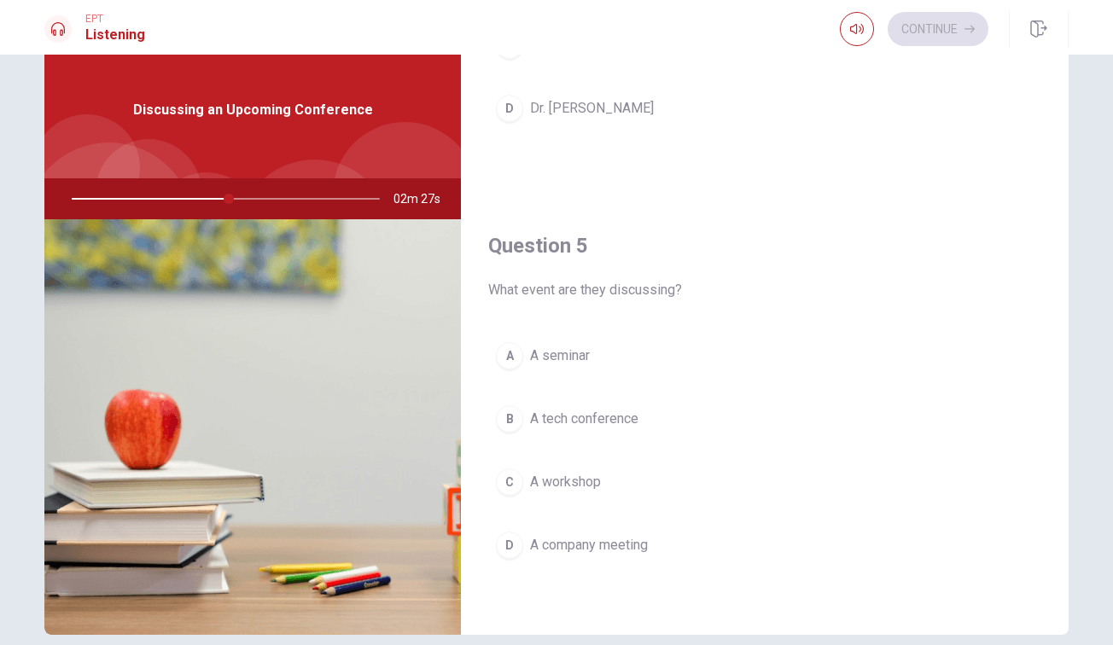
scroll to position [49, 0]
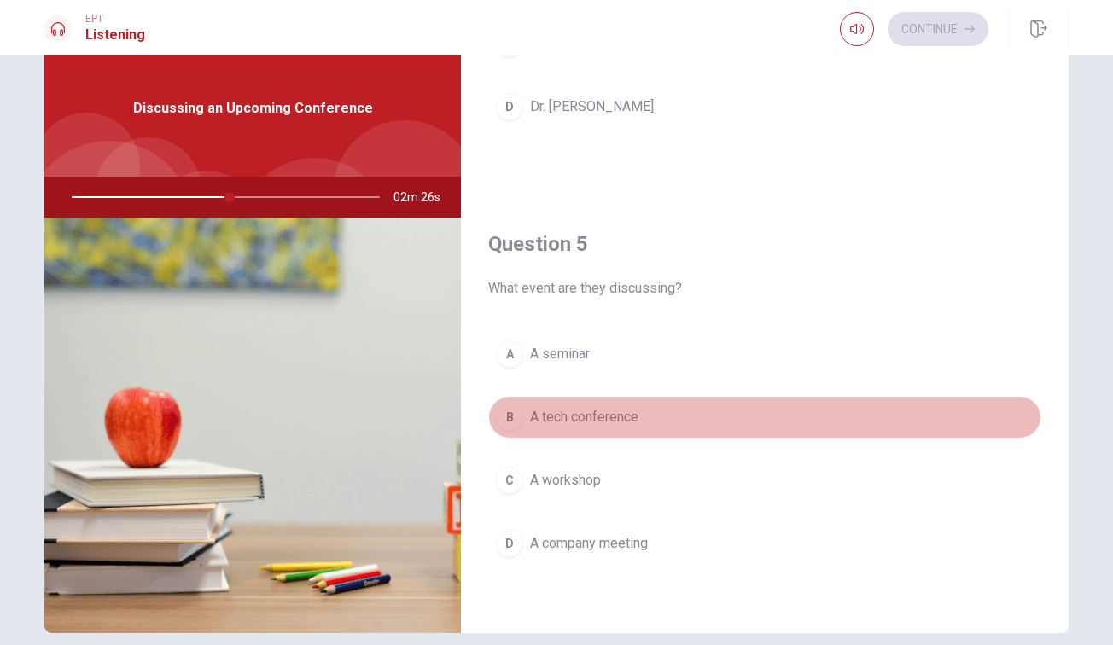
click at [509, 418] on div "B" at bounding box center [509, 417] width 27 height 27
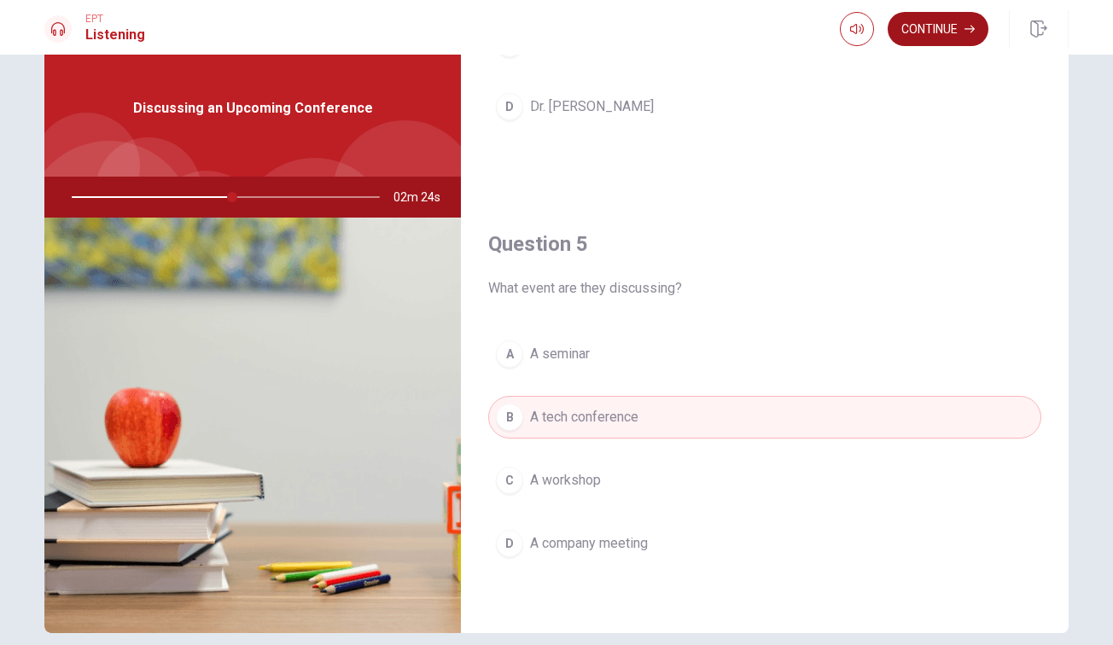
click at [943, 34] on button "Continue" at bounding box center [937, 29] width 101 height 34
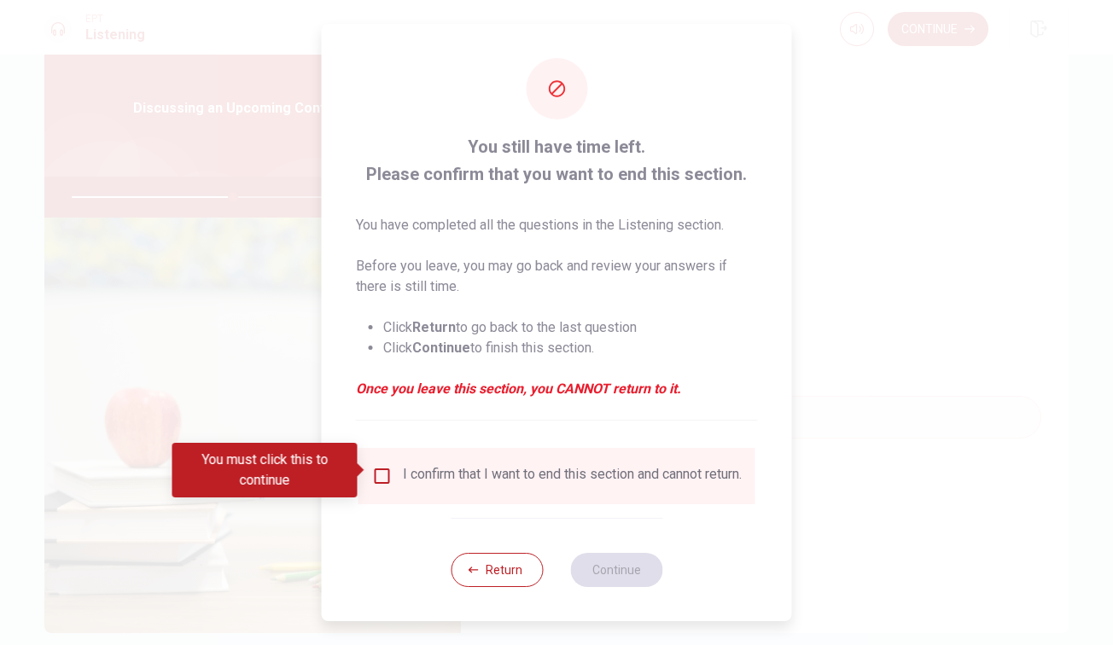
click at [379, 471] on input "You must click this to continue" at bounding box center [382, 476] width 20 height 20
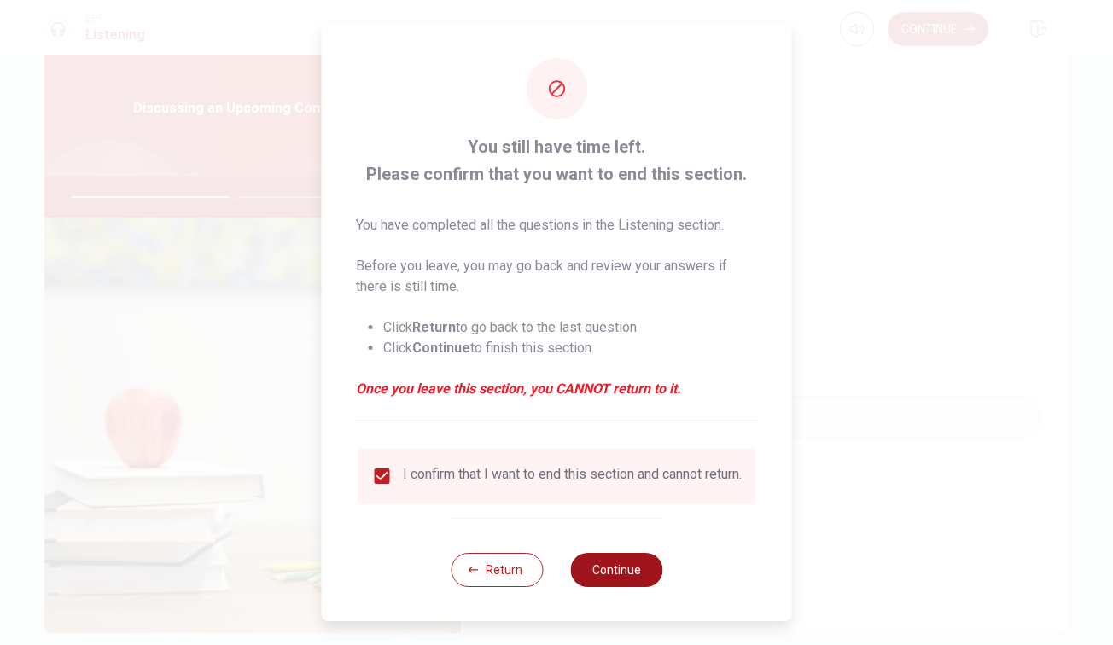
click at [609, 587] on button "Continue" at bounding box center [616, 570] width 92 height 34
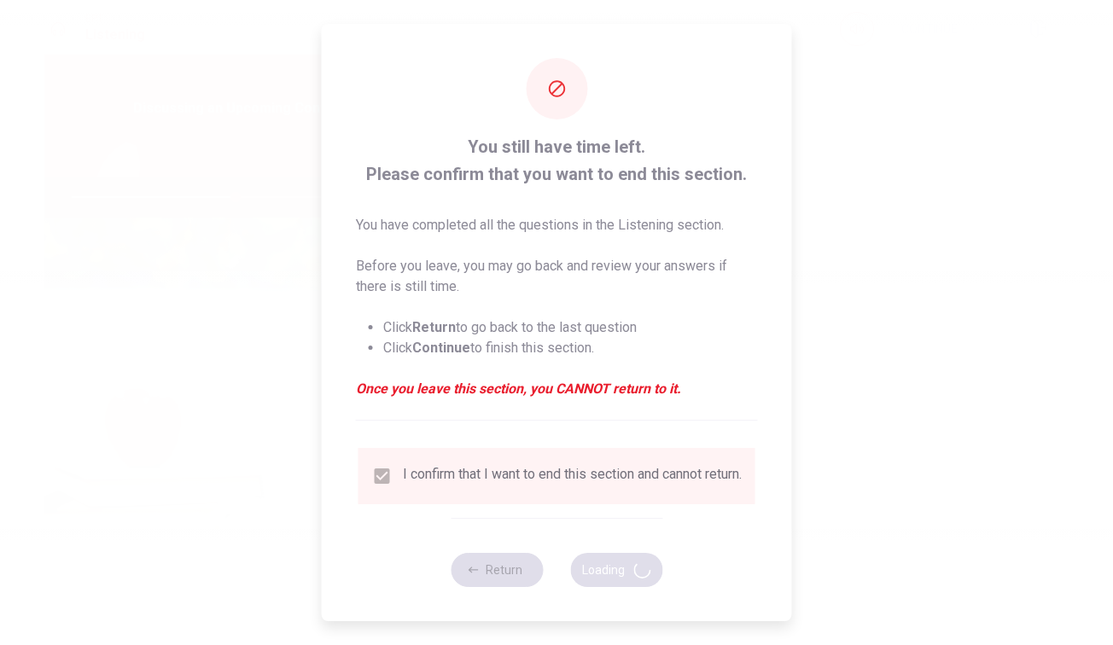
type input "54"
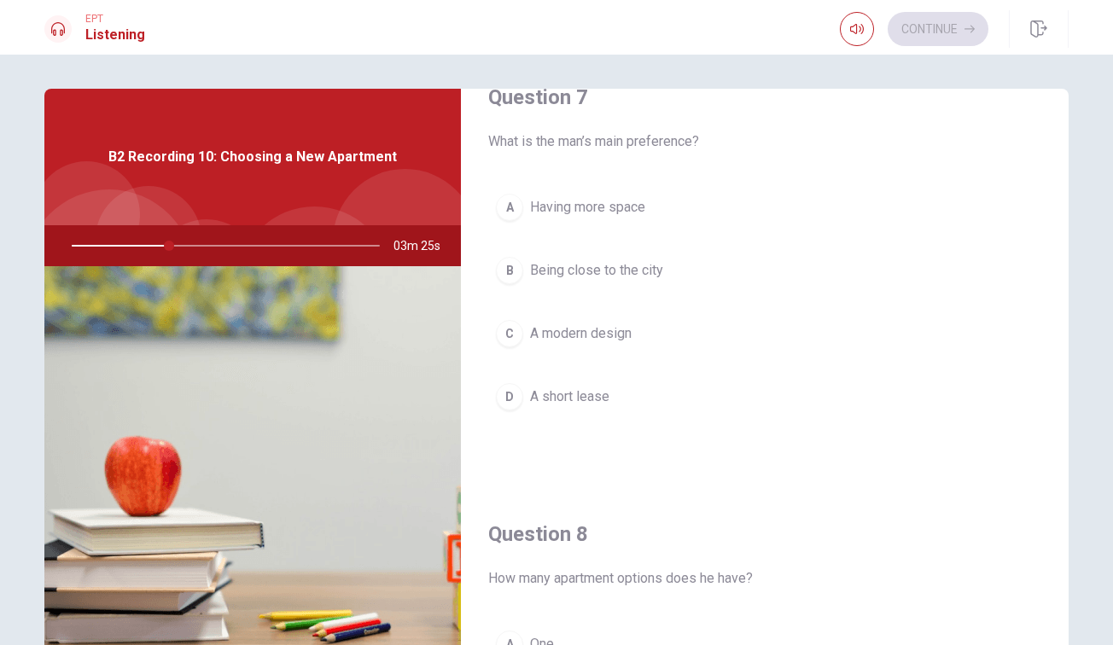
scroll to position [486, 0]
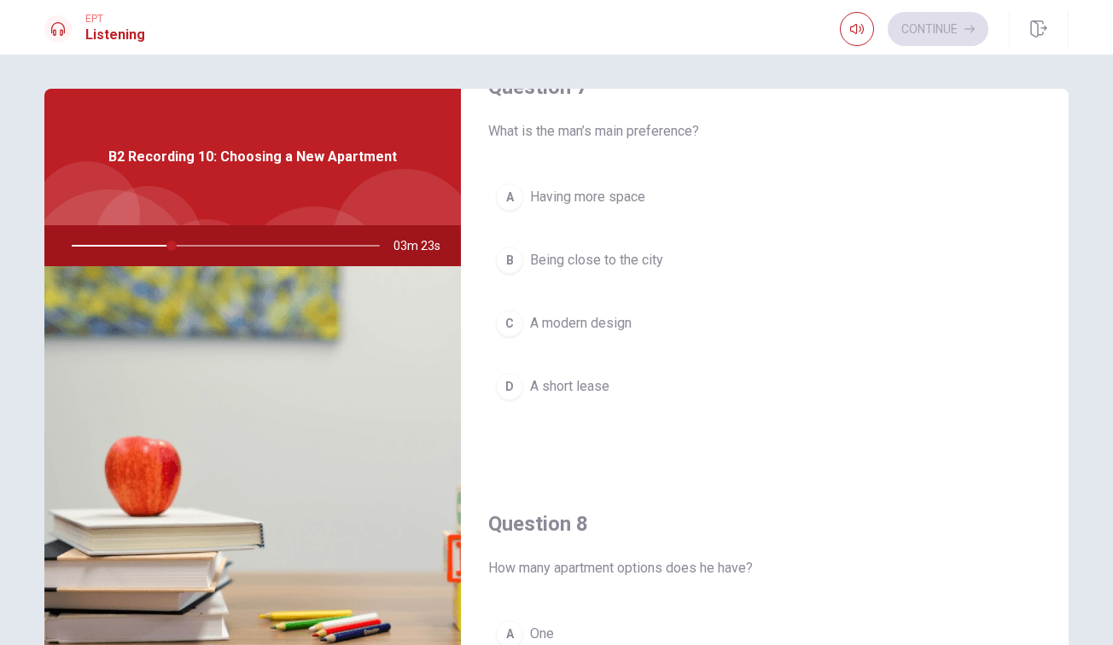
click at [514, 196] on div "A" at bounding box center [509, 196] width 27 height 27
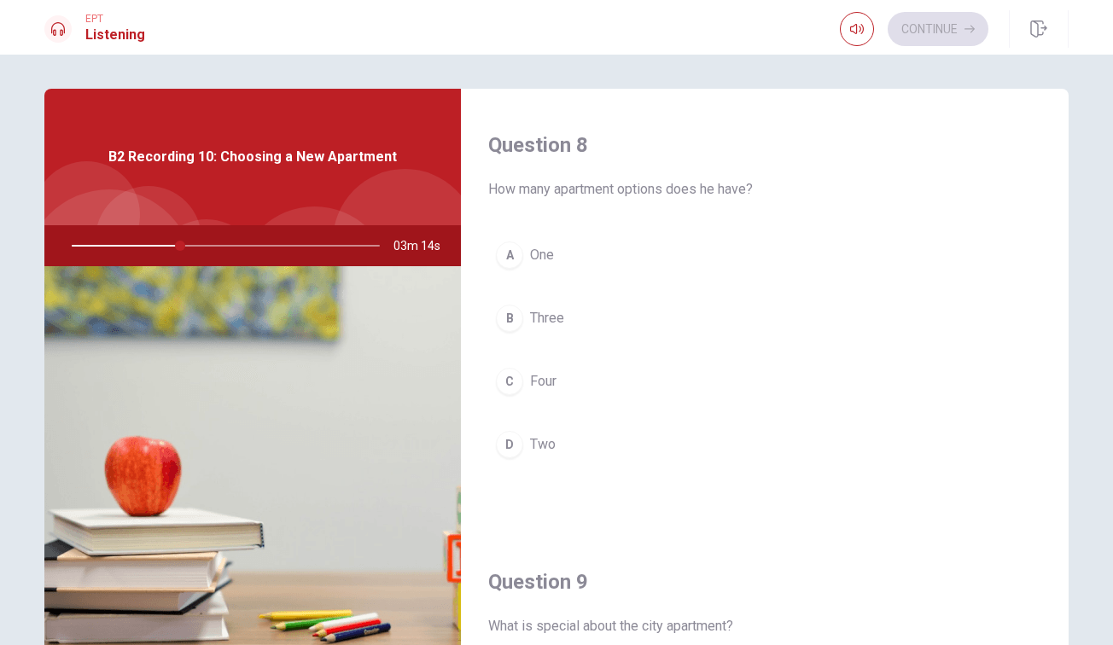
scroll to position [867, 0]
click at [513, 449] on div "D" at bounding box center [509, 442] width 27 height 27
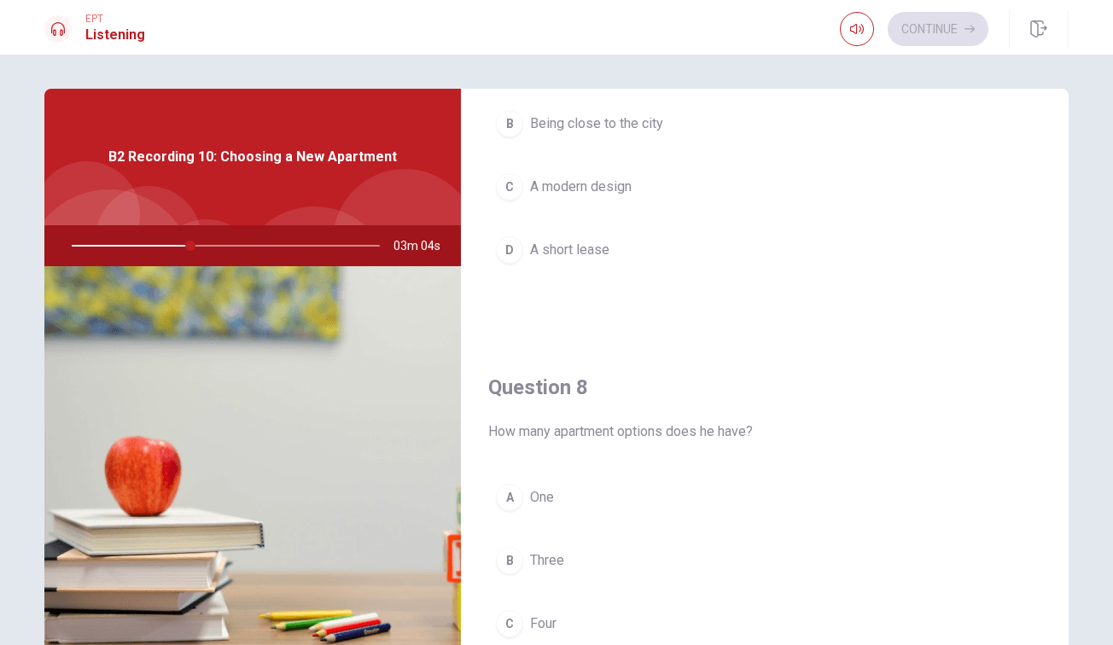
scroll to position [0, 0]
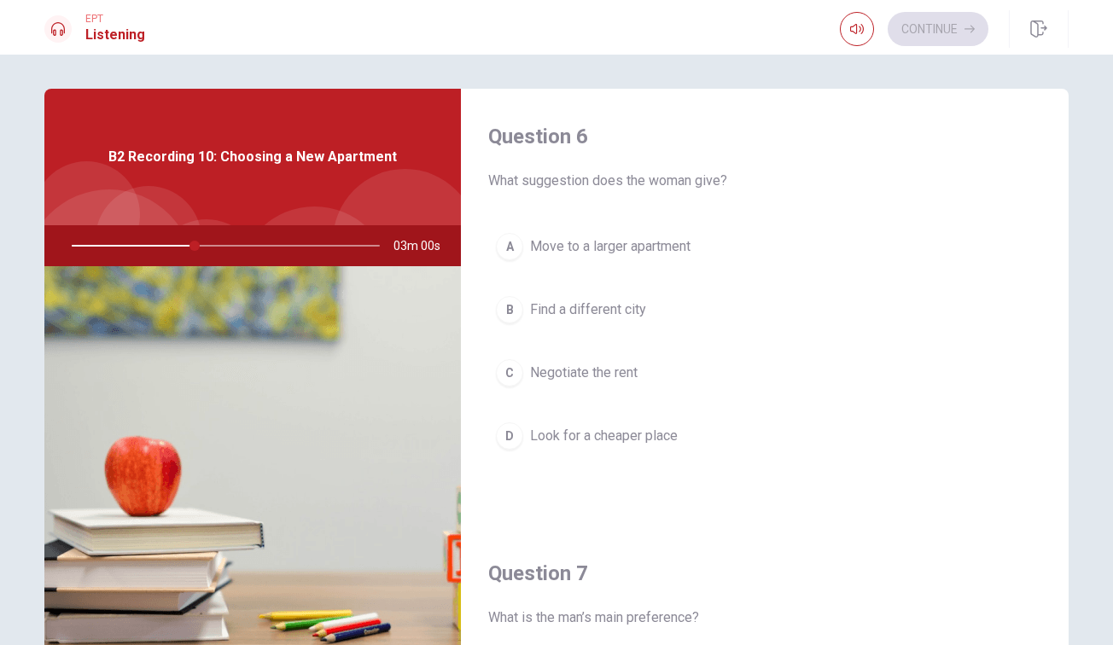
click at [528, 375] on button "C Negotiate the rent" at bounding box center [764, 373] width 553 height 43
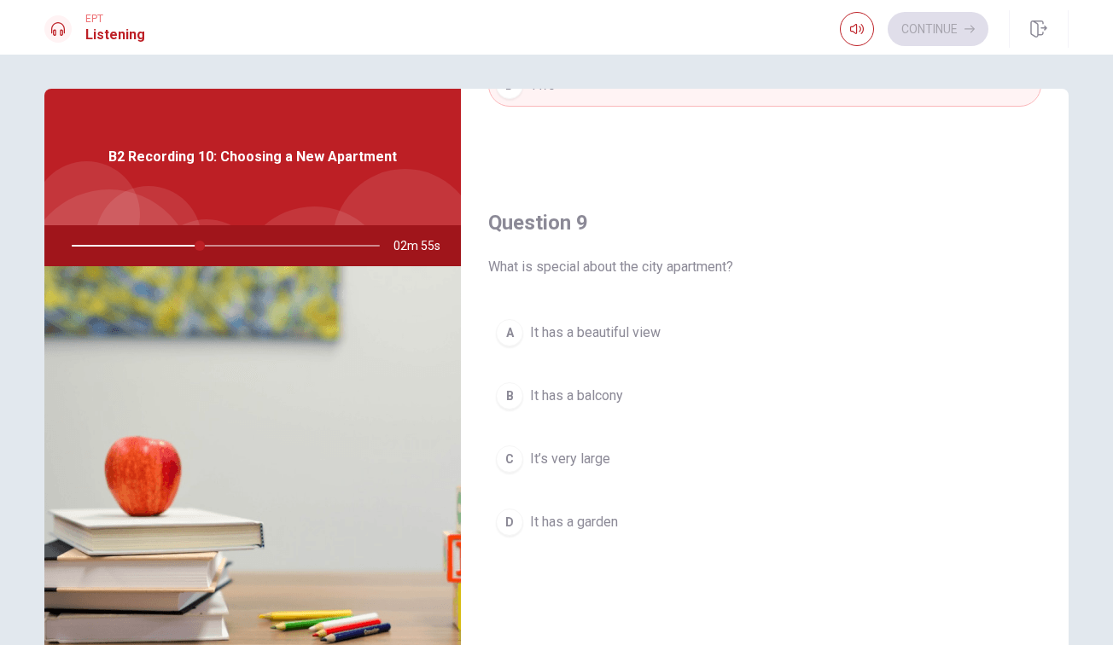
scroll to position [1261, 0]
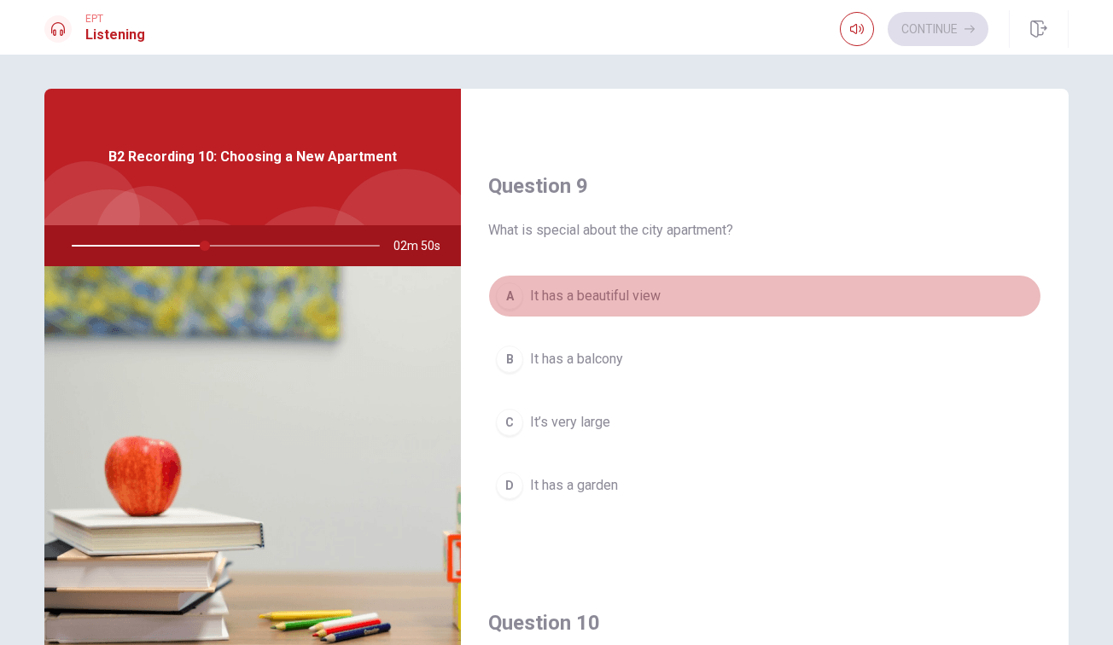
click at [599, 300] on span "It has a beautiful view" at bounding box center [595, 296] width 131 height 20
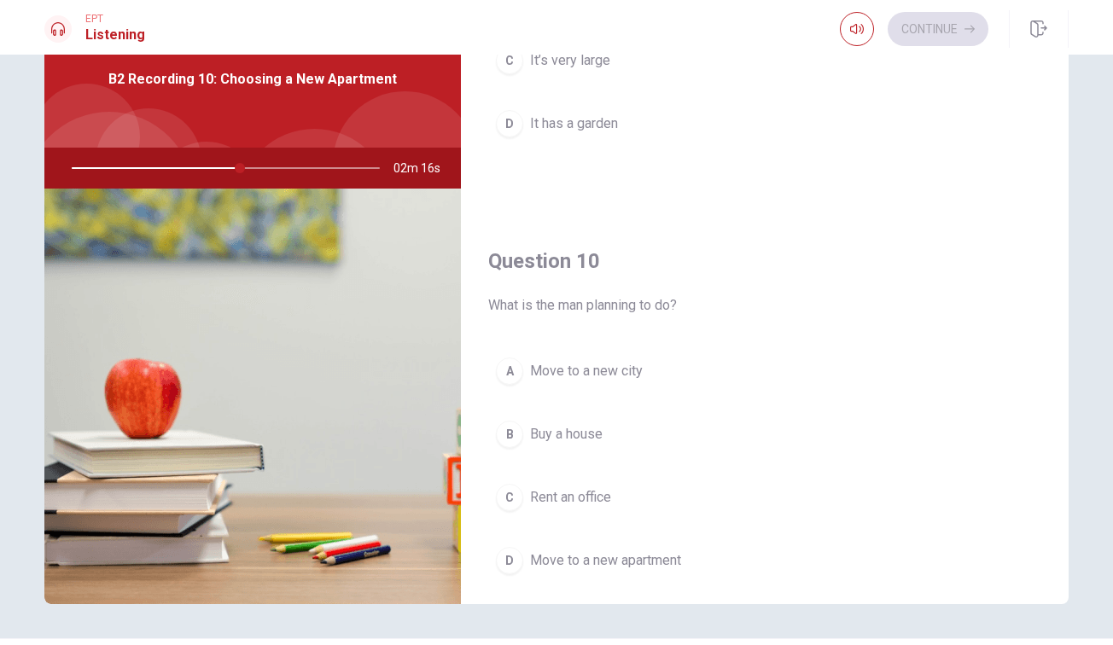
scroll to position [1591, 0]
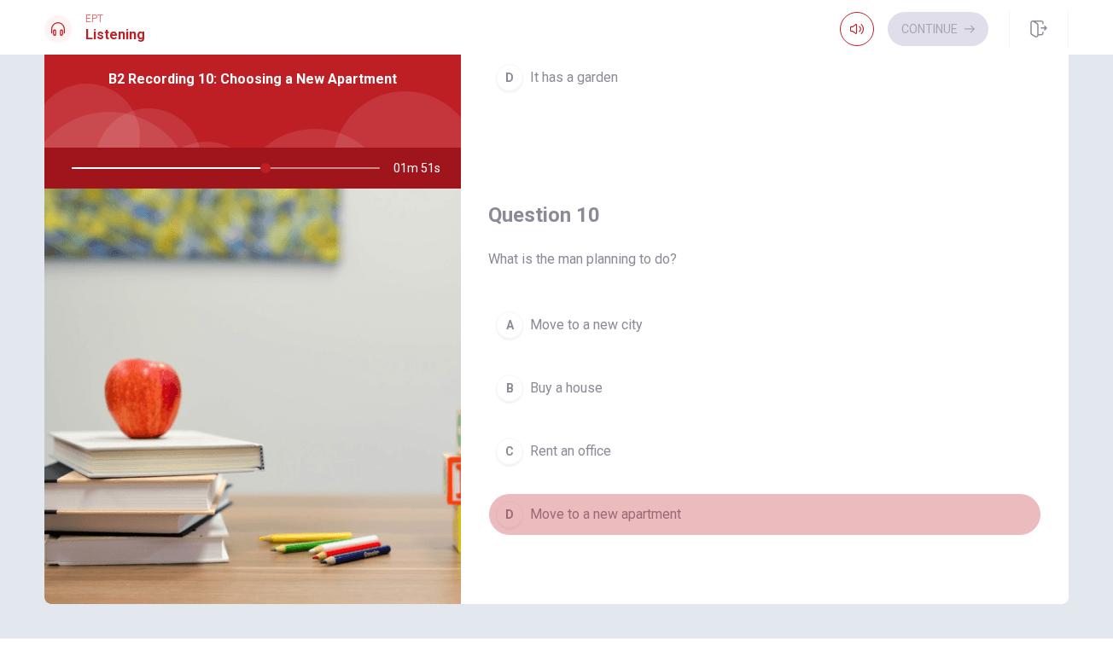
click at [529, 517] on button "D Move to a new apartment" at bounding box center [764, 514] width 553 height 43
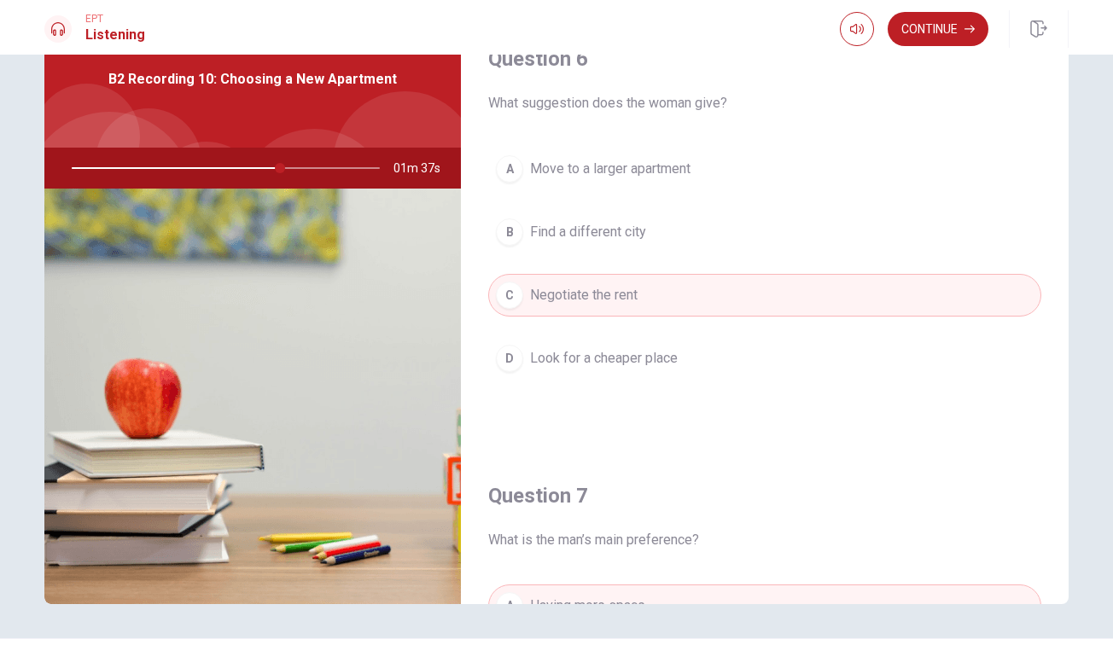
scroll to position [0, 0]
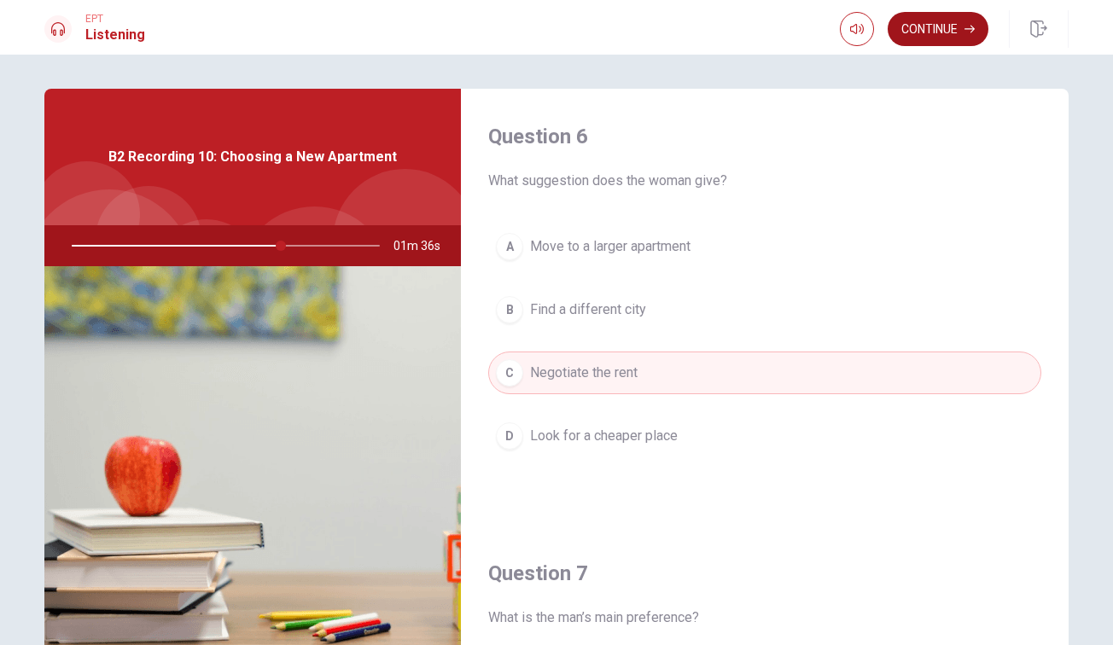
click at [952, 35] on button "Continue" at bounding box center [937, 29] width 101 height 34
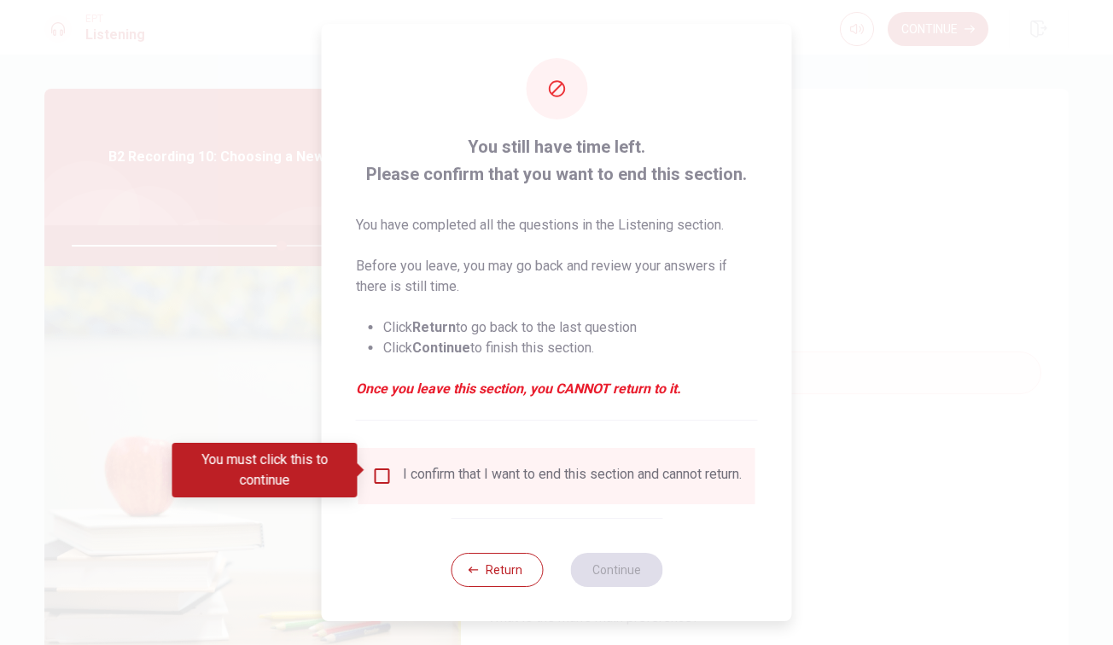
click at [388, 474] on input "You must click this to continue" at bounding box center [382, 476] width 20 height 20
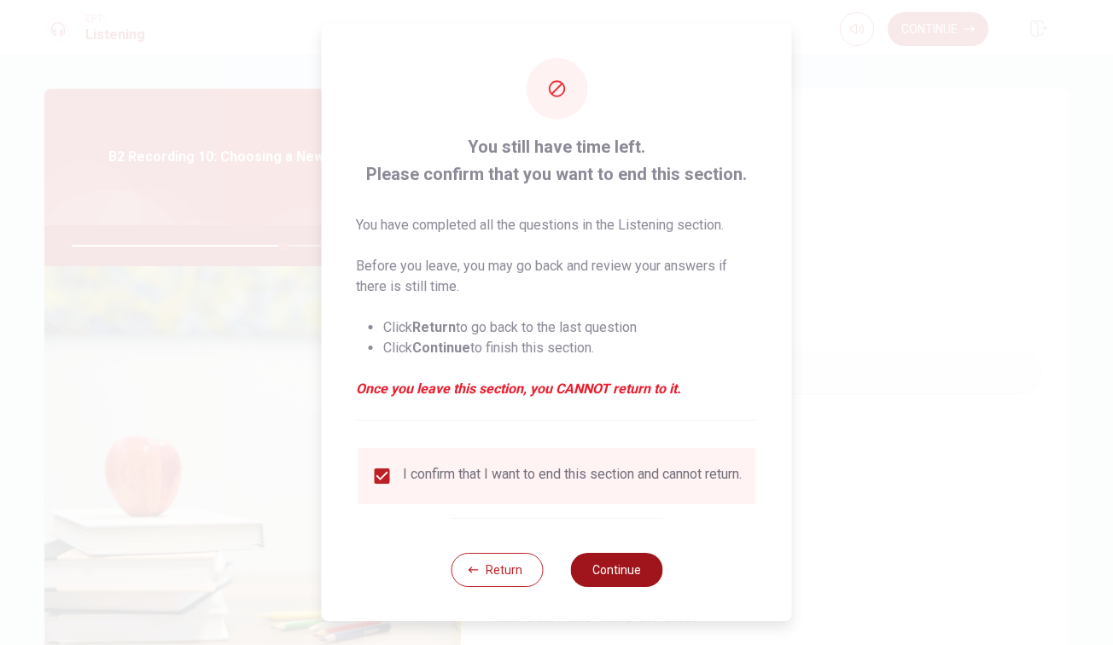
click at [625, 578] on button "Continue" at bounding box center [616, 570] width 92 height 34
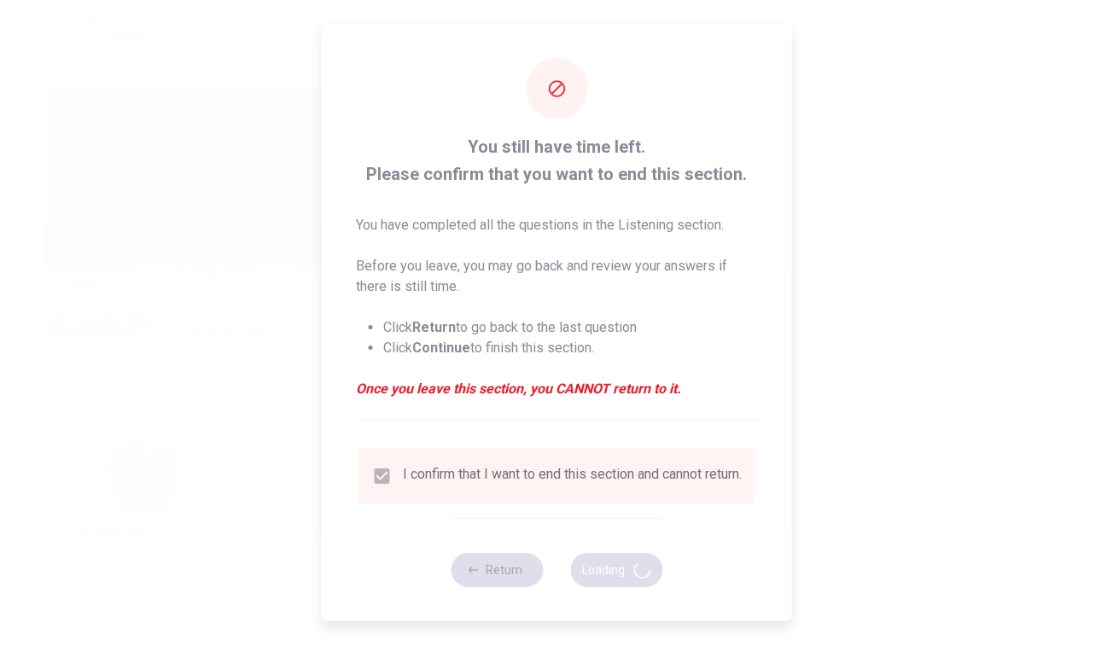
type input "69"
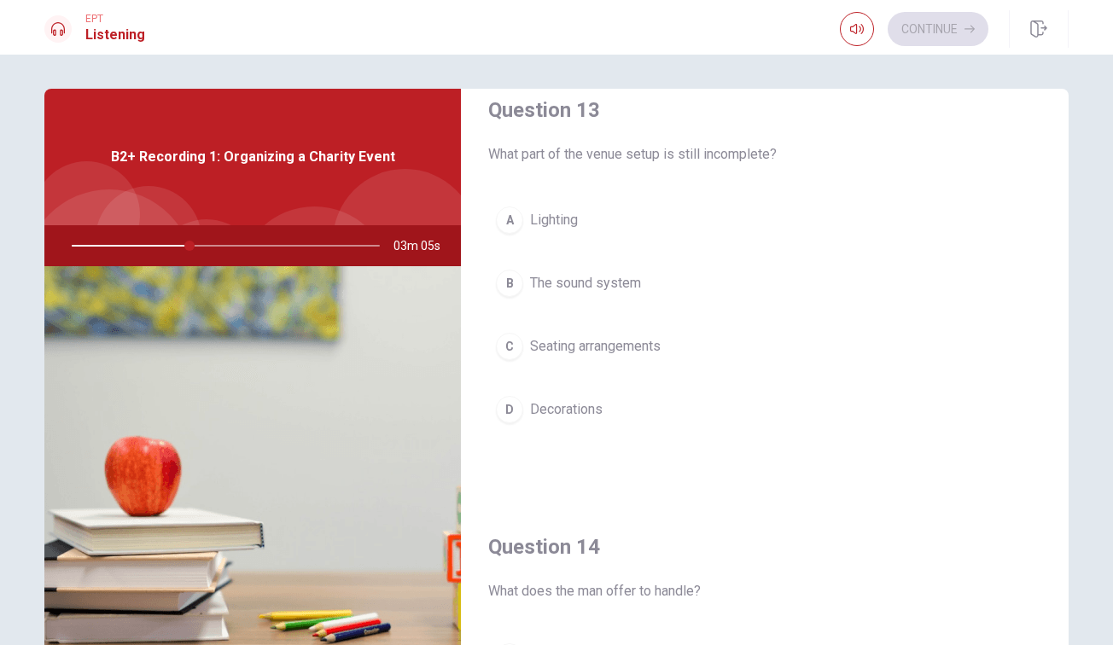
scroll to position [856, 0]
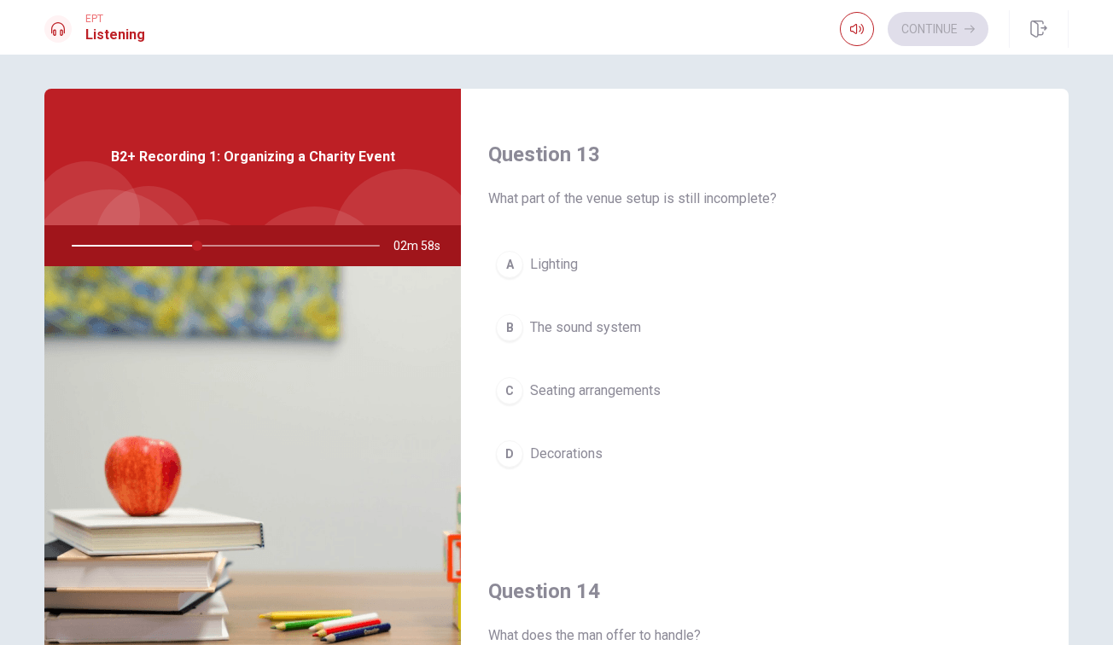
click at [507, 334] on div "B" at bounding box center [509, 327] width 27 height 27
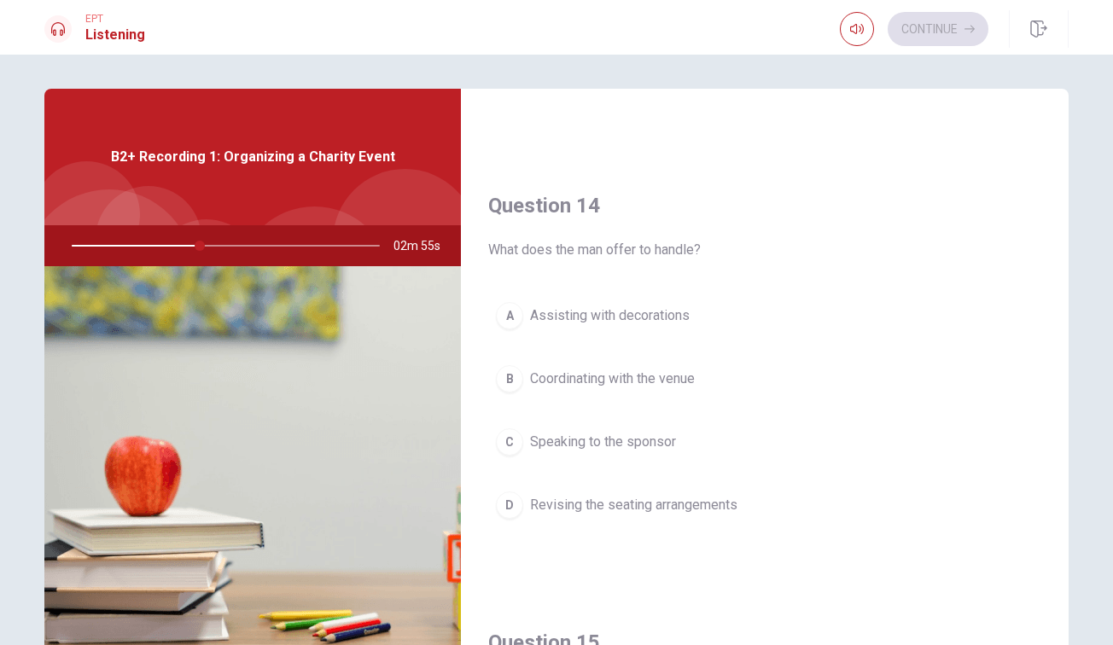
scroll to position [1244, 0]
click at [510, 378] on div "B" at bounding box center [509, 376] width 27 height 27
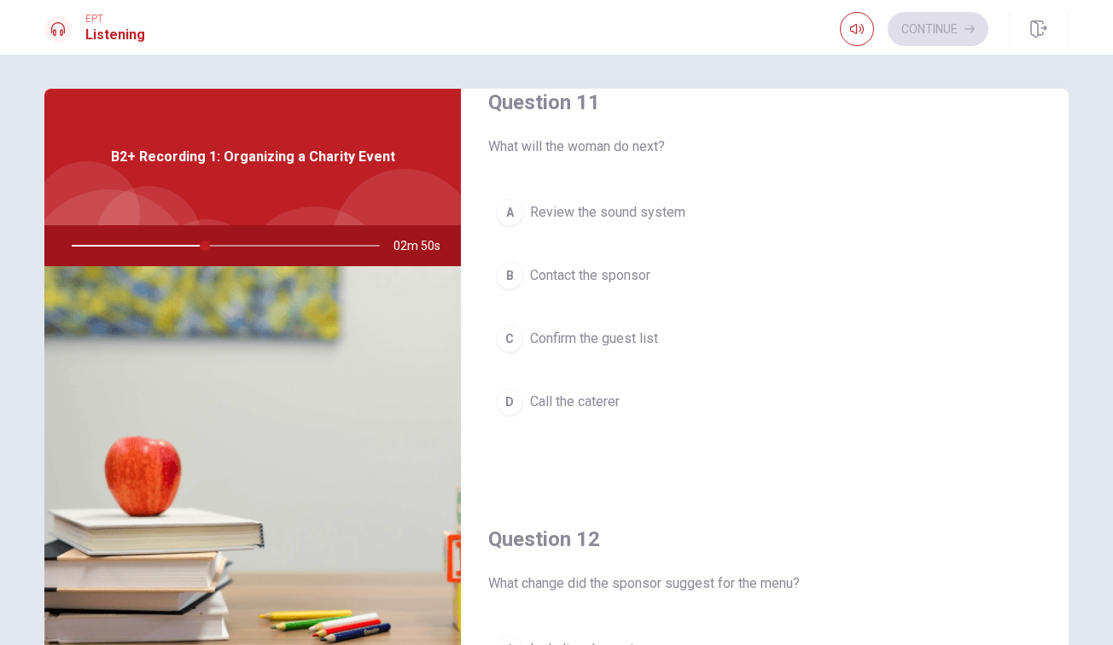
scroll to position [0, 0]
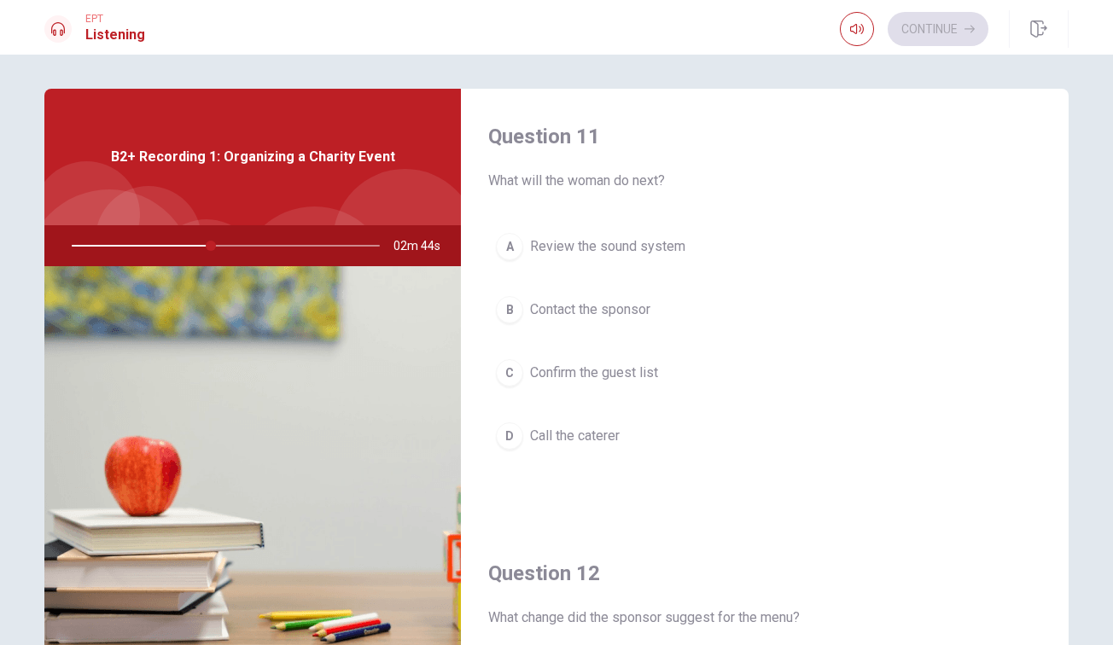
click at [603, 441] on span "Call the caterer" at bounding box center [575, 436] width 90 height 20
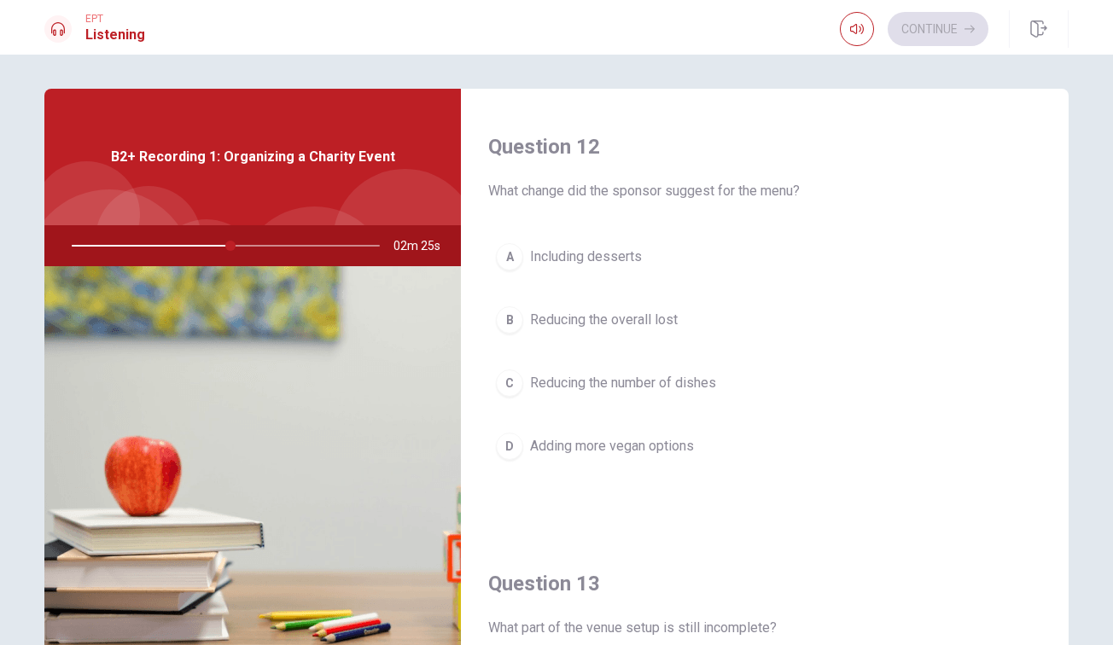
scroll to position [430, 0]
click at [626, 444] on span "Adding more vegan options" at bounding box center [612, 443] width 164 height 20
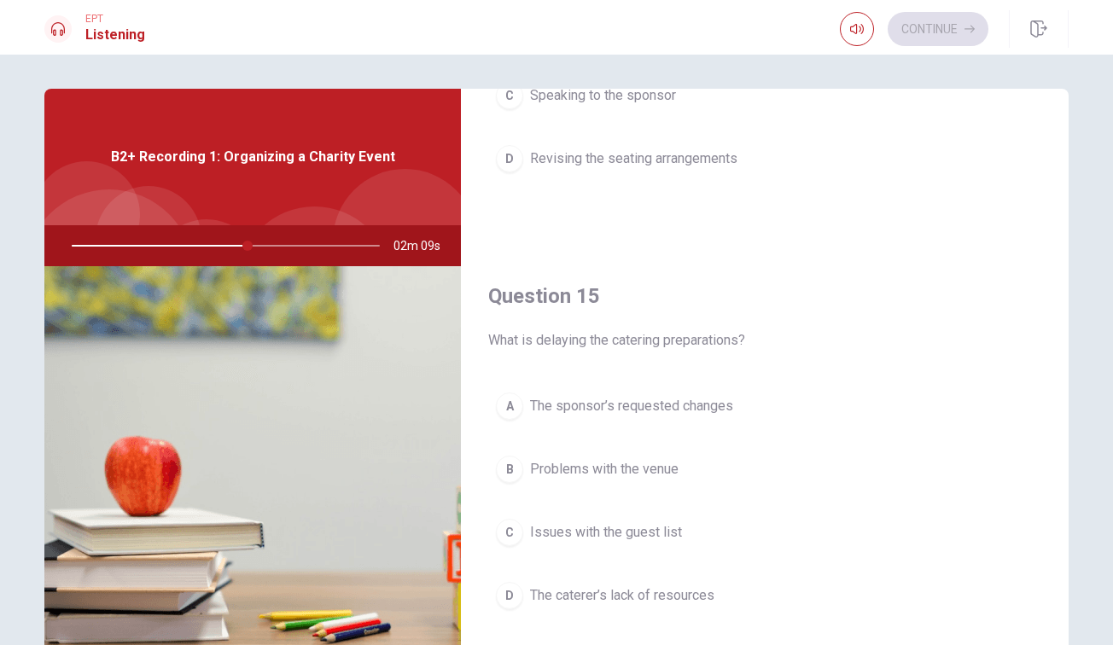
scroll to position [1591, 0]
click at [699, 407] on span "The sponsor’s requested changes" at bounding box center [631, 402] width 203 height 20
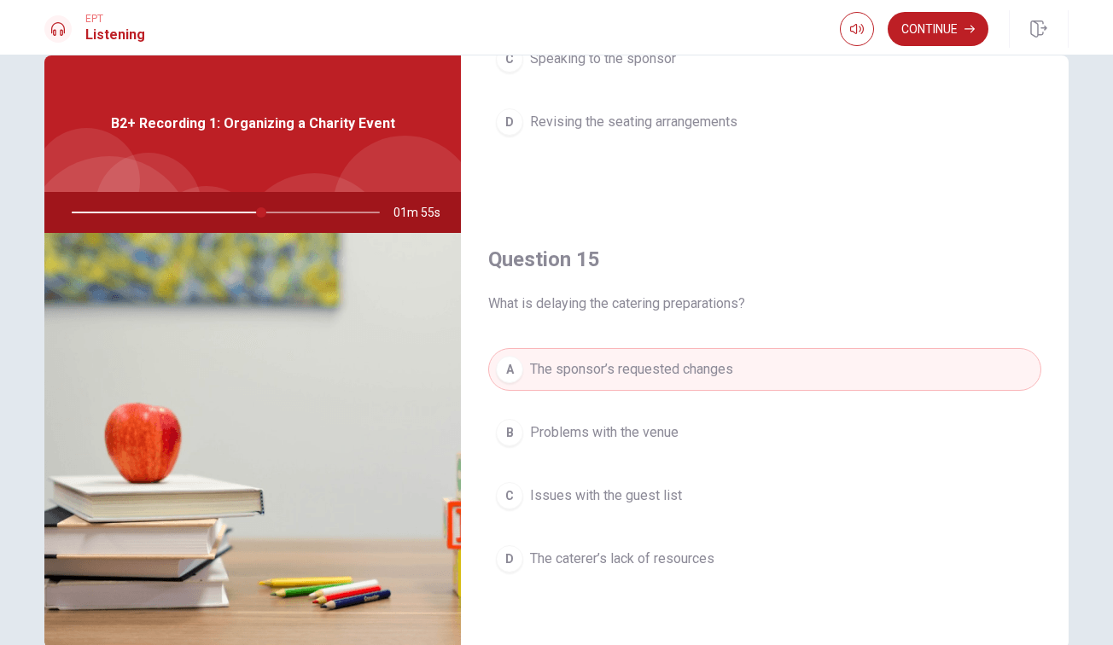
scroll to position [24, 0]
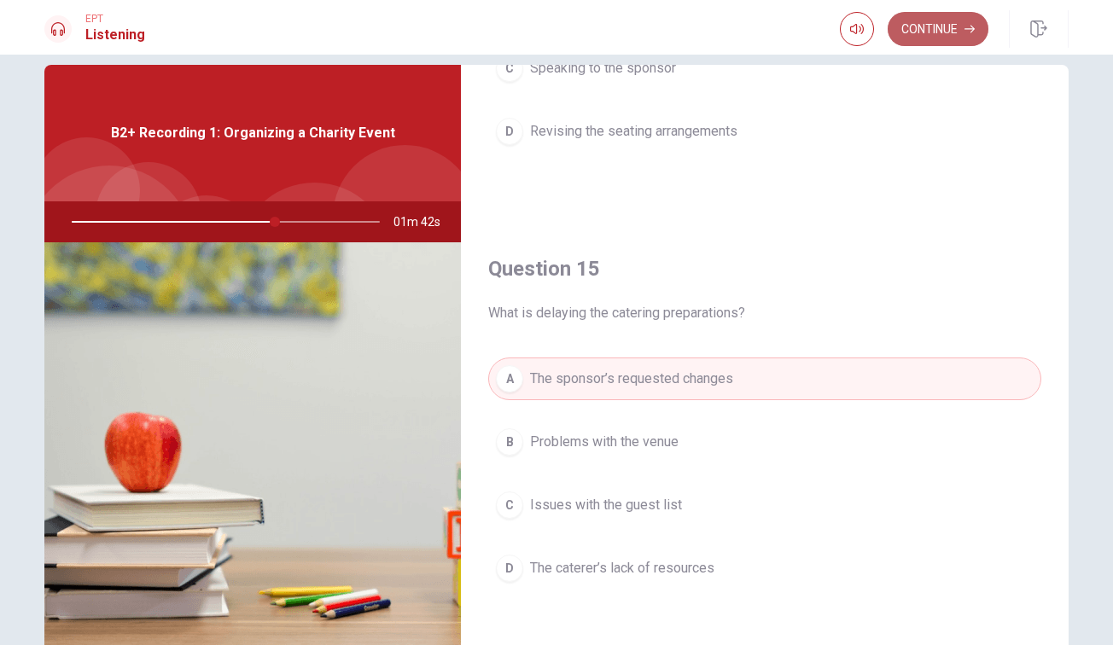
click at [941, 36] on button "Continue" at bounding box center [937, 29] width 101 height 34
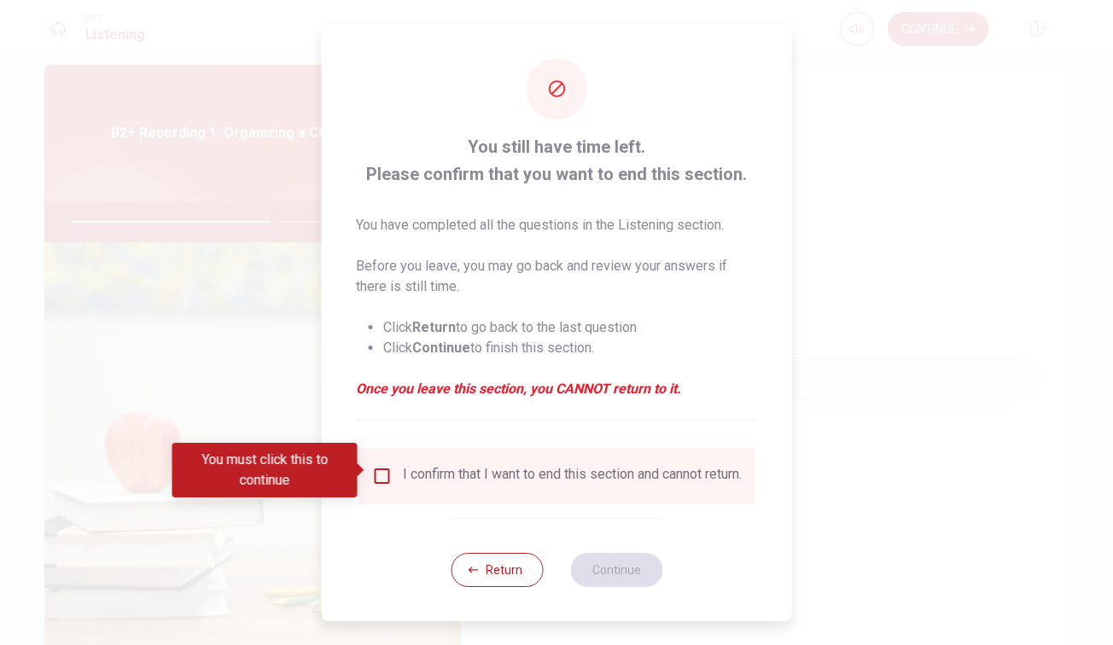
click at [480, 482] on div "I confirm that I want to end this section and cannot return." at bounding box center [572, 476] width 339 height 20
click at [372, 474] on input "You must click this to continue" at bounding box center [382, 476] width 20 height 20
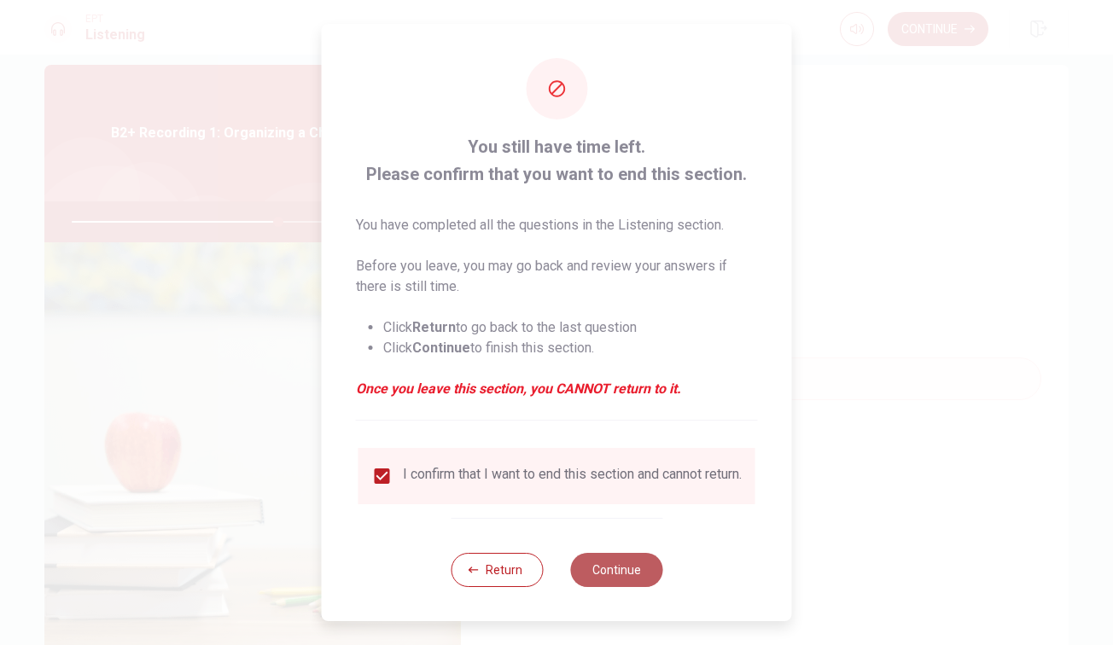
click at [619, 563] on button "Continue" at bounding box center [616, 570] width 92 height 34
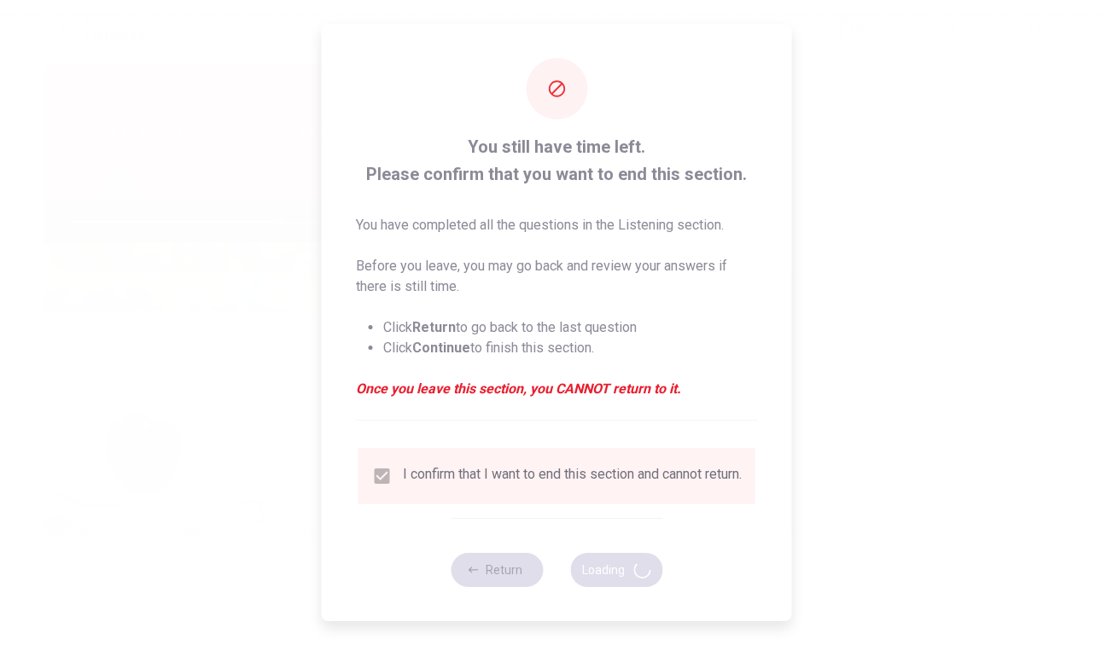
type input "68"
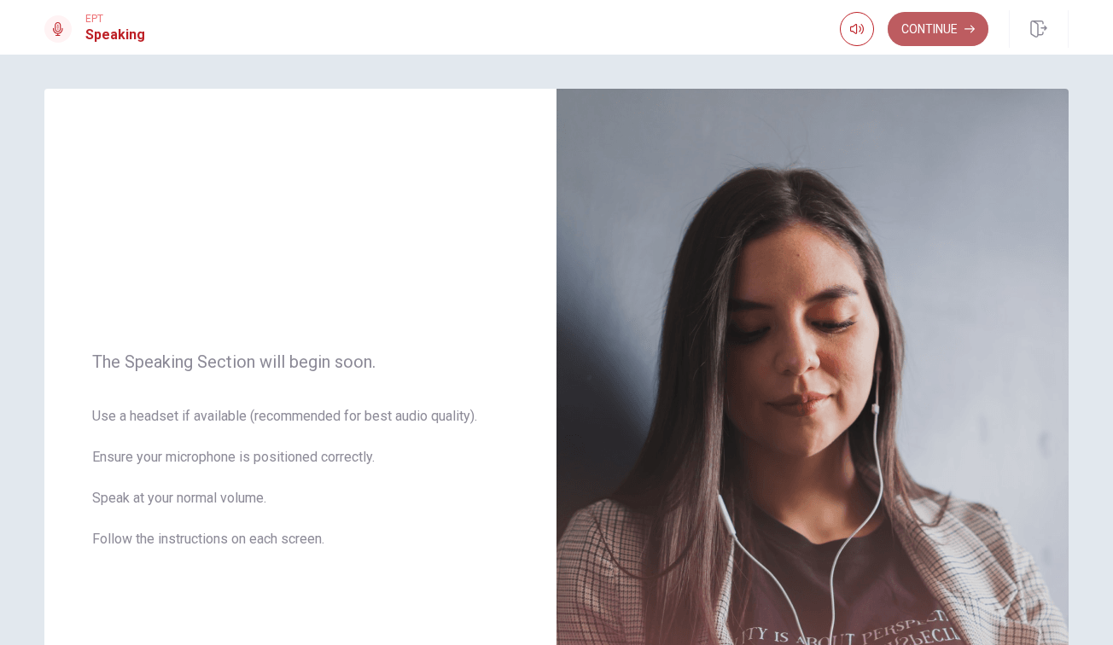
click at [963, 22] on button "Continue" at bounding box center [937, 29] width 101 height 34
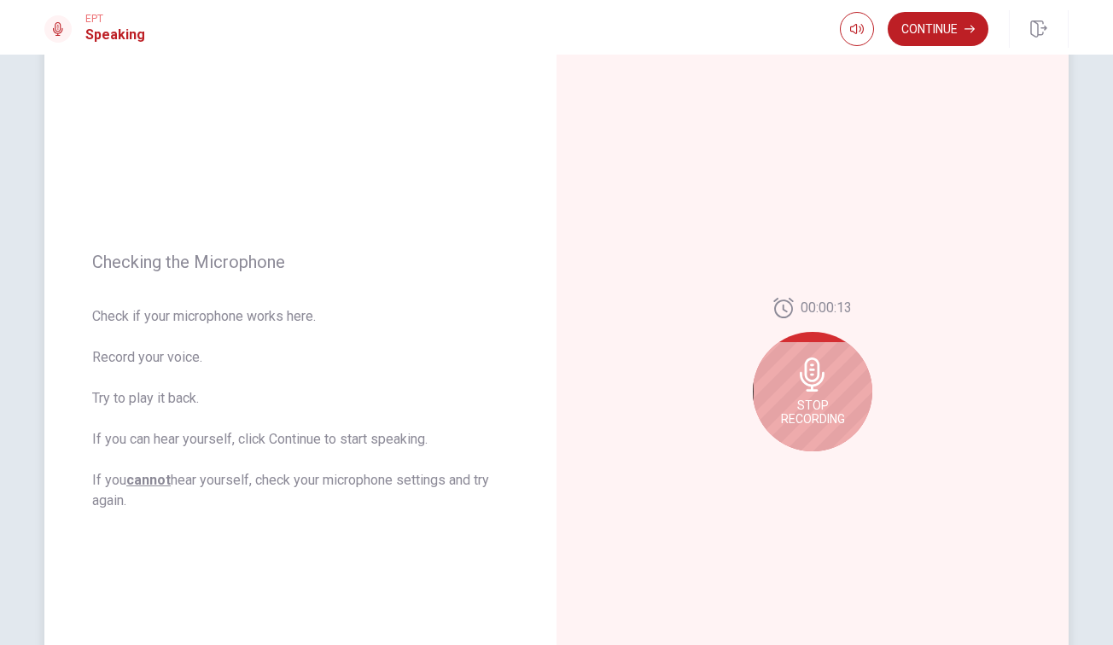
scroll to position [83, 0]
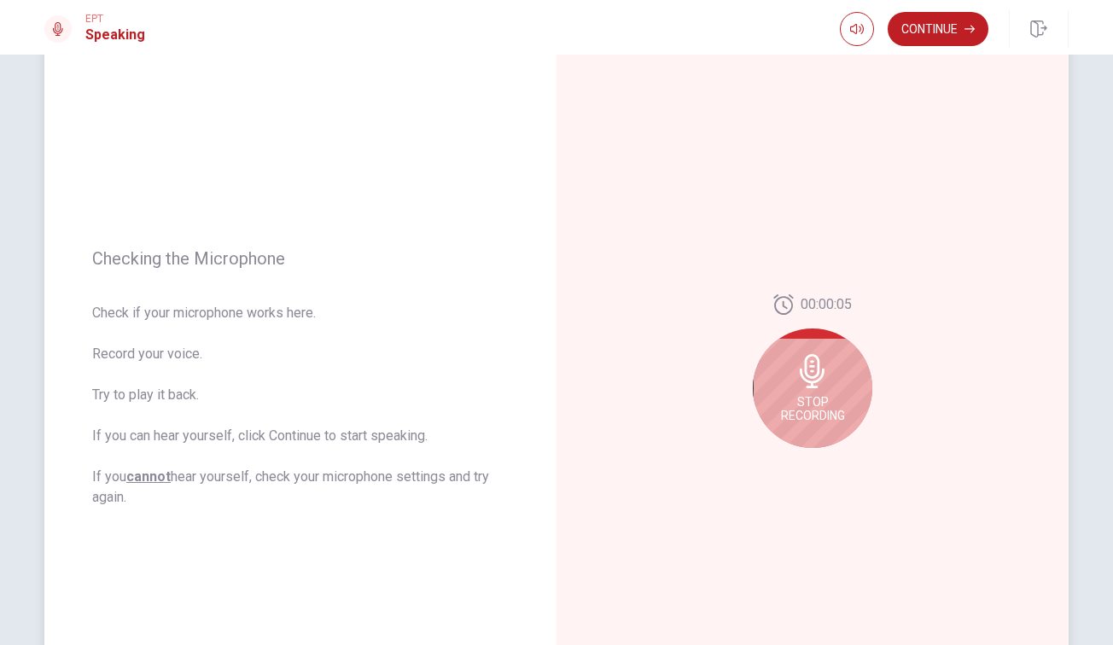
click at [821, 386] on icon at bounding box center [812, 371] width 34 height 34
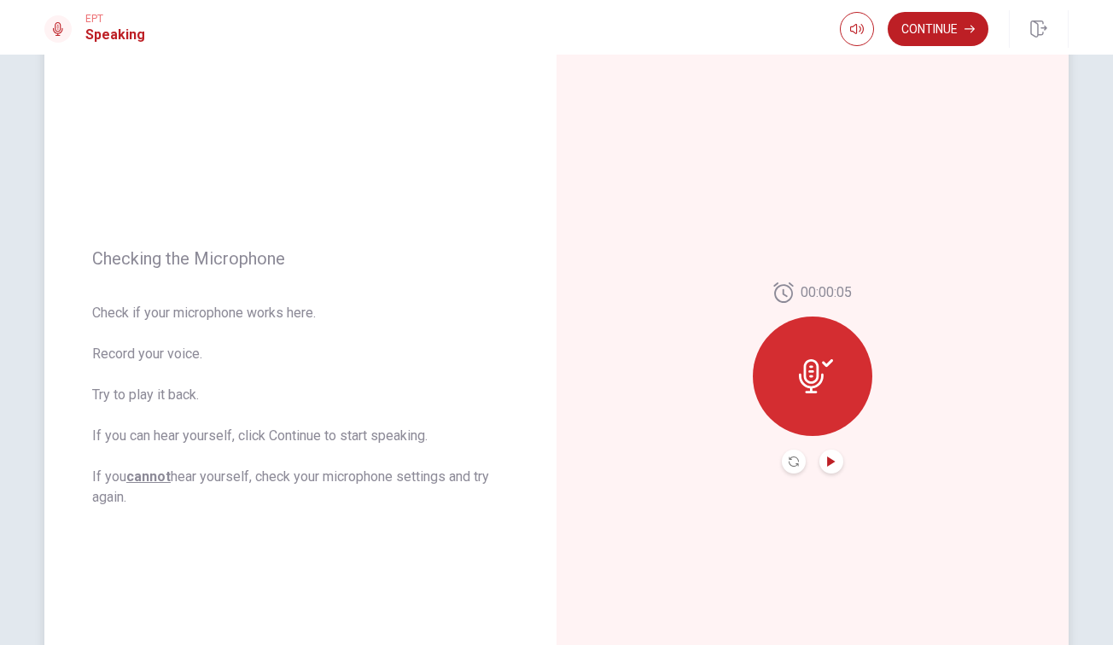
click at [834, 460] on icon "Play Audio" at bounding box center [831, 461] width 10 height 10
click at [913, 32] on button "Continue" at bounding box center [937, 29] width 101 height 34
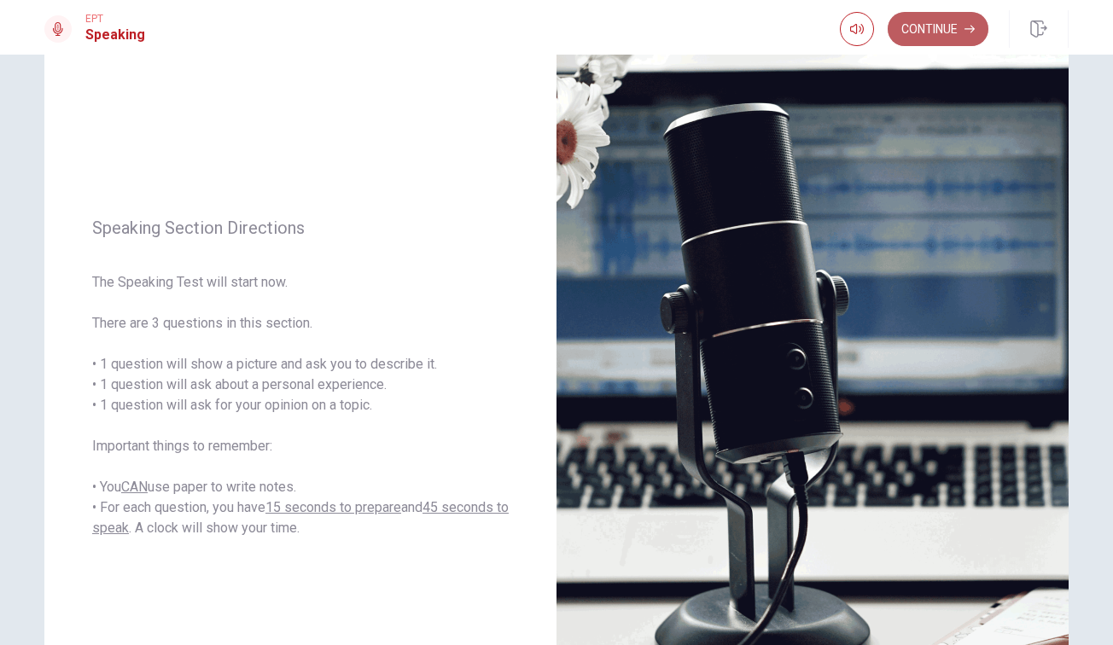
click at [913, 32] on button "Continue" at bounding box center [937, 29] width 101 height 34
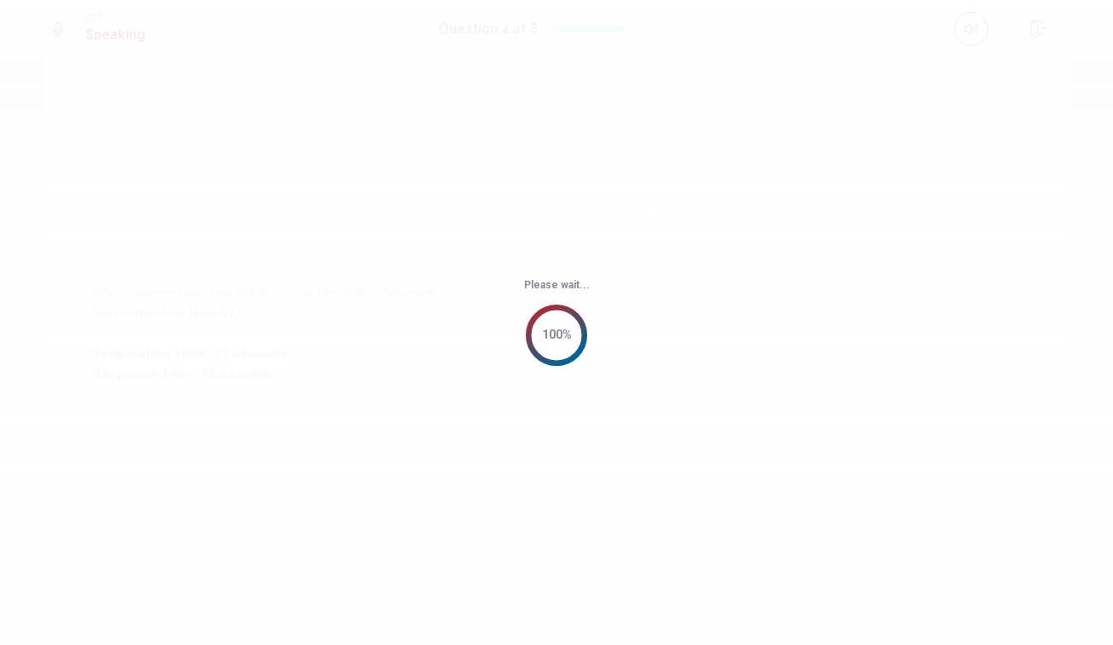
scroll to position [0, 0]
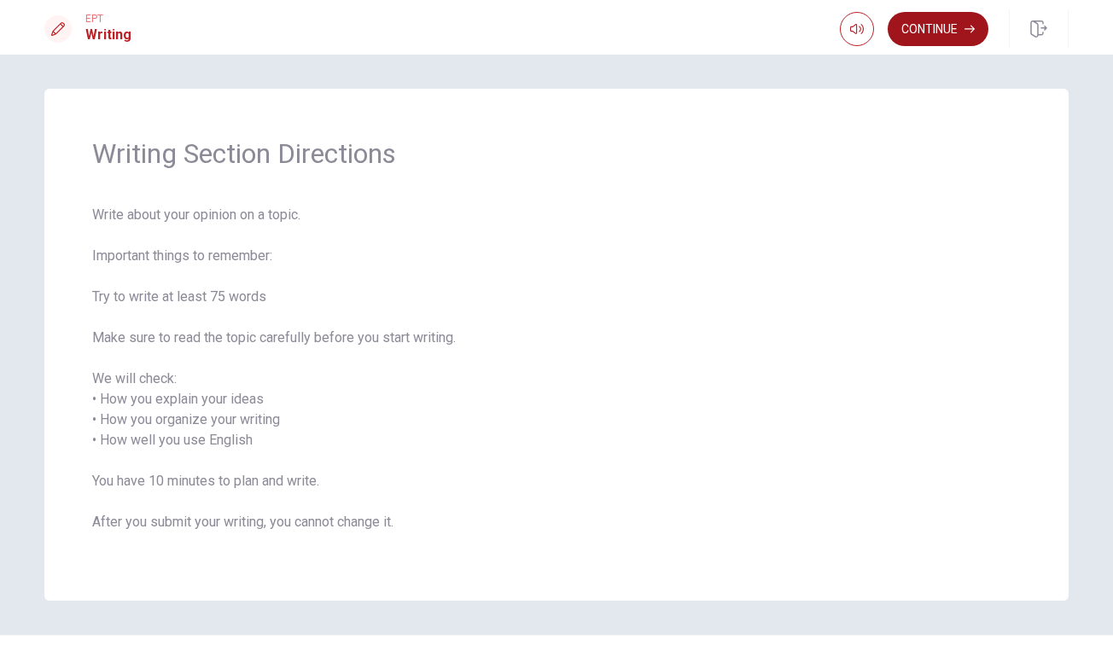
click at [931, 28] on button "Continue" at bounding box center [937, 29] width 101 height 34
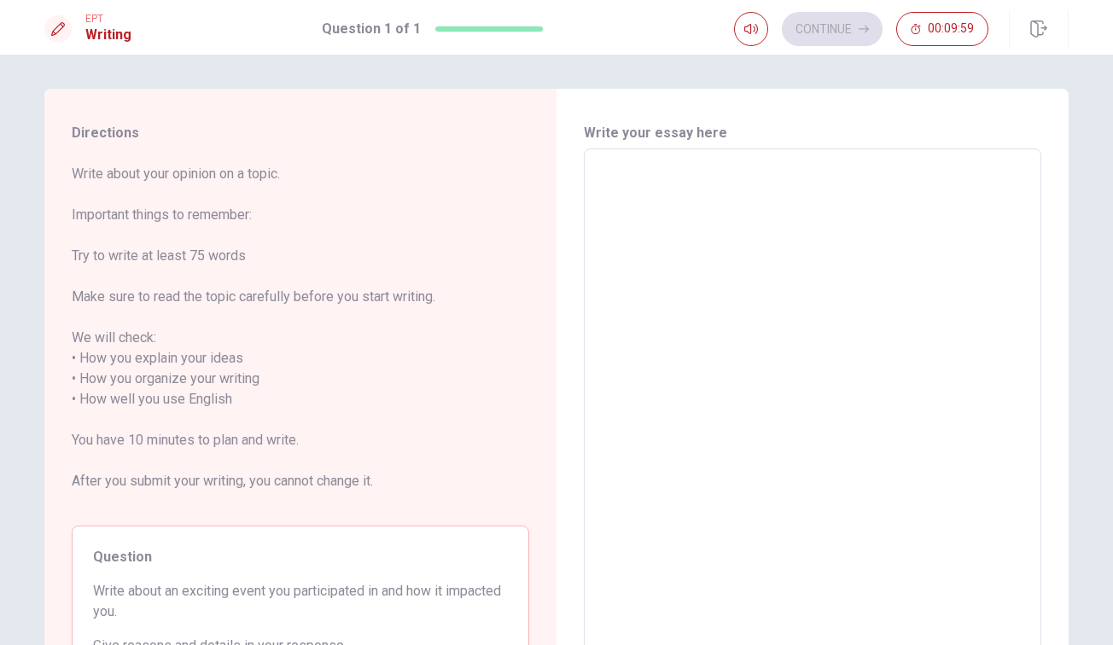
click at [675, 167] on textarea at bounding box center [812, 400] width 433 height 474
type textarea "I"
type textarea "x"
type textarea "I"
type textarea "x"
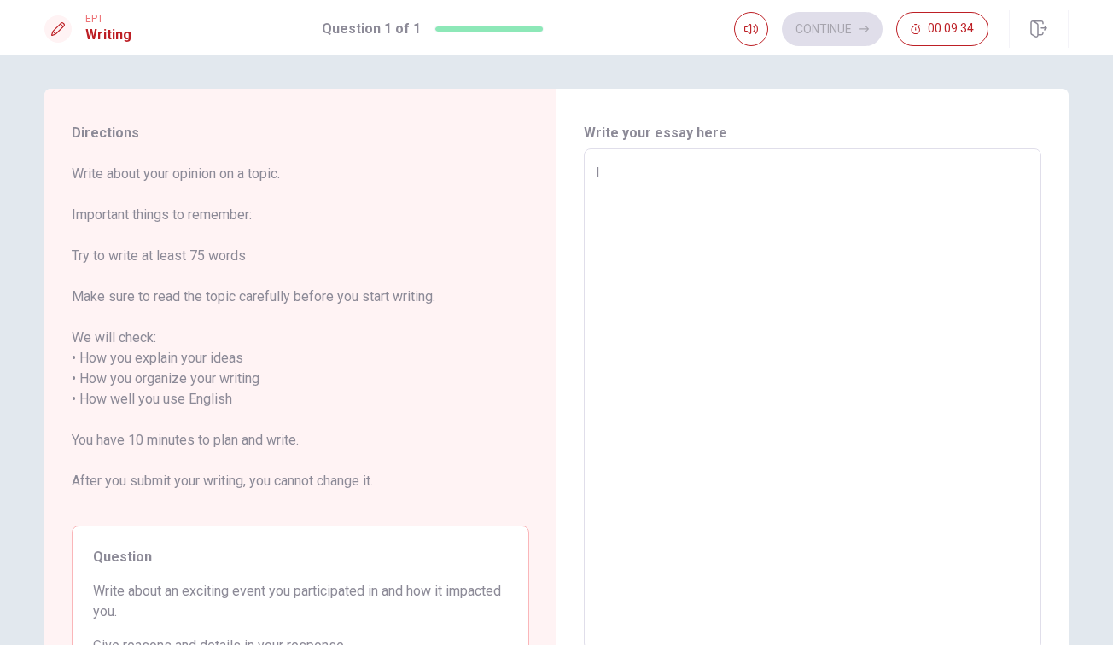
type textarea "I a"
type textarea "x"
type textarea "I am"
type textarea "x"
type textarea "I am"
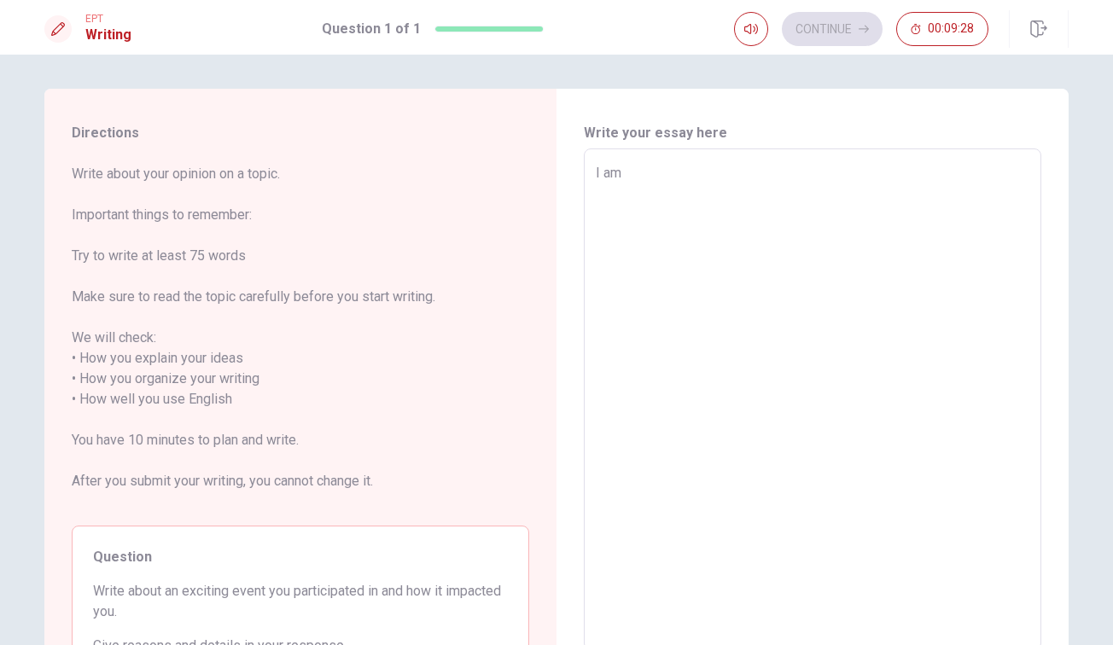
type textarea "x"
type textarea "I am e"
type textarea "x"
type textarea "I am ex"
type textarea "x"
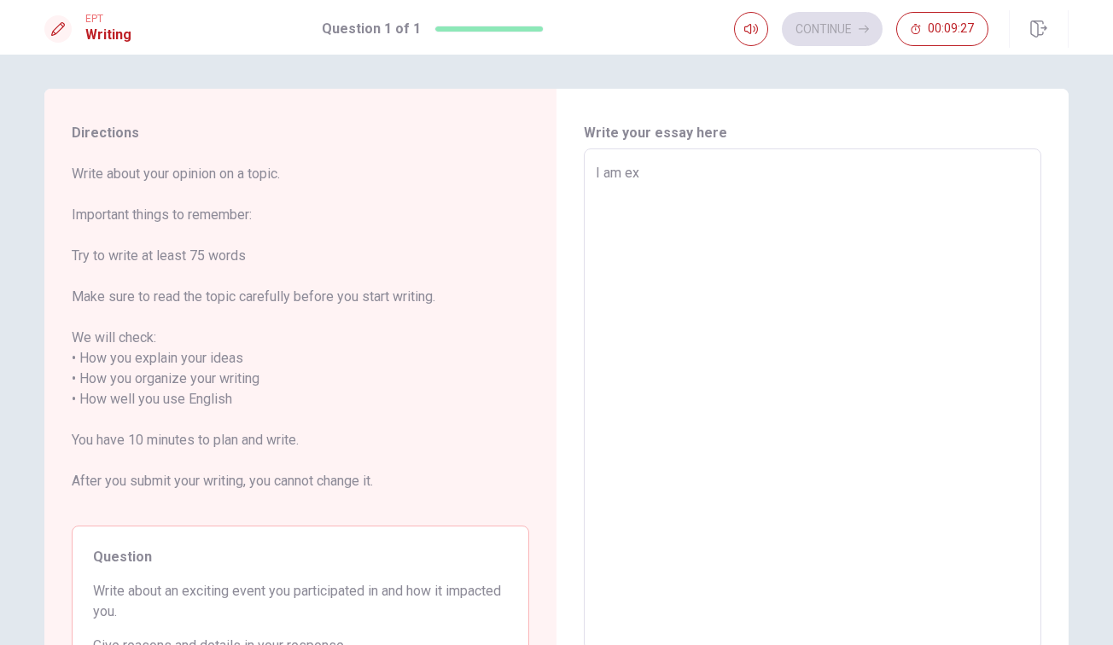
type textarea "I am exc"
type textarea "x"
type textarea "I am exci"
type textarea "x"
type textarea "I am excit"
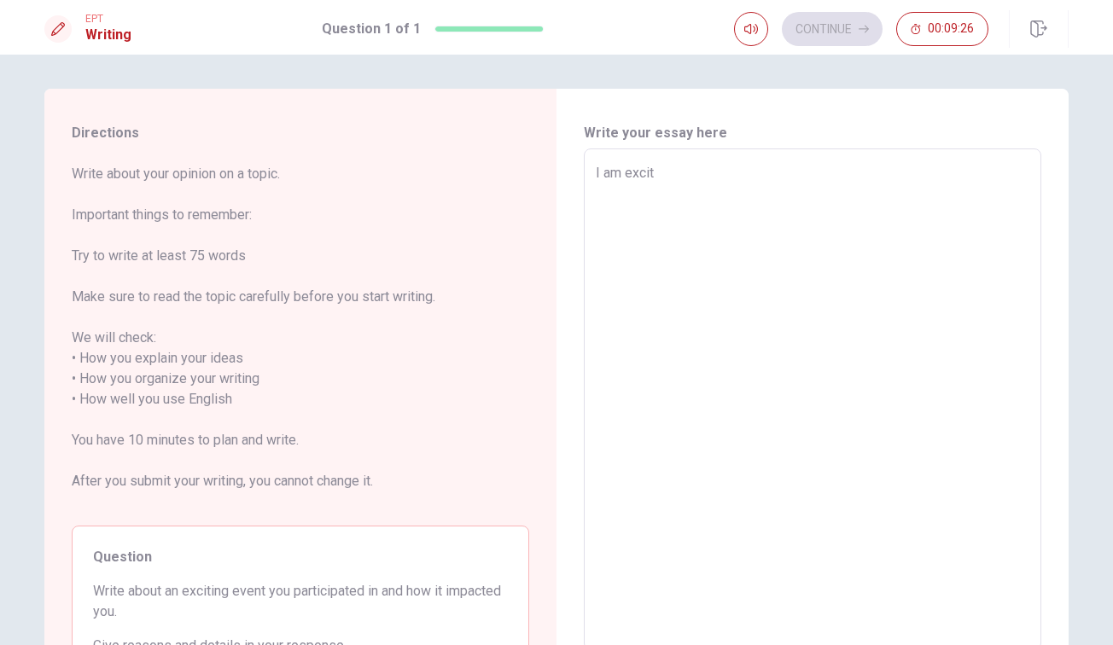
type textarea "x"
type textarea "I am exciti"
type textarea "x"
type textarea "I am excitin"
type textarea "x"
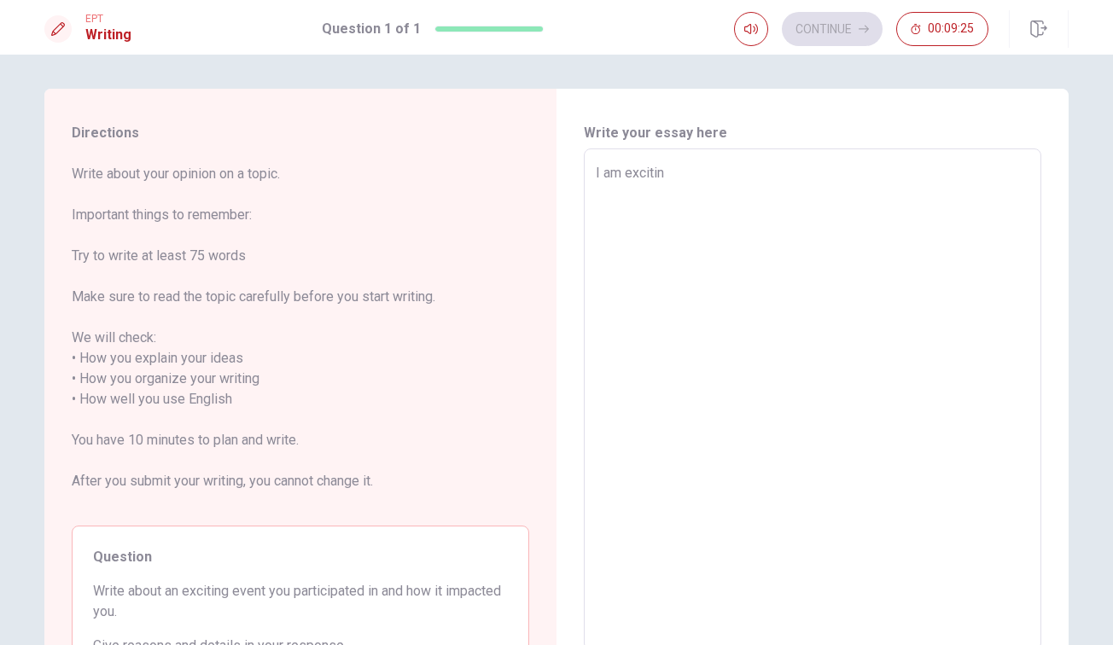
type textarea "I am exciting"
type textarea "x"
type textarea "I am exciting"
type textarea "x"
type textarea "I am exciting t"
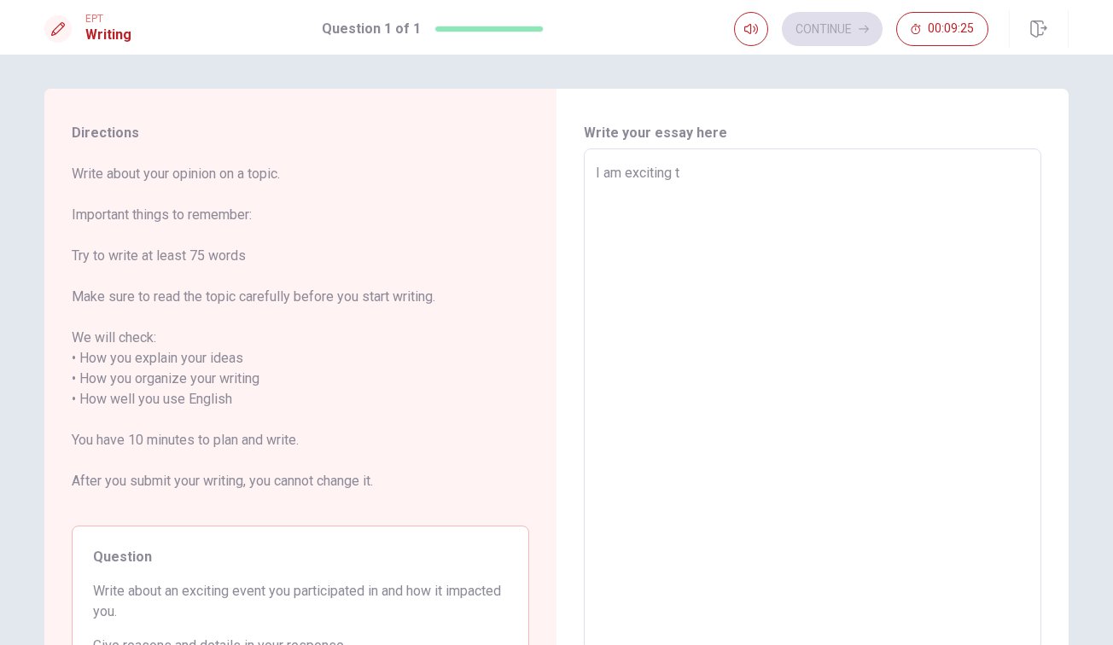
type textarea "x"
type textarea "I am exciting to"
type textarea "x"
type textarea "I am exciting to"
type textarea "x"
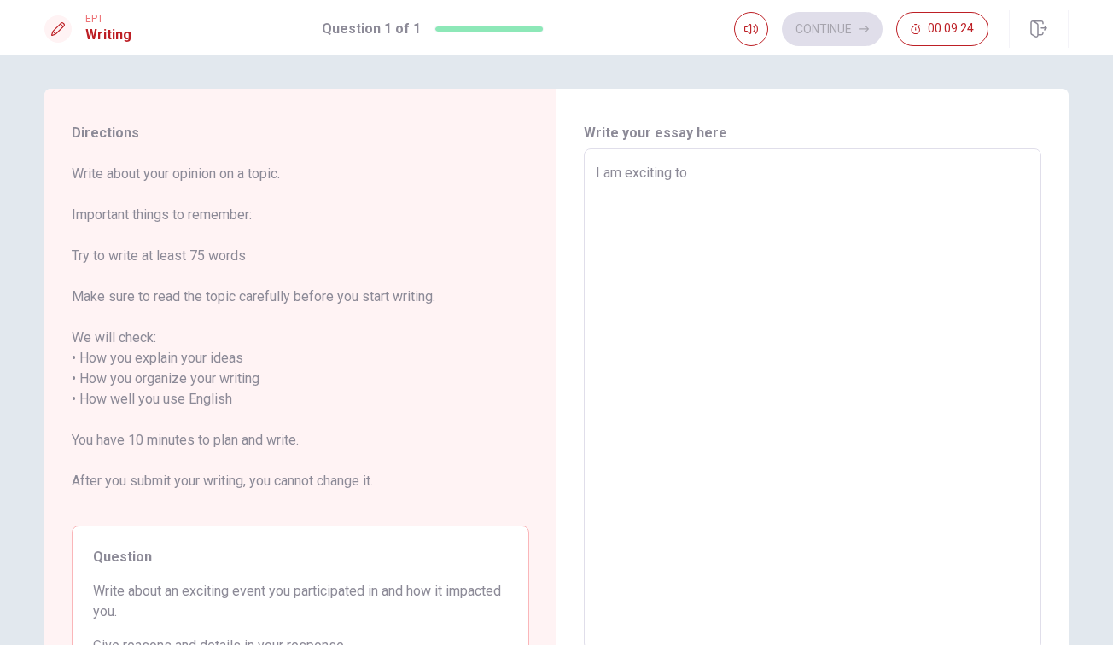
type textarea "I am exciting to b"
type textarea "x"
type textarea "I am exciting to be"
type textarea "x"
type textarea "I am exciting to be"
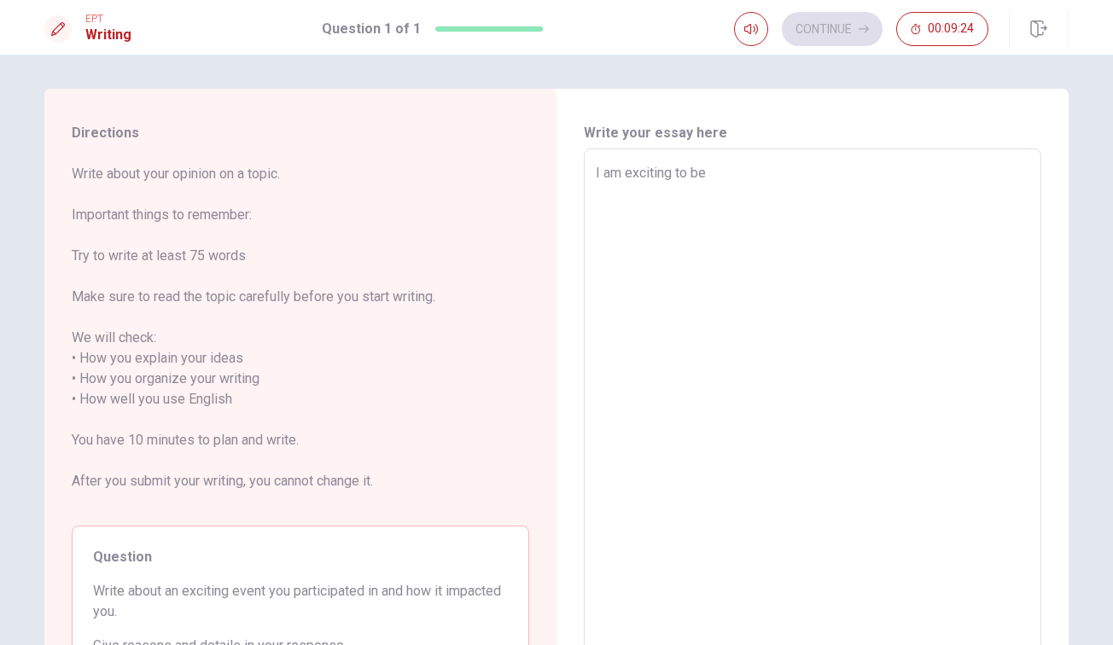
type textarea "x"
type textarea "I am exciting to be p"
type textarea "x"
type textarea "I am exciting to be pa"
type textarea "x"
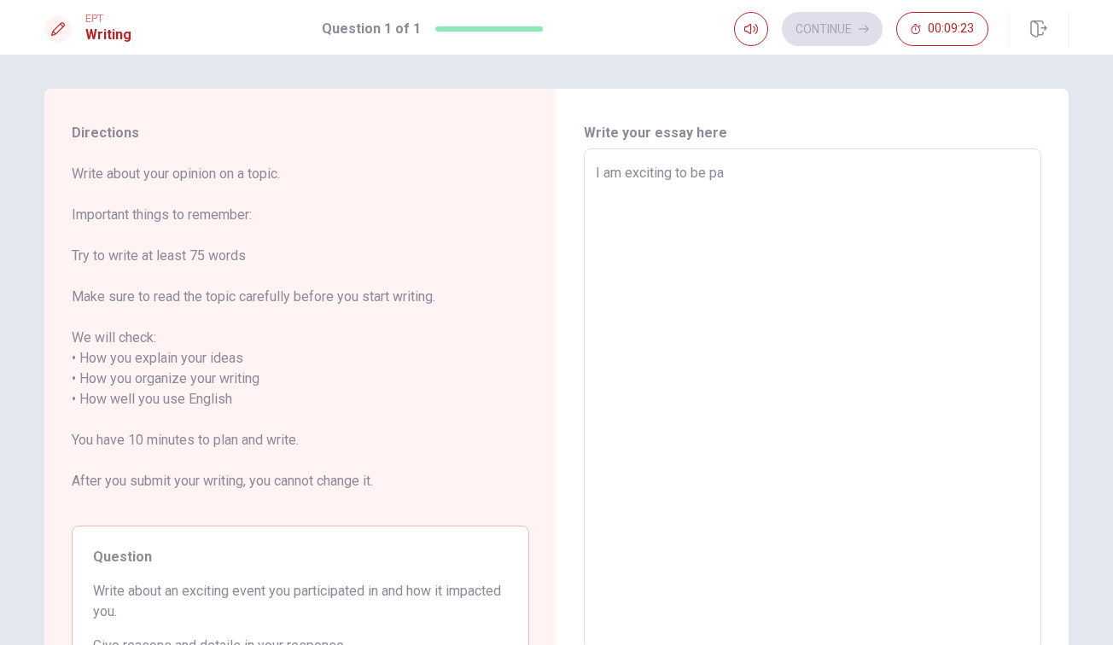
type textarea "I am exciting to be par"
type textarea "x"
type textarea "I am exciting to be part"
type textarea "x"
type textarea "I am exciting to be part"
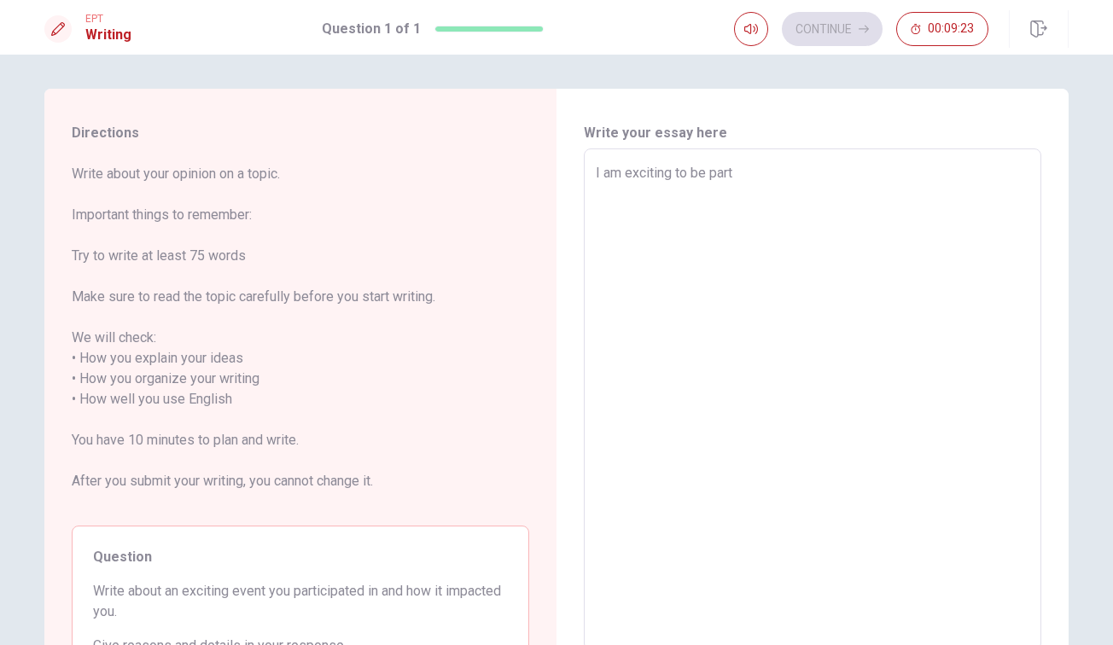
type textarea "x"
type textarea "I am exciting to be part o"
type textarea "x"
type textarea "I am exciting to be part of"
type textarea "x"
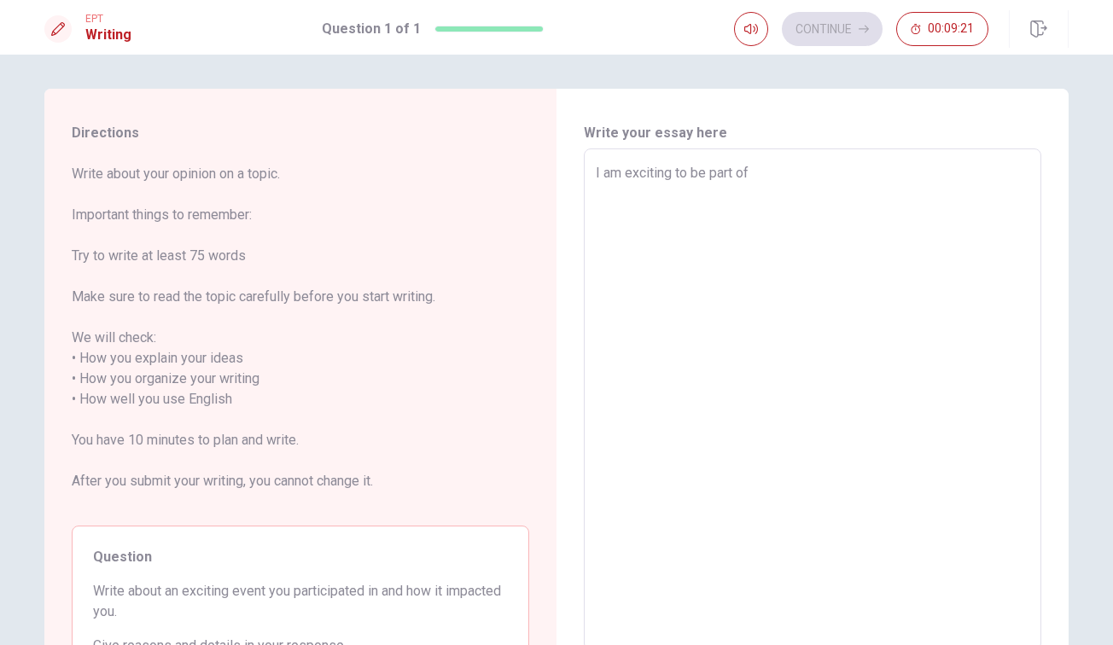
type textarea "I am exciting to be part of"
type textarea "x"
type textarea "I am exciting to be part of t"
type textarea "x"
type textarea "I am exciting to be part of th"
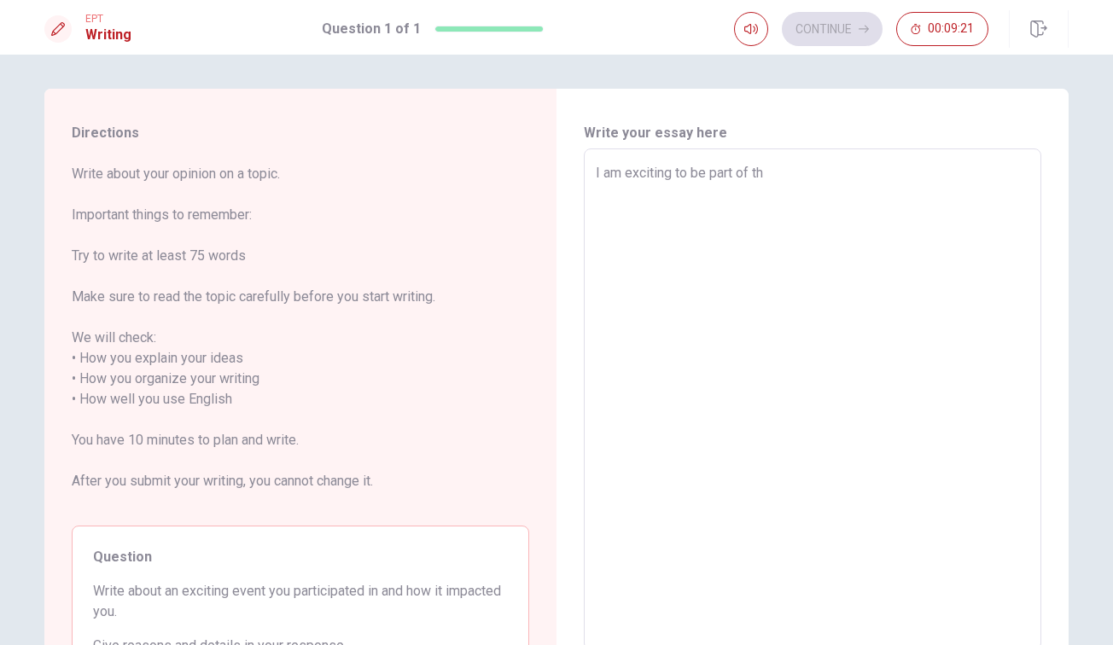
type textarea "x"
type textarea "I am exciting to be part of the"
type textarea "x"
type textarea "I am exciting to be part of the"
type textarea "x"
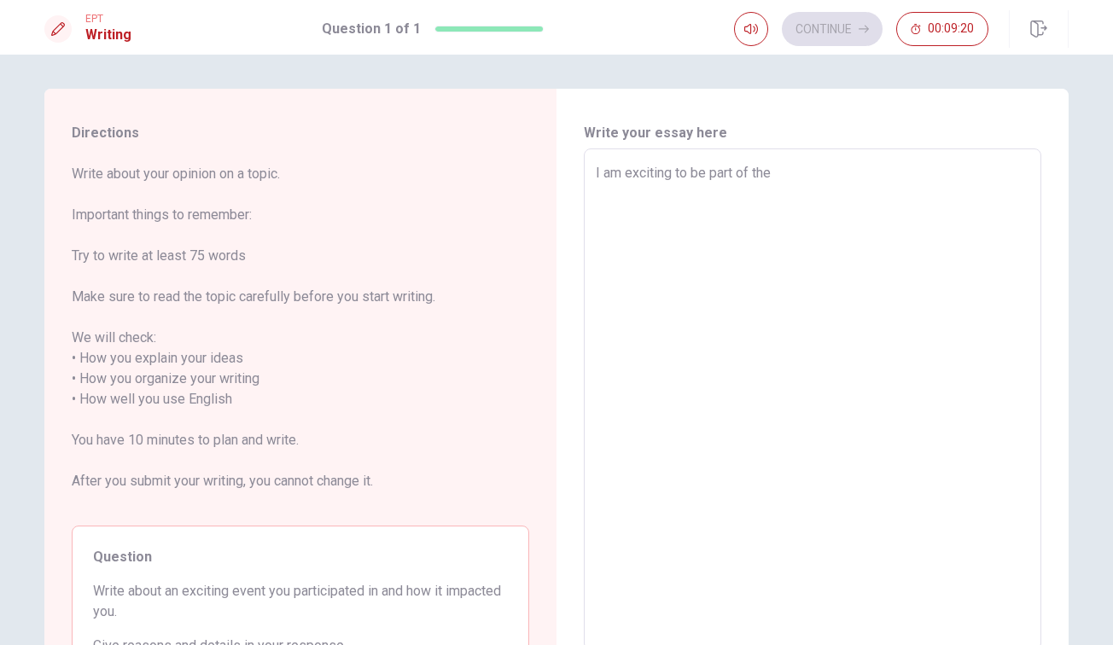
type textarea "I am exciting to be part of the h"
type textarea "x"
type textarea "I am exciting to be part of the ha"
type textarea "x"
type textarea "I am exciting to be part of the hal"
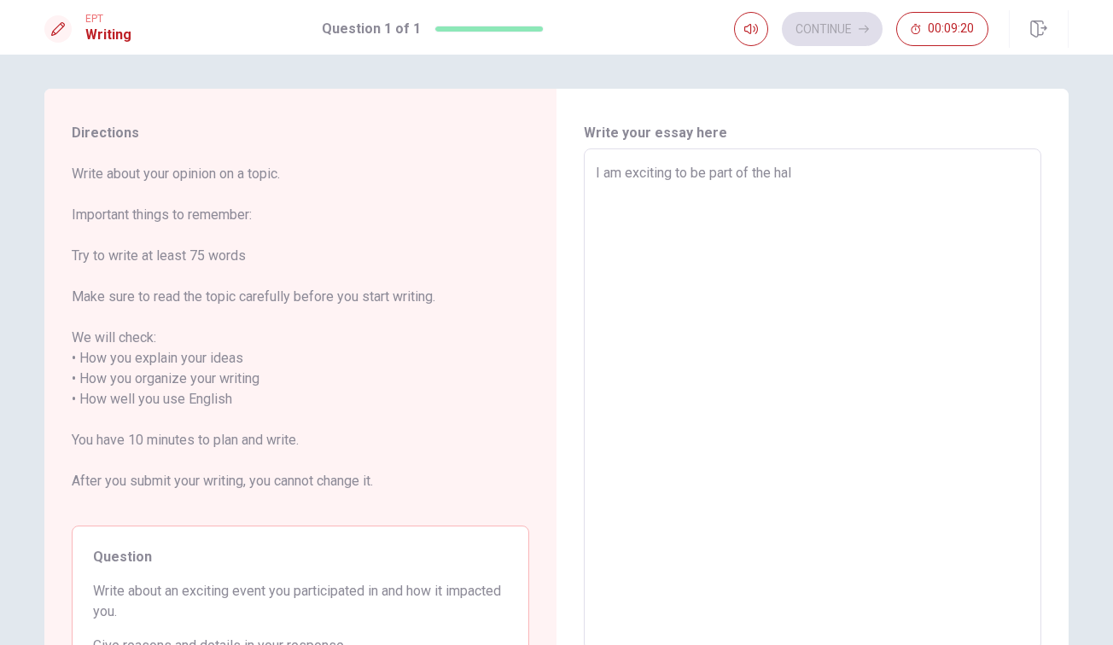
type textarea "x"
type textarea "I am exciting to be part of the half"
type textarea "x"
type textarea "I am exciting to be part of the half"
type textarea "x"
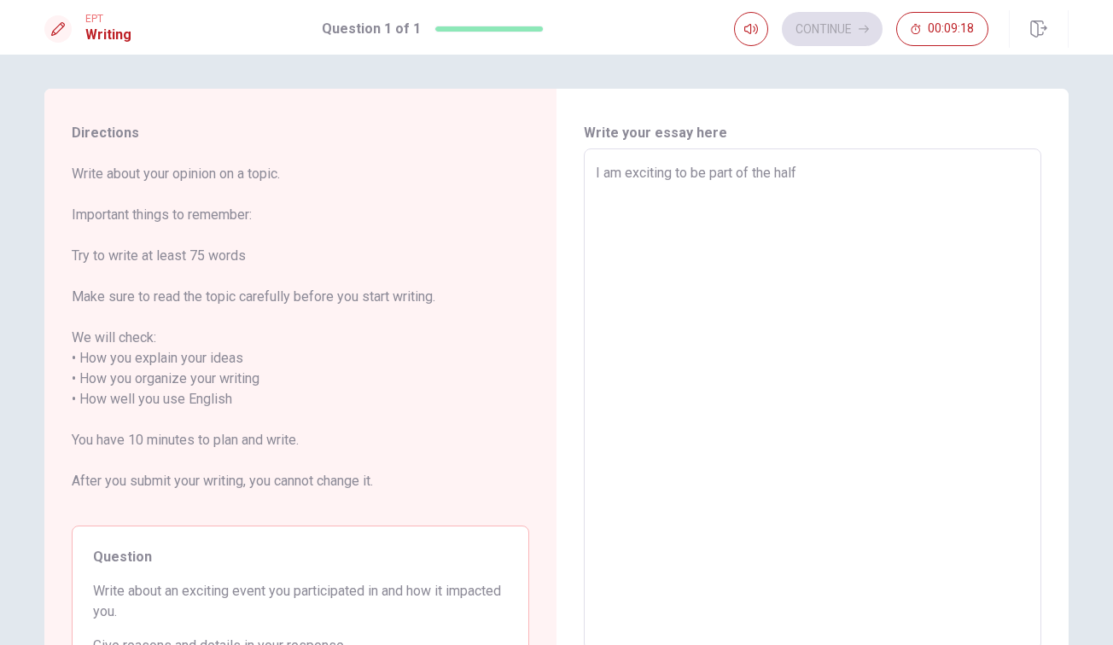
type textarea "I am exciting to be part of the half m"
type textarea "x"
type textarea "I am exciting to be part of the half ma"
type textarea "x"
type textarea "I am exciting to be part of the half mar"
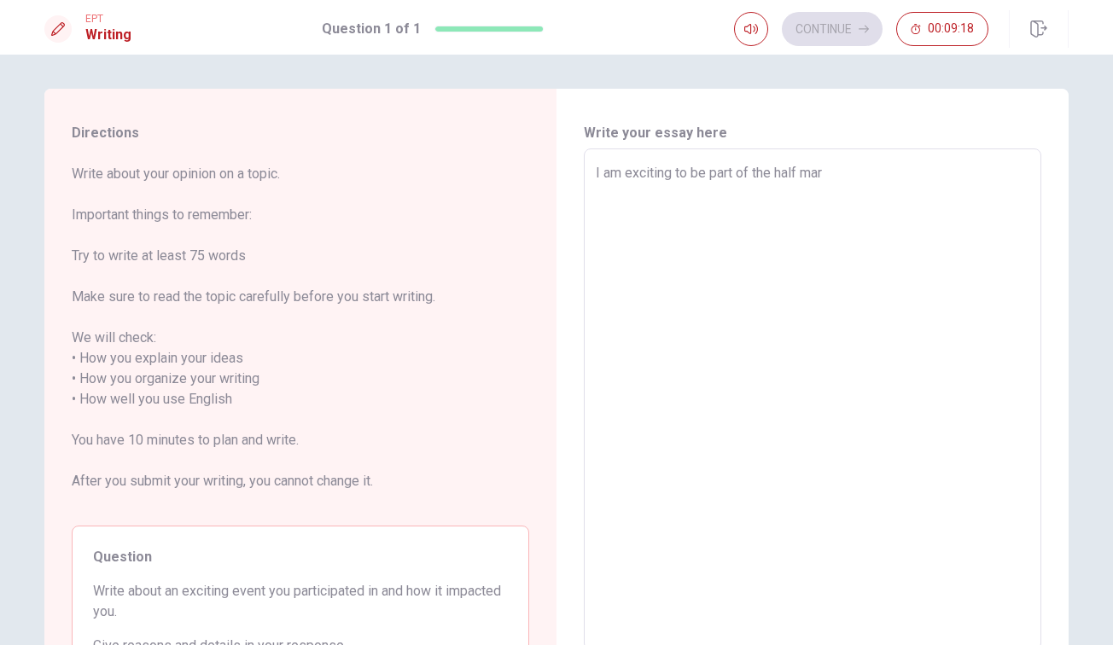
type textarea "x"
type textarea "I am exciting to be part of the half mara"
type textarea "x"
type textarea "I am exciting to be part of the half [PERSON_NAME]"
type textarea "x"
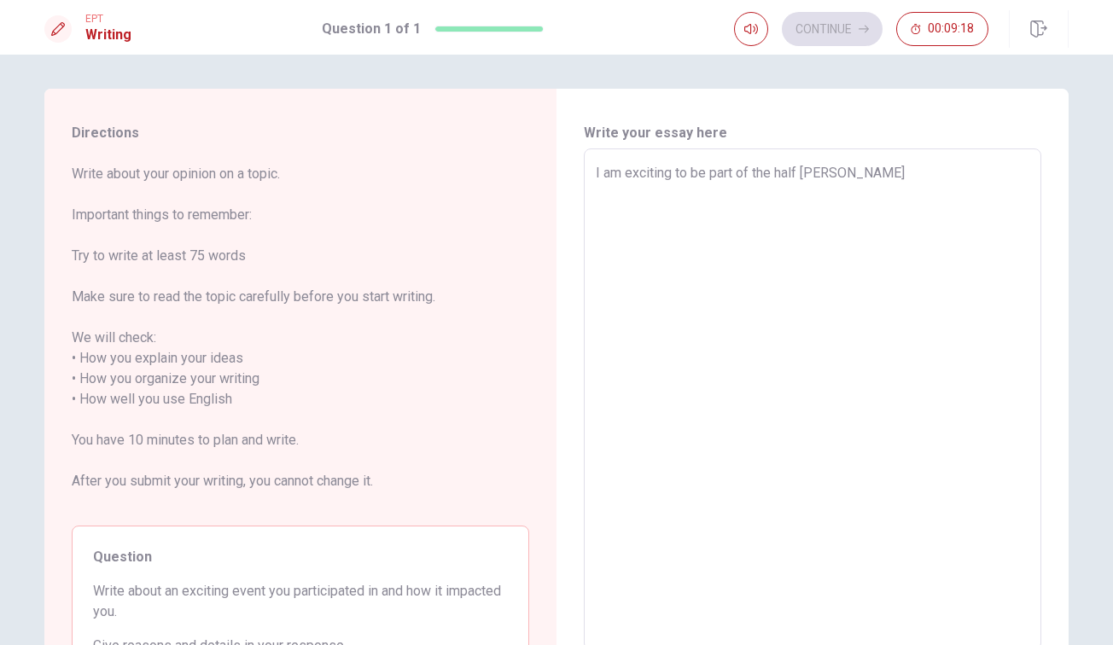
type textarea "I am exciting to be part of the half marato"
type textarea "x"
type textarea "I am exciting to be part of the half maraton"
type textarea "x"
type textarea "I am exciting to be part of the half maraton"
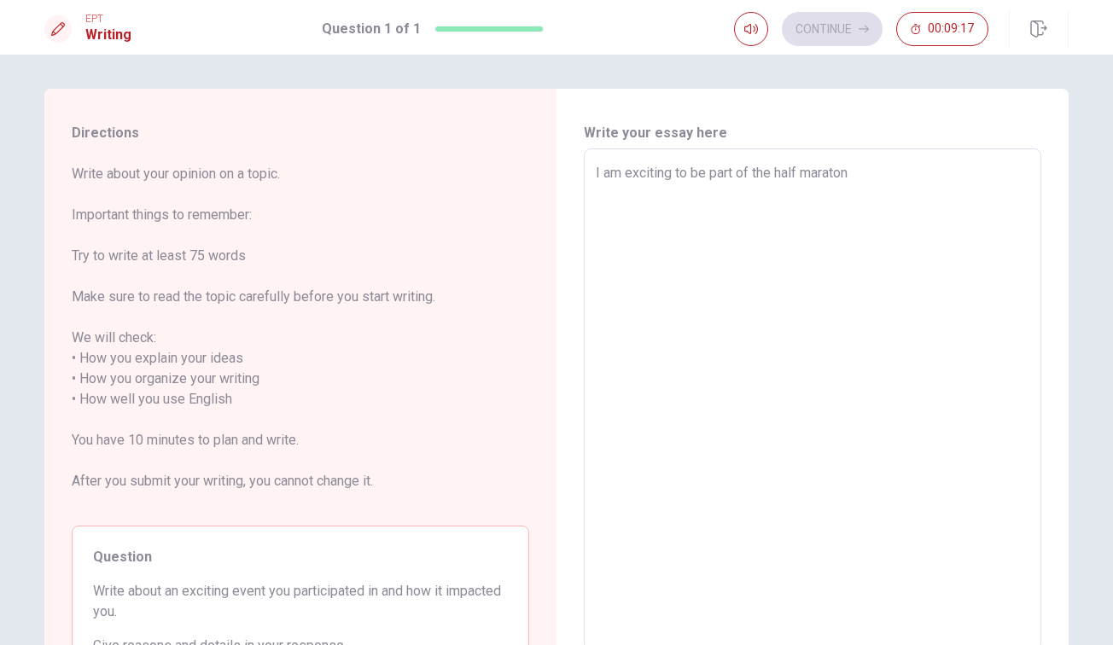
type textarea "x"
type textarea "I am exciting to be part of the half maraton i"
type textarea "x"
type textarea "I am exciting to be part of the half maraton in"
type textarea "x"
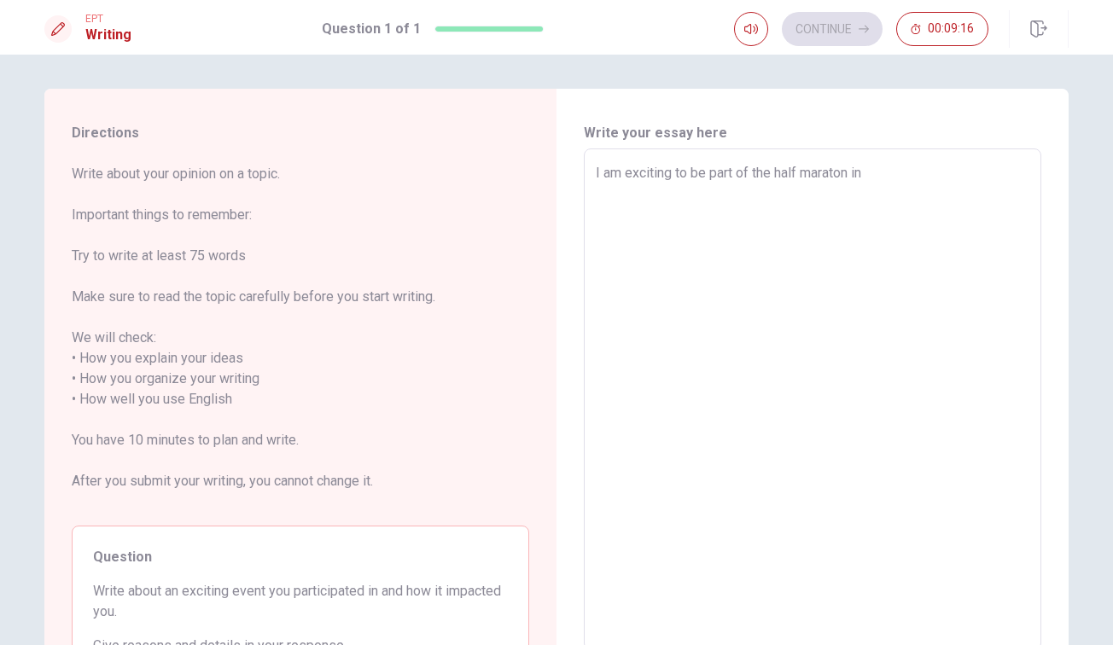
type textarea "I am exciting to be part of the half maraton in"
type textarea "x"
type textarea "I am exciting to be part of the half maraton in w"
type textarea "x"
type textarea "I am exciting to be part of the half maraton in wh"
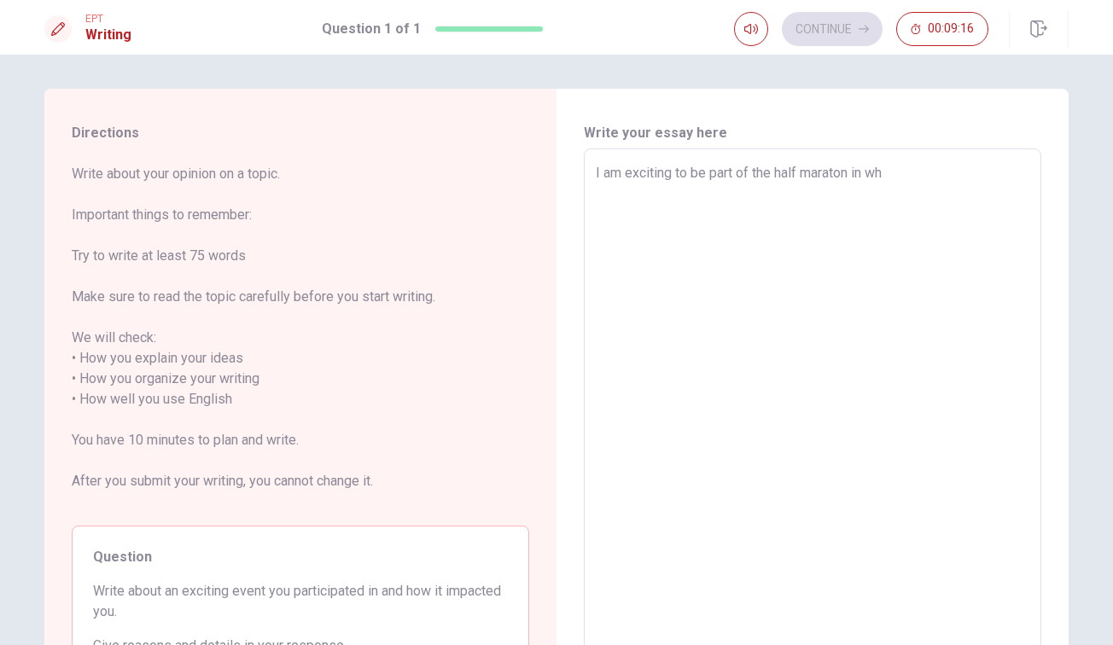
type textarea "x"
type textarea "I am exciting to be part of the half maraton in [GEOGRAPHIC_DATA]"
type textarea "x"
type textarea "I am exciting to be part of the half maraton in whis"
type textarea "x"
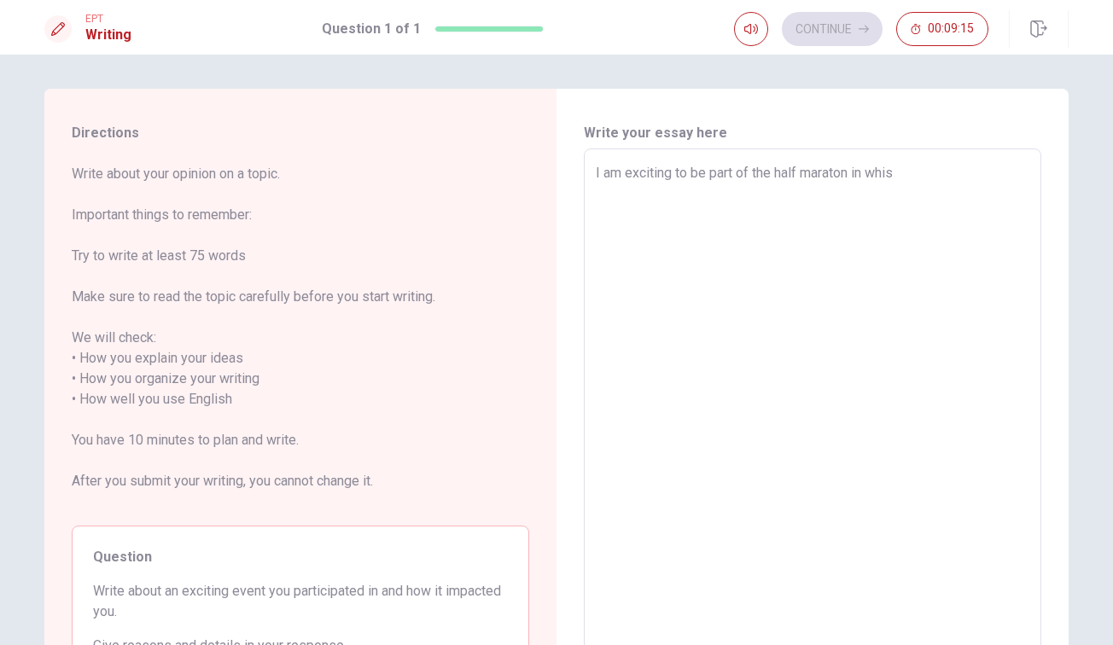
type textarea "I am exciting to be part of the half maraton in whist"
type textarea "x"
type textarea "I am exciting to be part of the half maraton in whistl"
type textarea "x"
type textarea "I am exciting to be part of the half maraton in [GEOGRAPHIC_DATA]"
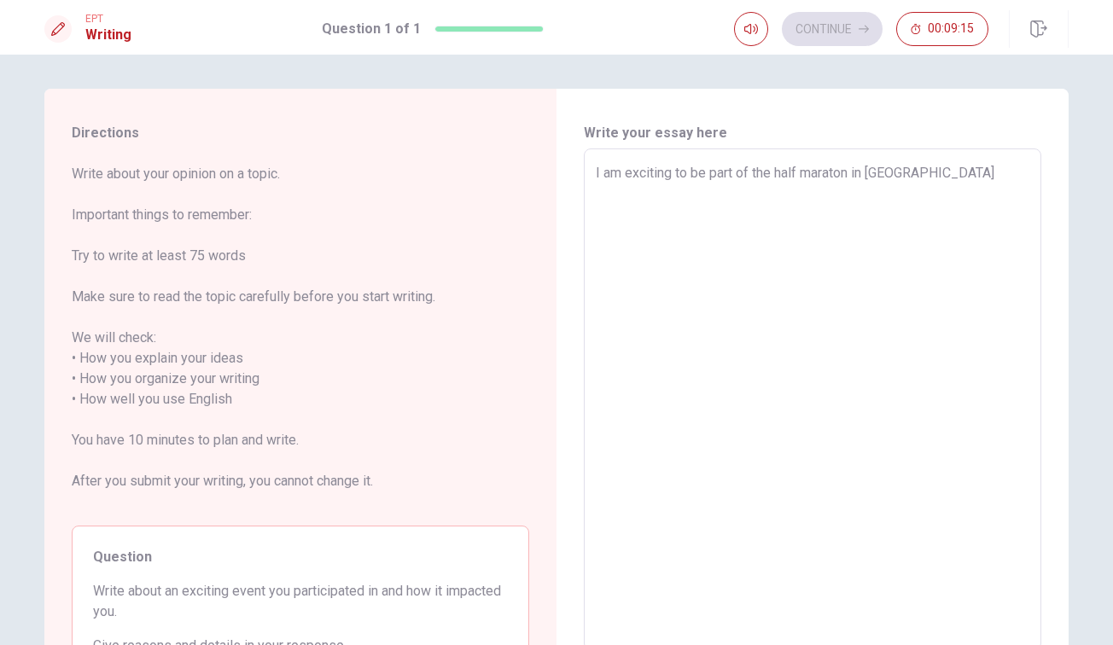
type textarea "x"
type textarea "I am exciting to be part of the half maraton in [GEOGRAPHIC_DATA]"
type textarea "x"
type textarea "I am exciting to be part of the half maraton in [GEOGRAPHIC_DATA],"
type textarea "x"
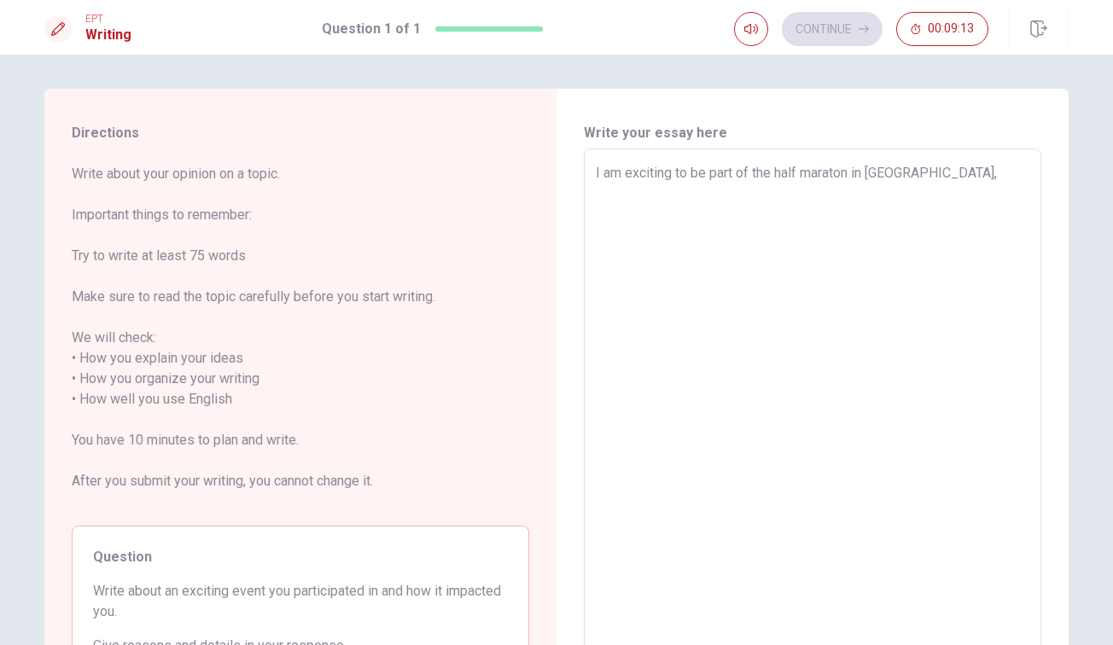
type textarea "I am exciting to be part of the half maraton in [GEOGRAPHIC_DATA],"
type textarea "x"
type textarea "I am exciting to be part of the half maraton in [GEOGRAPHIC_DATA], b"
type textarea "x"
type textarea "I am exciting to be part of the half maraton in [GEOGRAPHIC_DATA], be"
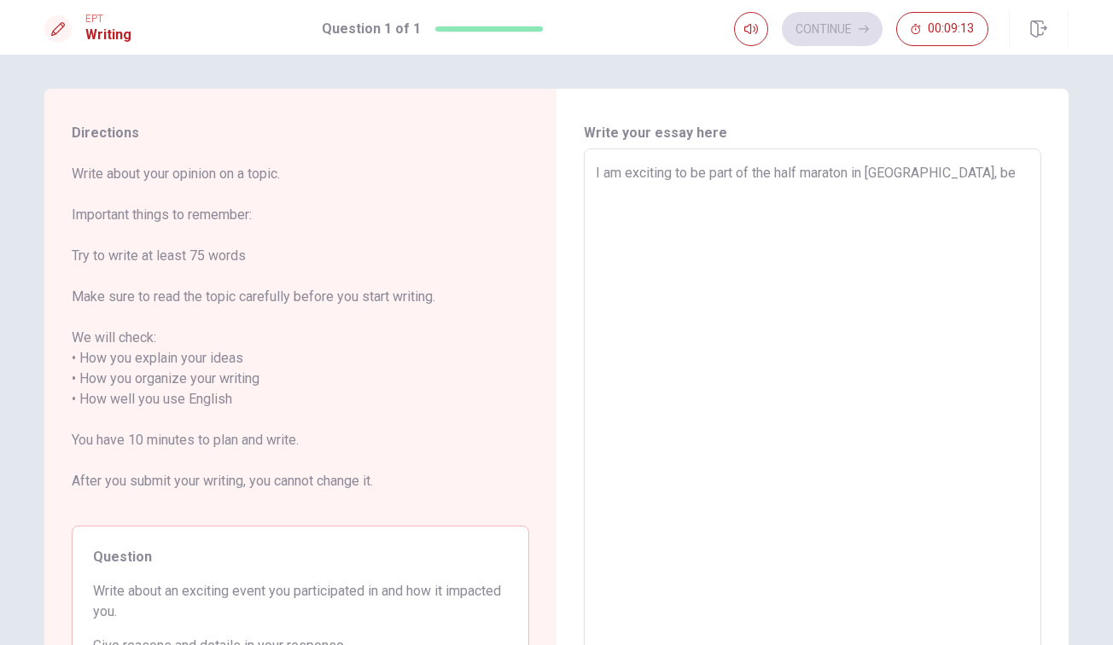
type textarea "x"
type textarea "I am exciting to be part of the half maraton in [GEOGRAPHIC_DATA], bec"
type textarea "x"
type textarea "I am exciting to be part of the half maraton in [GEOGRAPHIC_DATA], beca"
type textarea "x"
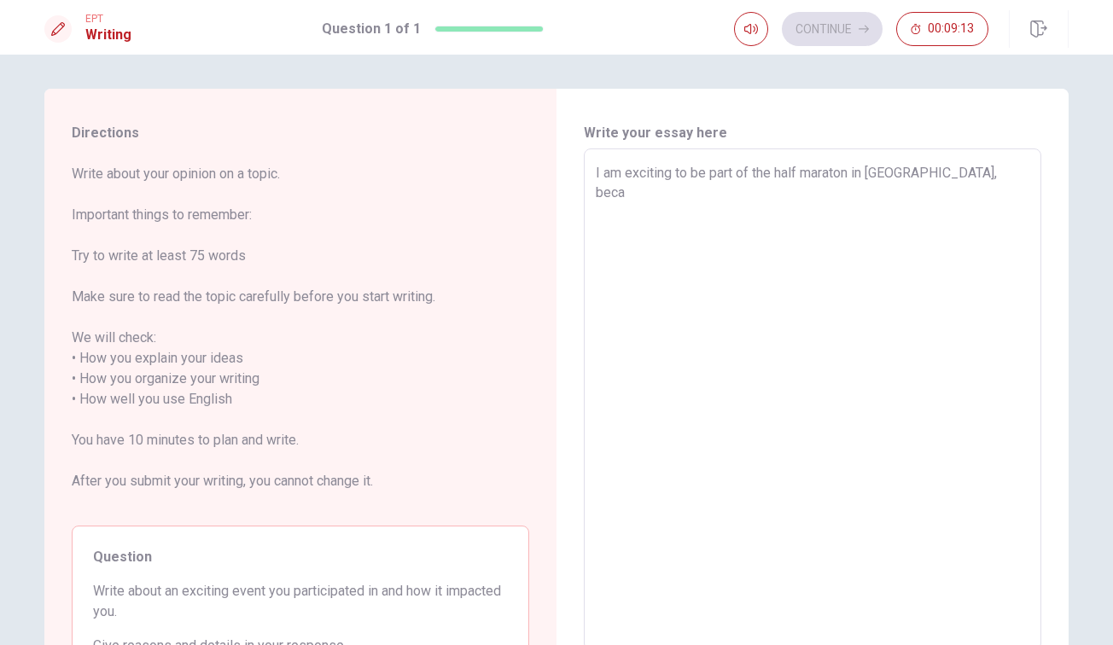
type textarea "I am exciting to be part of the half maraton in [GEOGRAPHIC_DATA], becau"
type textarea "x"
type textarea "I am exciting to be part of the half maraton in [GEOGRAPHIC_DATA], becaus"
type textarea "x"
type textarea "I am exciting to be part of the half maraton in [GEOGRAPHIC_DATA], because"
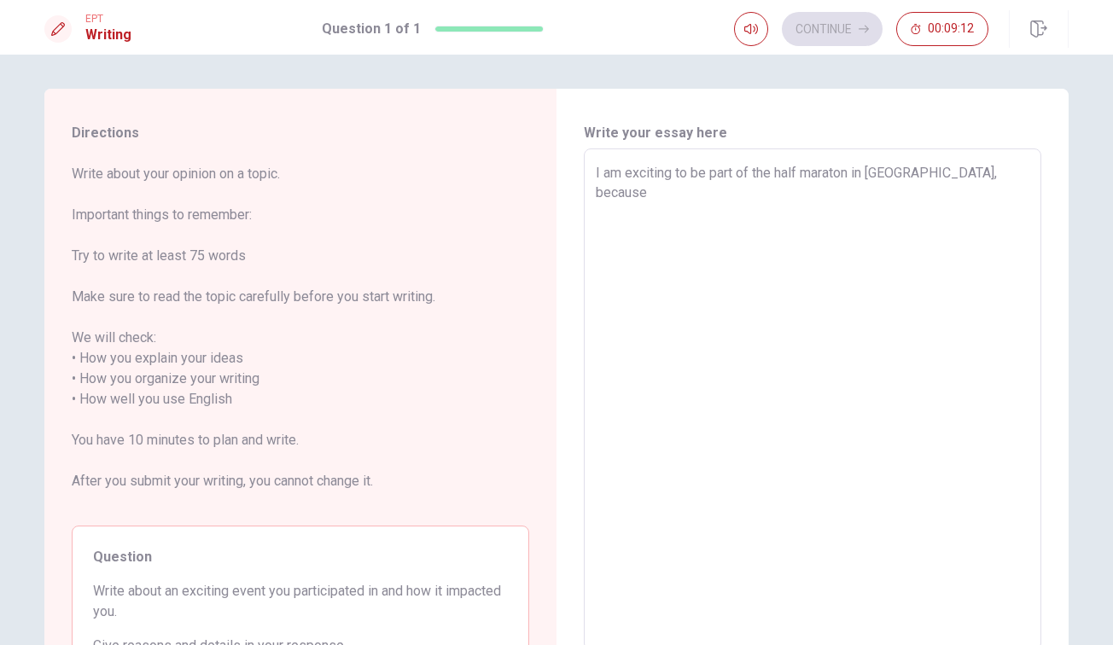
type textarea "x"
type textarea "I am exciting to be part of the half maraton in [GEOGRAPHIC_DATA], because"
type textarea "x"
type textarea "I am exciting to be part of the half maraton in [GEOGRAPHIC_DATA], because t"
type textarea "x"
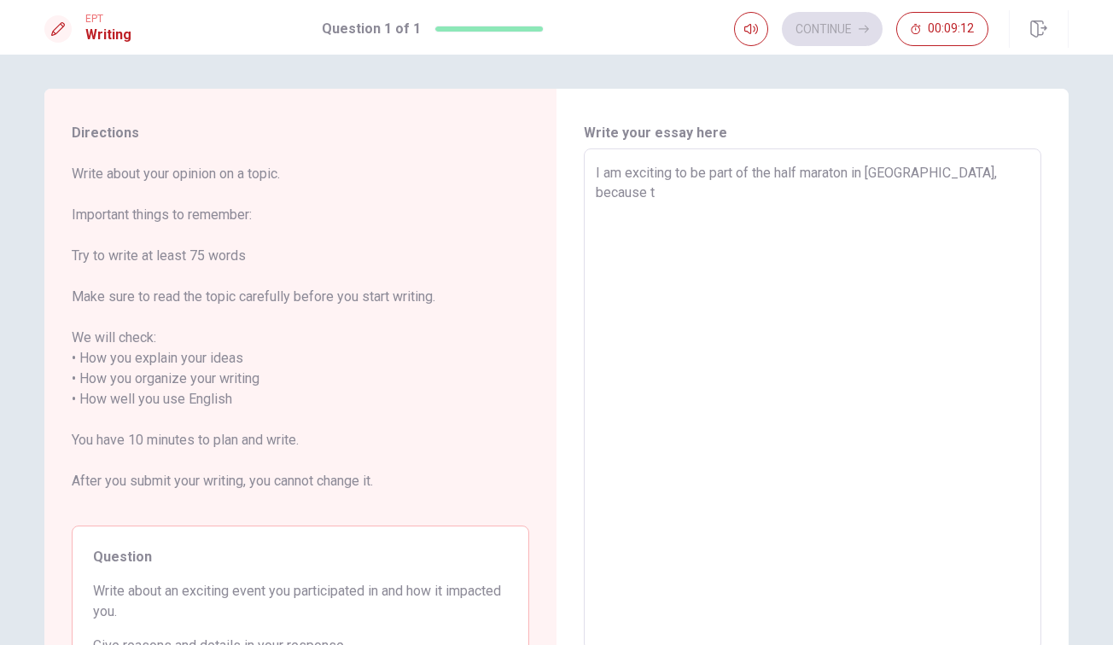
type textarea "I am exciting to be part of the half maraton in [GEOGRAPHIC_DATA], because th"
type textarea "x"
type textarea "I am exciting to be part of the half maraton in [GEOGRAPHIC_DATA], because tht"
type textarea "x"
type textarea "I am exciting to be part of the half maraton in [GEOGRAPHIC_DATA], because thta"
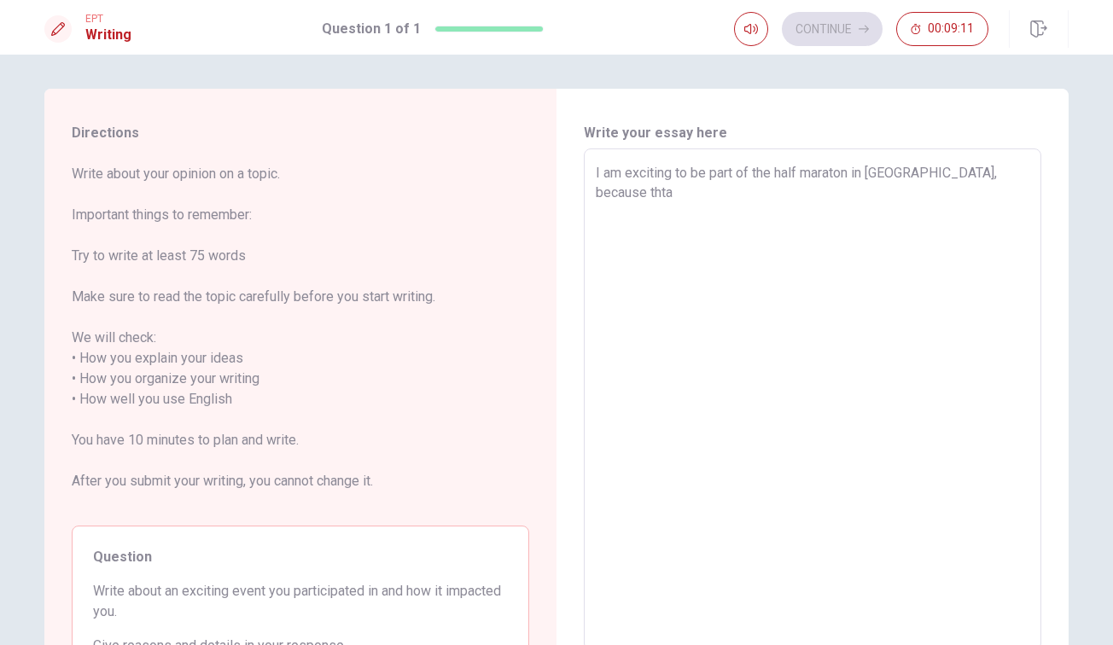
type textarea "x"
type textarea "I am exciting to be part of the half maraton in [GEOGRAPHIC_DATA], because tht"
type textarea "x"
type textarea "I am exciting to be part of the half maraton in [GEOGRAPHIC_DATA], because th"
type textarea "x"
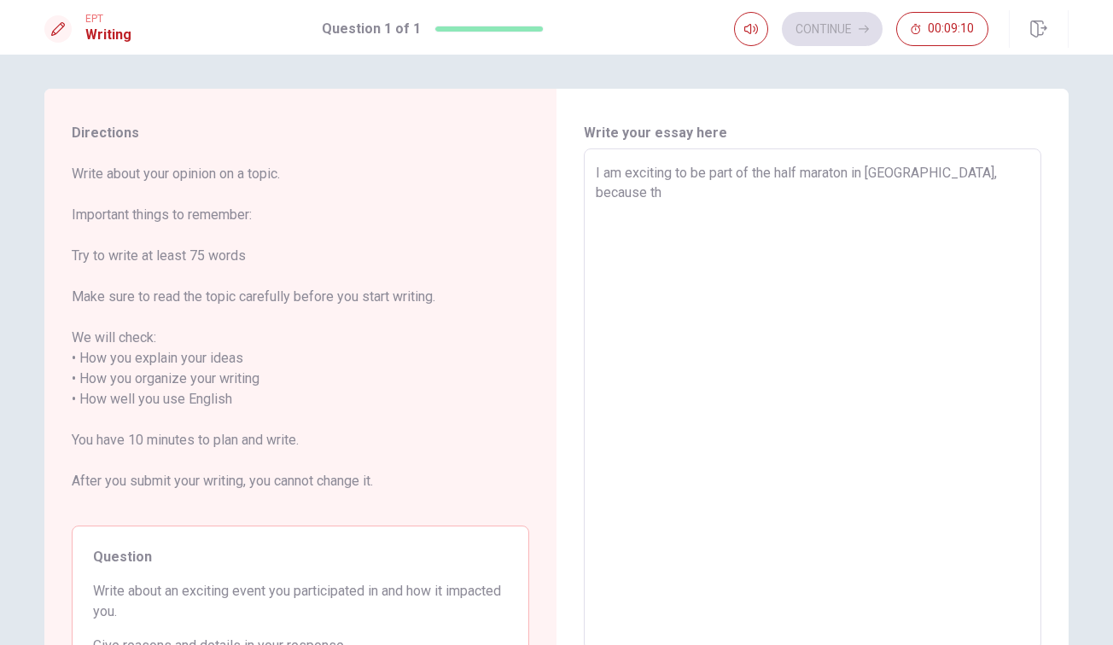
type textarea "I am exciting to be part of the half maraton in [GEOGRAPHIC_DATA], because t"
type textarea "x"
type textarea "I am exciting to be part of the half maraton in [GEOGRAPHIC_DATA], because"
type textarea "x"
type textarea "I am exciting to be part of the half maraton in [GEOGRAPHIC_DATA], because i"
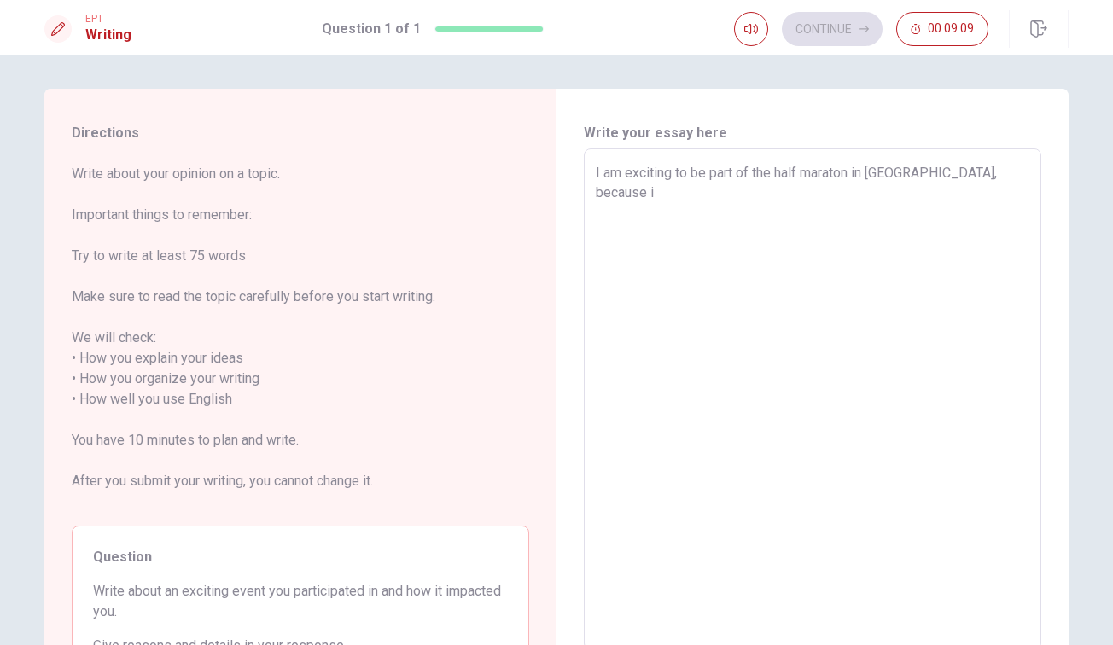
type textarea "x"
type textarea "I am exciting to be part of the half maraton in [GEOGRAPHIC_DATA], because it"
type textarea "x"
type textarea "I am exciting to be part of the half maraton in [GEOGRAPHIC_DATA], because it"
type textarea "x"
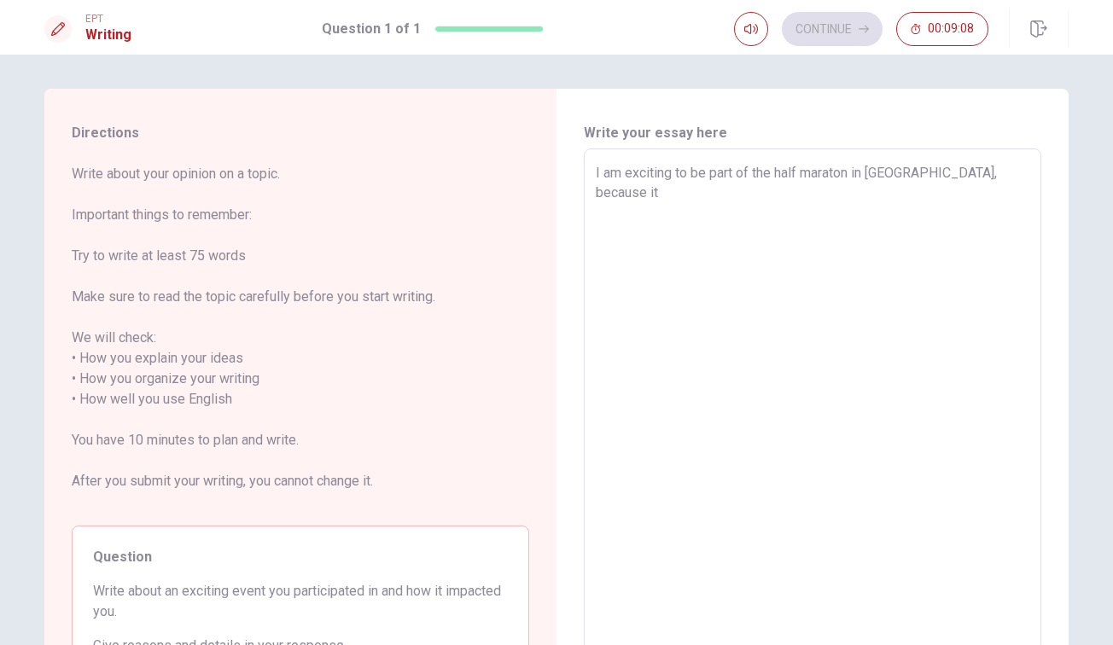
type textarea "I am exciting to be part of the half maraton in [GEOGRAPHIC_DATA], because it h"
type textarea "x"
type textarea "I am exciting to be part of the half maraton in [GEOGRAPHIC_DATA], because it he"
type textarea "x"
type textarea "I am exciting to be part of the half maraton in [GEOGRAPHIC_DATA], because it h…"
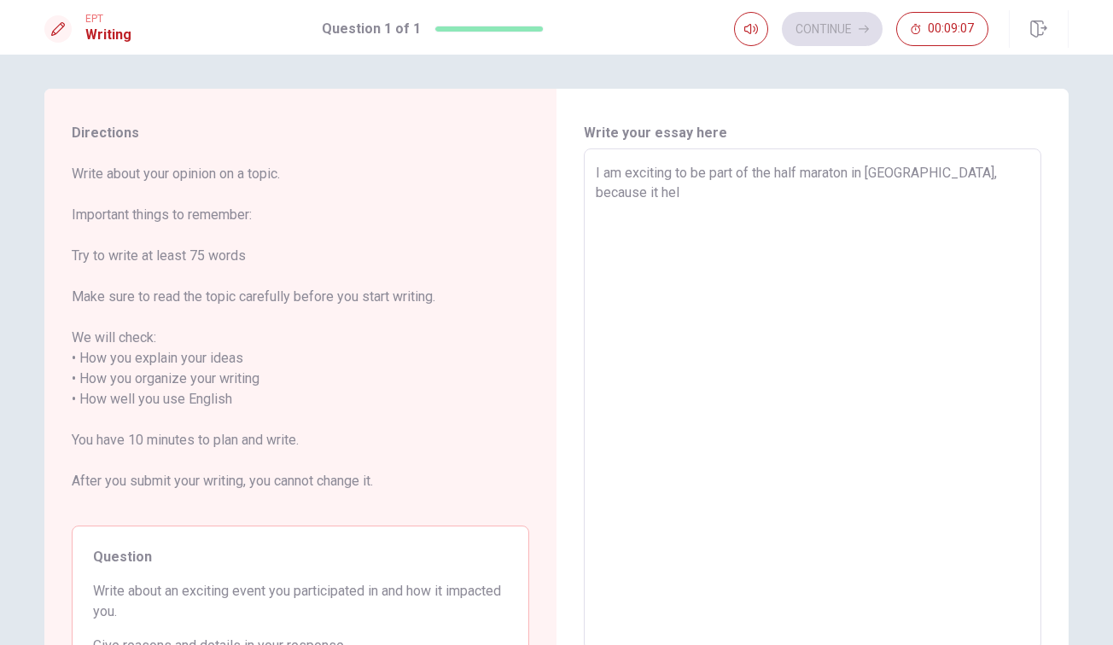
type textarea "x"
type textarea "I am exciting to be part of the half maraton in [GEOGRAPHIC_DATA], because it h…"
type textarea "x"
type textarea "I am exciting to be part of the half maraton in [GEOGRAPHIC_DATA], because it h…"
type textarea "x"
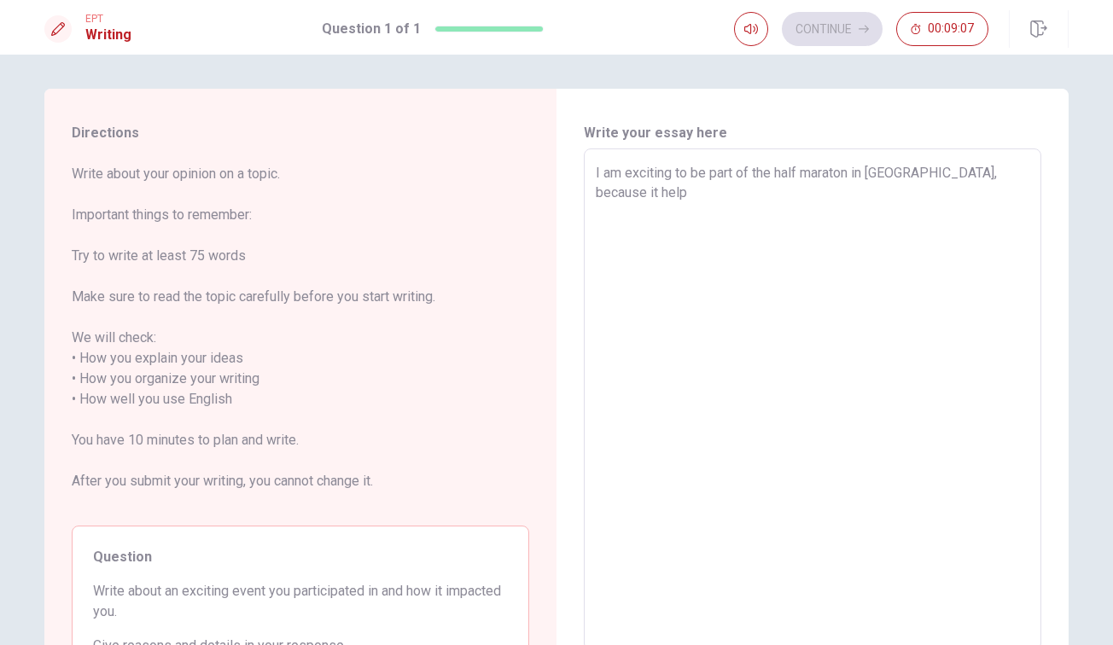
type textarea "I am exciting to be part of the half maraton in [GEOGRAPHIC_DATA], because it h…"
type textarea "x"
type textarea "I am exciting to be part of the half maraton in [GEOGRAPHIC_DATA], because it h…"
type textarea "x"
type textarea "I am exciting to be part of the half maraton in [GEOGRAPHIC_DATA], because it h…"
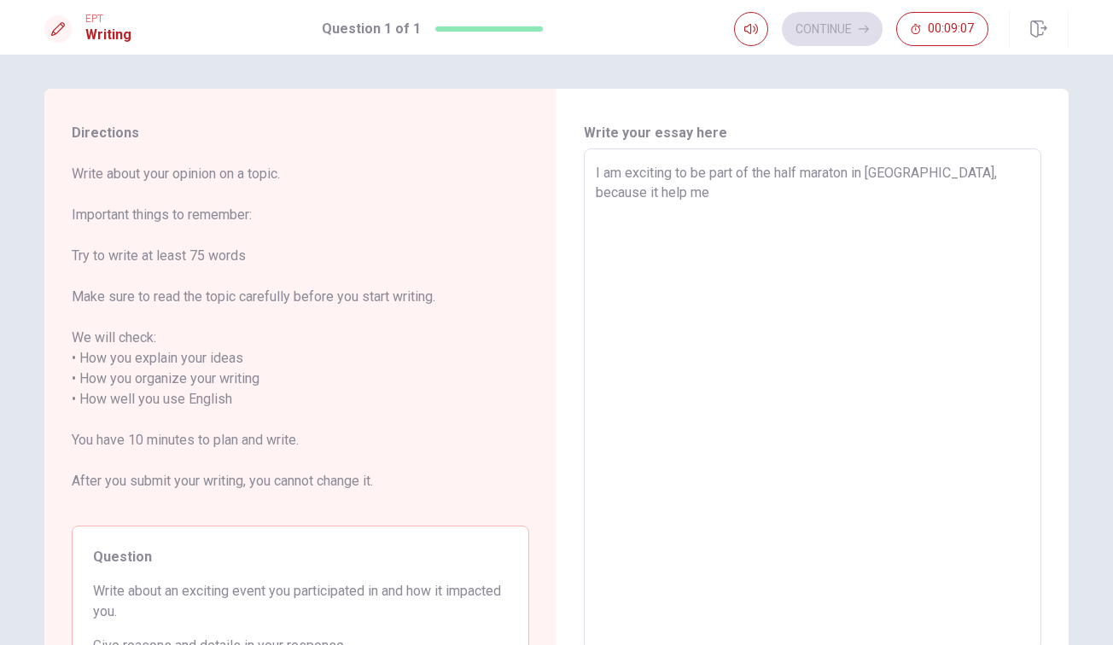
type textarea "x"
type textarea "I am exciting to be part of the half maraton in [GEOGRAPHIC_DATA], because it h…"
type textarea "x"
type textarea "I am exciting to be part of the half maraton in [GEOGRAPHIC_DATA], because it h…"
type textarea "x"
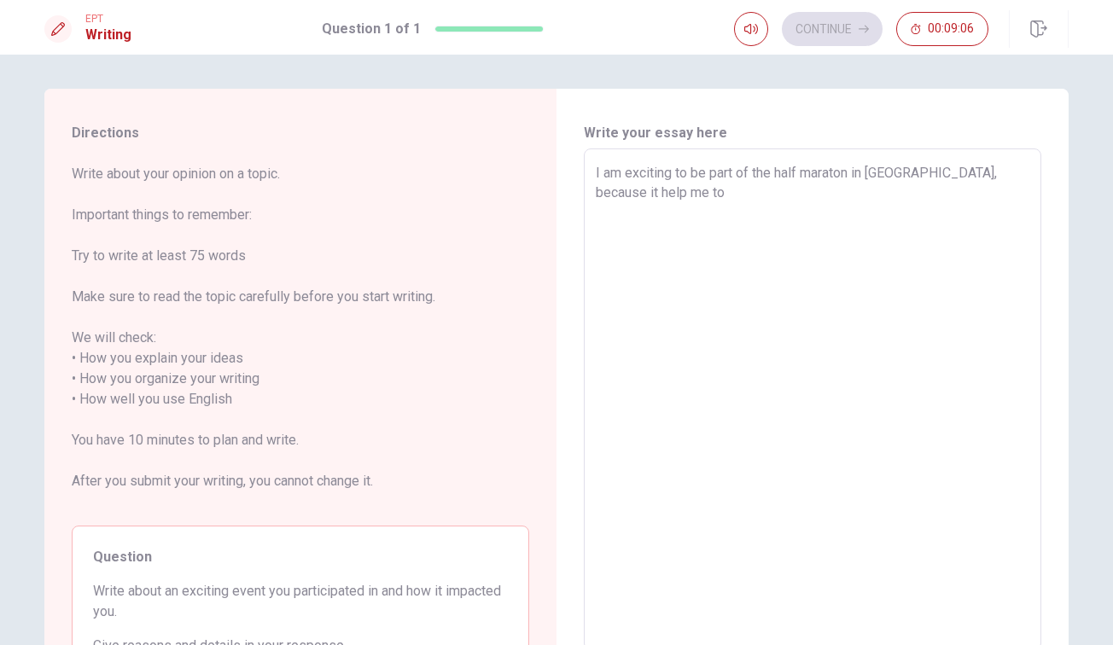
type textarea "I am exciting to be part of the half maraton in [GEOGRAPHIC_DATA], because it h…"
type textarea "x"
type textarea "I am exciting to be part of the half maraton in [GEOGRAPHIC_DATA], because it h…"
type textarea "x"
type textarea "I am exciting to be part of the half maraton in [GEOGRAPHIC_DATA], because it h…"
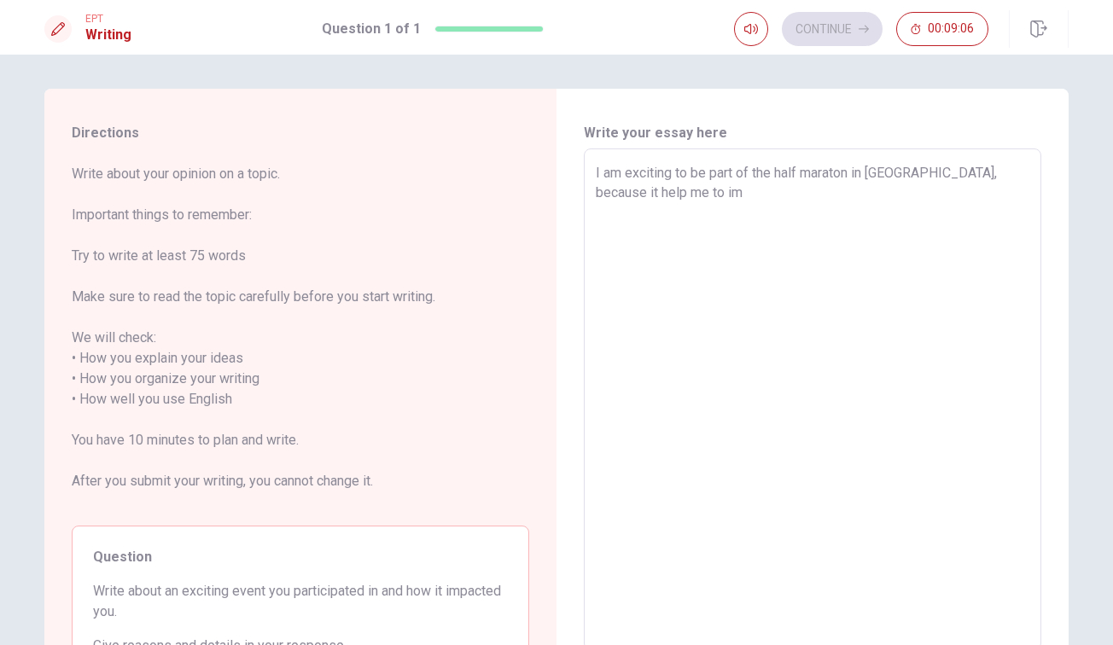
type textarea "x"
type textarea "I am exciting to be part of the half maraton in [GEOGRAPHIC_DATA], because it h…"
type textarea "x"
type textarea "I am exciting to be part of the half maraton in [GEOGRAPHIC_DATA], because it h…"
type textarea "x"
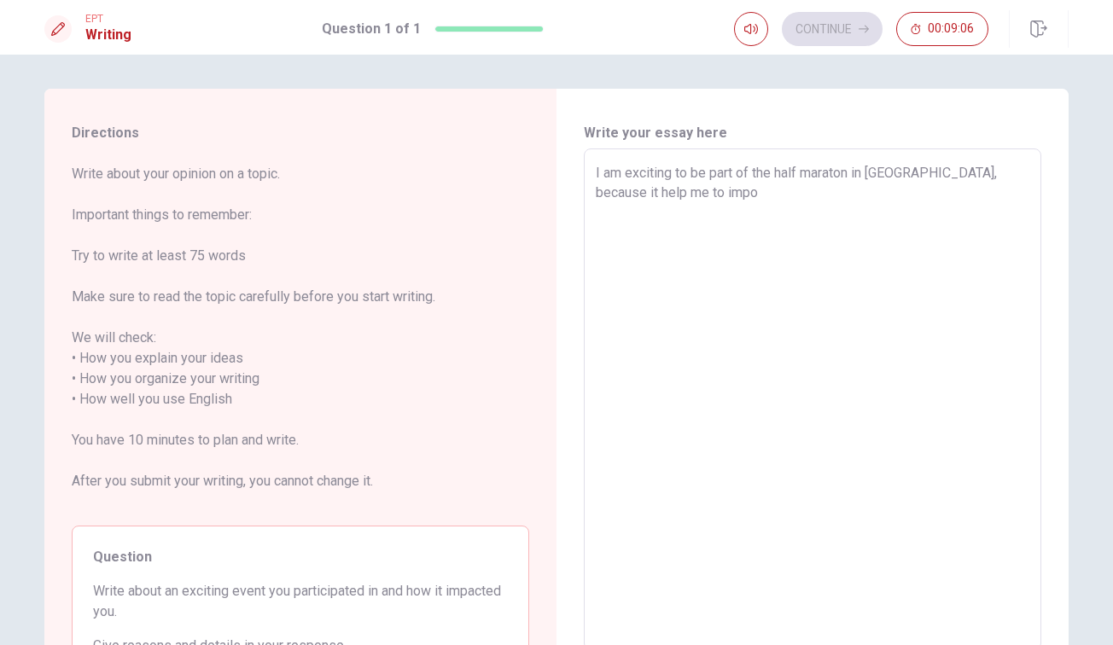
type textarea "I am exciting to be part of the half maraton in [GEOGRAPHIC_DATA], because it h…"
type textarea "x"
type textarea "I am exciting to be part of the half maraton in [GEOGRAPHIC_DATA], because it h…"
type textarea "x"
type textarea "I am exciting to be part of the half maraton in [GEOGRAPHIC_DATA], because it h…"
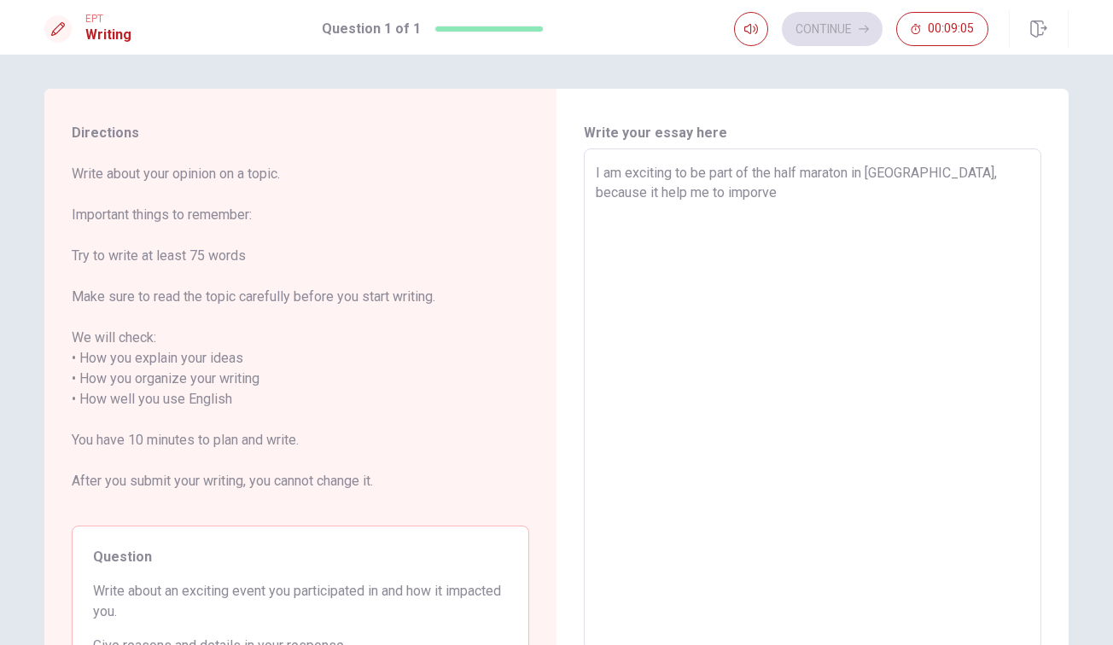
type textarea "x"
type textarea "I am exciting to be part of the half maraton in [GEOGRAPHIC_DATA], because it h…"
type textarea "x"
type textarea "I am exciting to be part of the half maraton in [GEOGRAPHIC_DATA], because it h…"
type textarea "x"
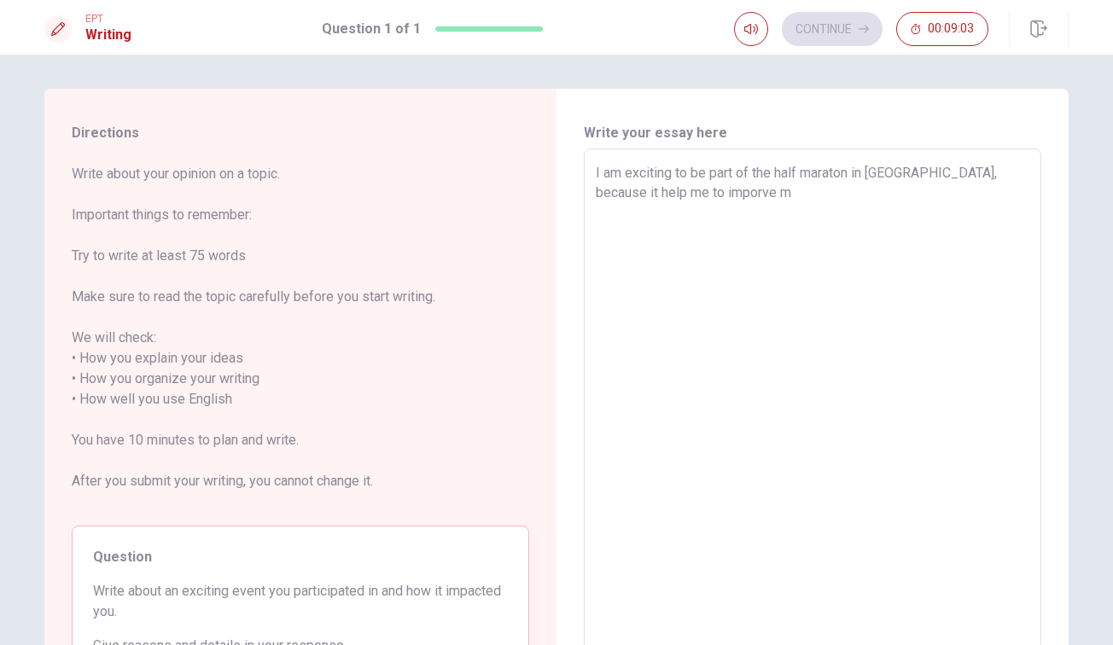
type textarea "I am exciting to be part of the half maraton in [GEOGRAPHIC_DATA], because it h…"
type textarea "x"
type textarea "I am exciting to be part of the half maraton in [GEOGRAPHIC_DATA], because it h…"
click at [644, 175] on textarea "I am exciting to be part of the half-marathon in [GEOGRAPHIC_DATA], because it …" at bounding box center [812, 400] width 433 height 474
click at [1035, 192] on div "I am excited to be part of the half-marathon in [GEOGRAPHIC_DATA], because it h…" at bounding box center [812, 399] width 457 height 502
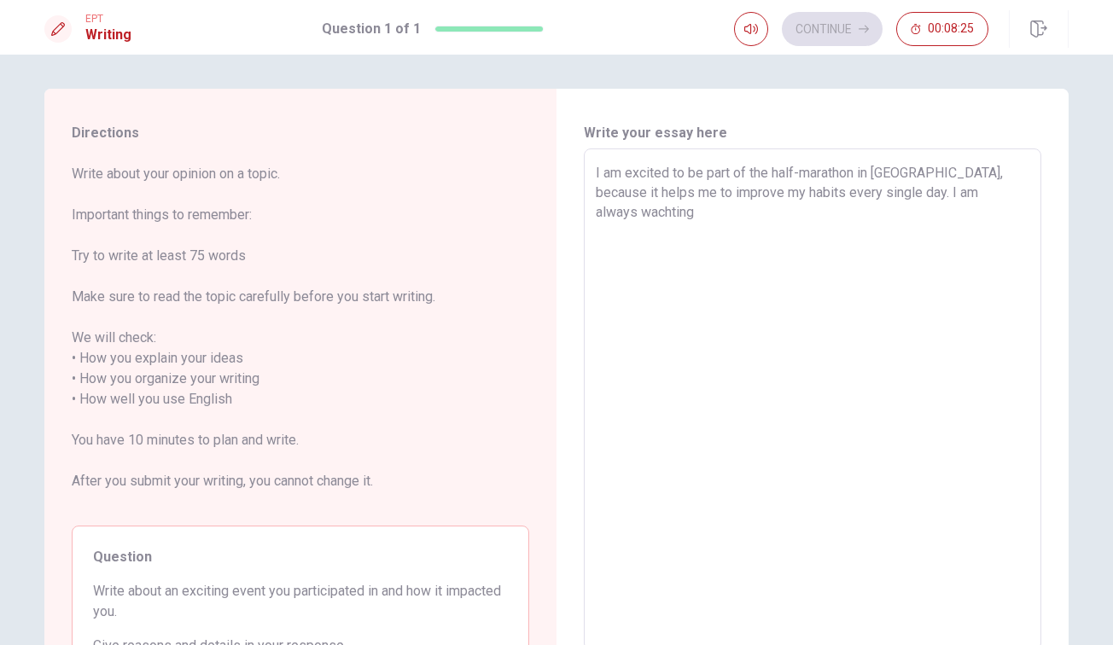
click at [1021, 196] on textarea "I am excited to be part of the half-marathon in [GEOGRAPHIC_DATA], because it h…" at bounding box center [812, 400] width 433 height 474
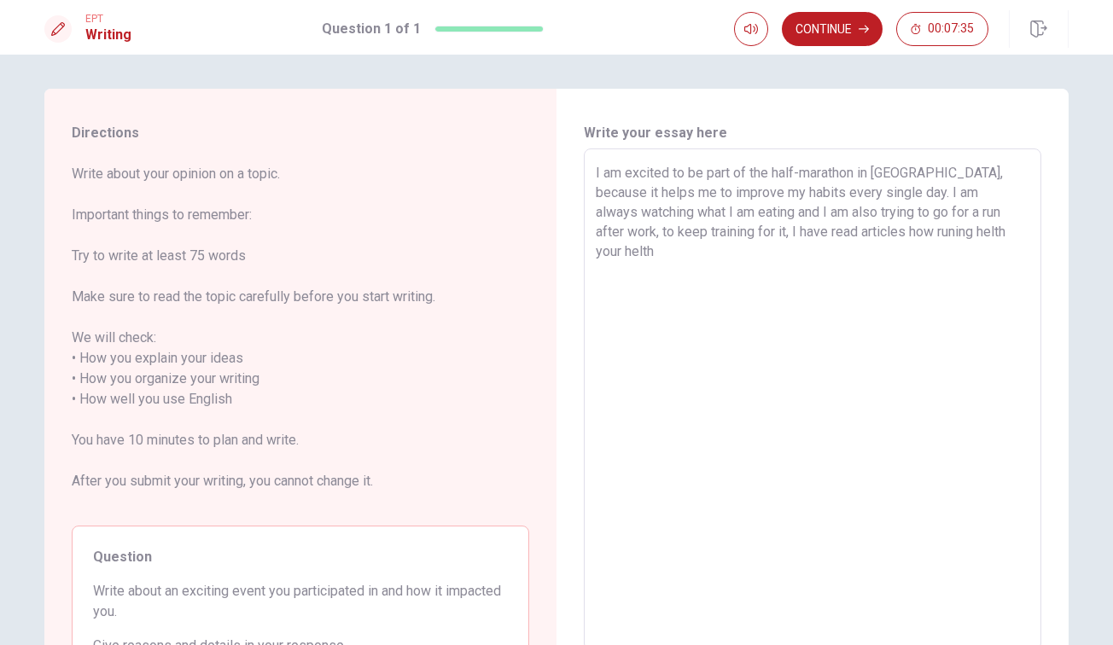
click at [1006, 236] on textarea "I am excited to be part of the half-marathon in [GEOGRAPHIC_DATA], because it h…" at bounding box center [812, 400] width 433 height 474
click at [702, 256] on textarea "I am excited to be part of the half-marathon in [GEOGRAPHIC_DATA], because it h…" at bounding box center [812, 400] width 433 height 474
click at [756, 254] on textarea "I am excited to be part of the half-marathon in [GEOGRAPHIC_DATA], because it h…" at bounding box center [812, 400] width 433 height 474
click at [822, 255] on textarea "I am excited to be part of the half-marathon in [GEOGRAPHIC_DATA], because it h…" at bounding box center [812, 400] width 433 height 474
click at [990, 255] on textarea "I am excited to be part of the half-marathon in [GEOGRAPHIC_DATA], because it h…" at bounding box center [812, 400] width 433 height 474
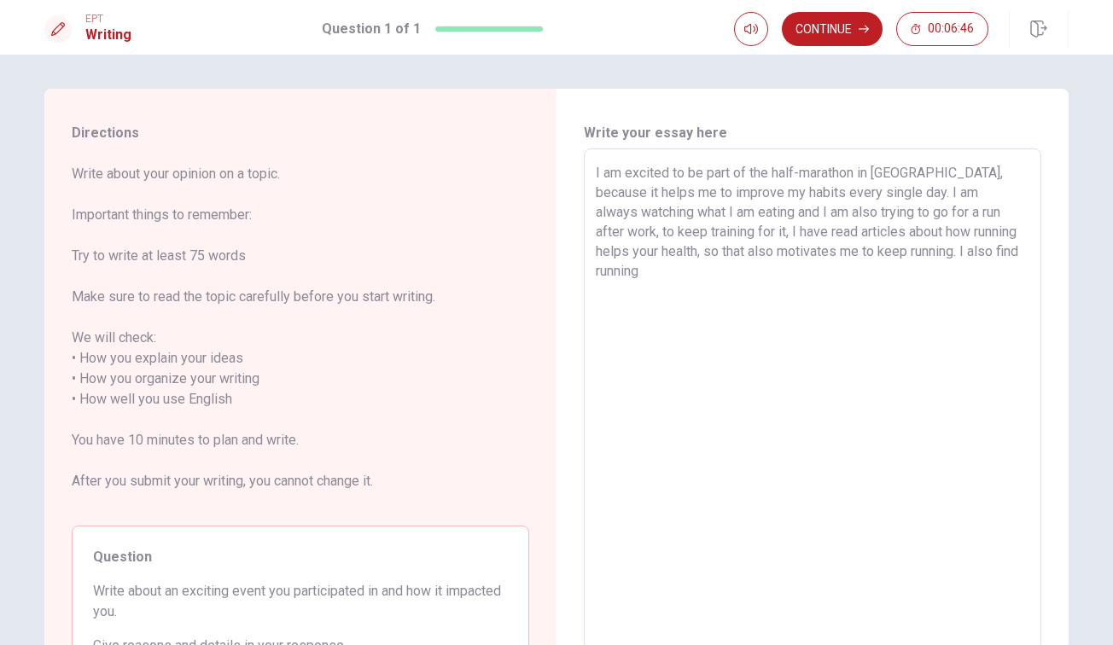
click at [1022, 253] on textarea "I am excited to be part of the half-marathon in [GEOGRAPHIC_DATA], because it h…" at bounding box center [812, 400] width 433 height 474
drag, startPoint x: 1017, startPoint y: 253, endPoint x: 1005, endPoint y: 253, distance: 11.9
click at [1005, 253] on textarea "I am excited to be part of the half-marathon in [GEOGRAPHIC_DATA], because it h…" at bounding box center [812, 400] width 433 height 474
drag, startPoint x: 1006, startPoint y: 253, endPoint x: 964, endPoint y: 255, distance: 41.9
click at [964, 255] on textarea "I am excited to be part of the half-marathon in [GEOGRAPHIC_DATA], because it h…" at bounding box center [812, 400] width 433 height 474
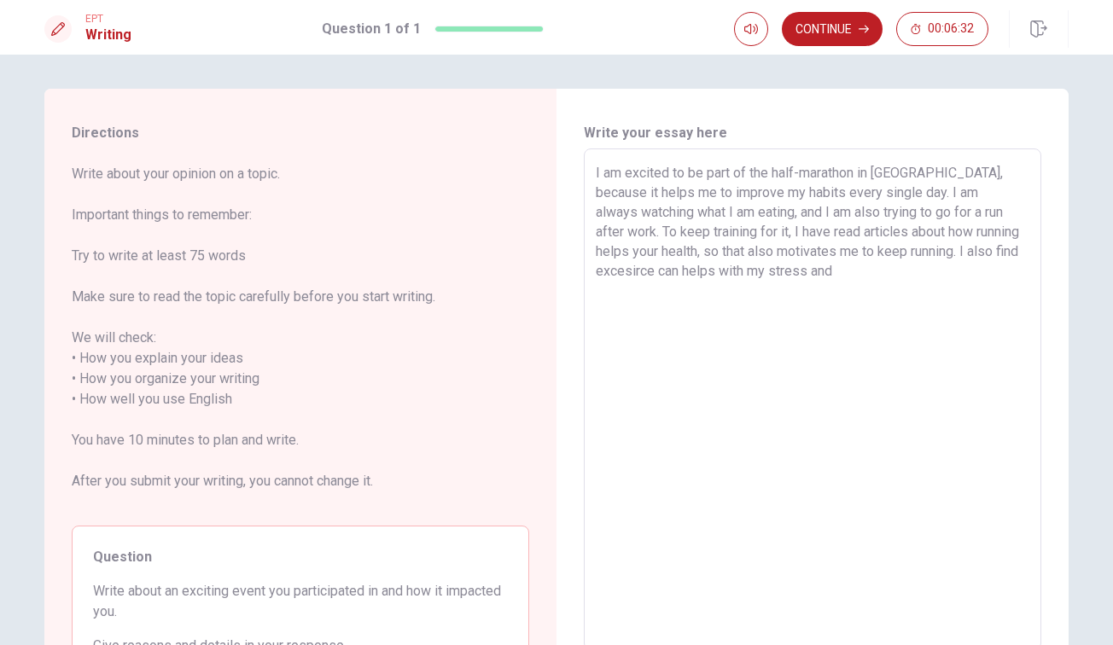
click at [805, 270] on textarea "I am excited to be part of the half-marathon in [GEOGRAPHIC_DATA], because it h…" at bounding box center [812, 400] width 433 height 474
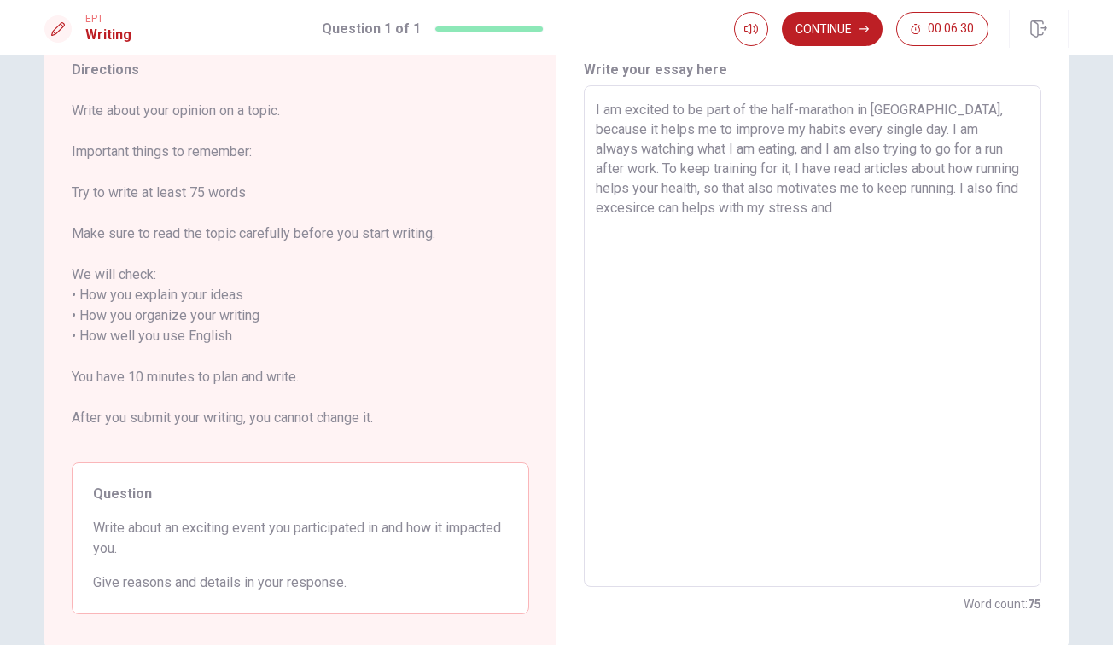
scroll to position [70, 0]
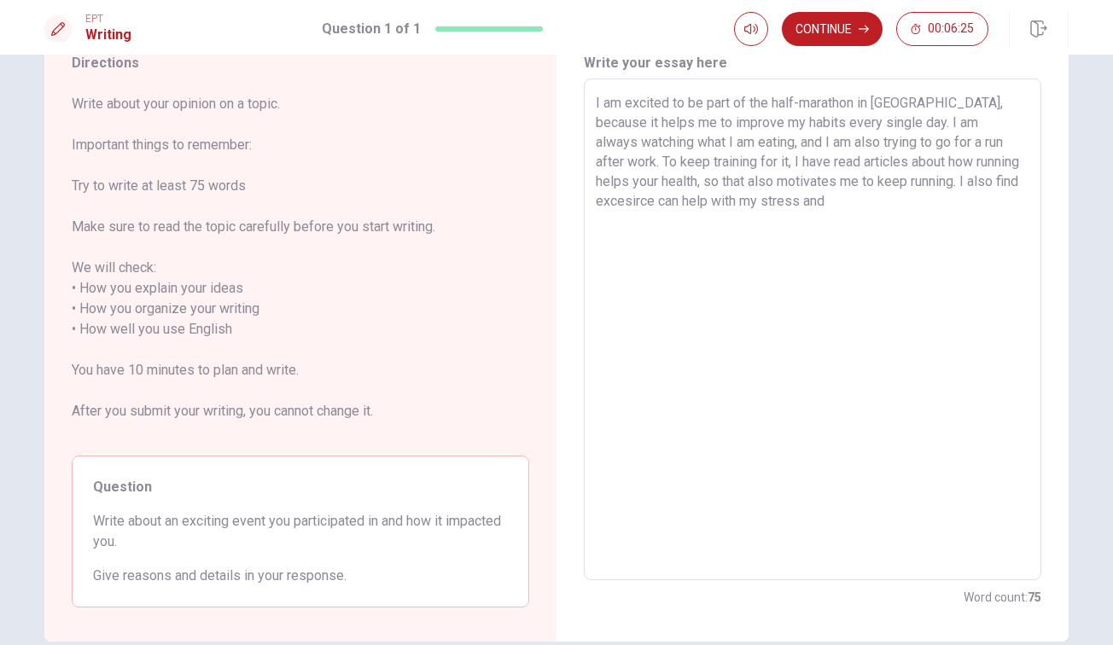
click at [787, 200] on textarea "I am excited to be part of the half-marathon in [GEOGRAPHIC_DATA], because it h…" at bounding box center [812, 330] width 433 height 474
click at [759, 232] on textarea "I am excited to be part of the half-marathon in [GEOGRAPHIC_DATA], because it h…" at bounding box center [812, 330] width 433 height 474
click at [654, 227] on textarea "I am excited to be part of the half-marathon in [GEOGRAPHIC_DATA], because it h…" at bounding box center [812, 330] width 433 height 474
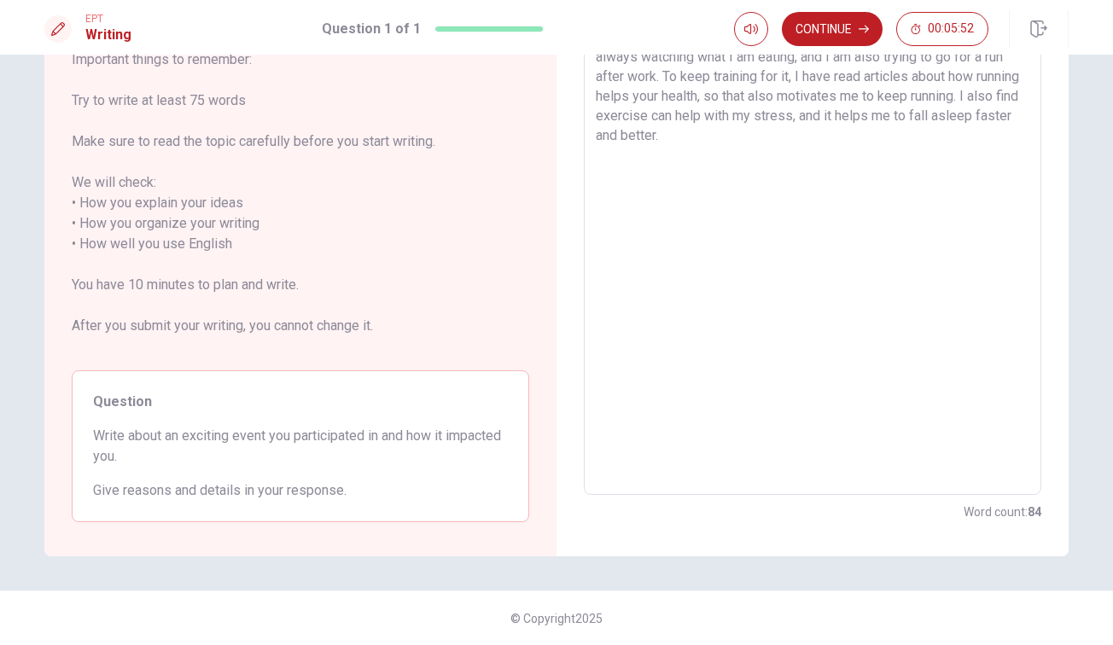
scroll to position [0, 0]
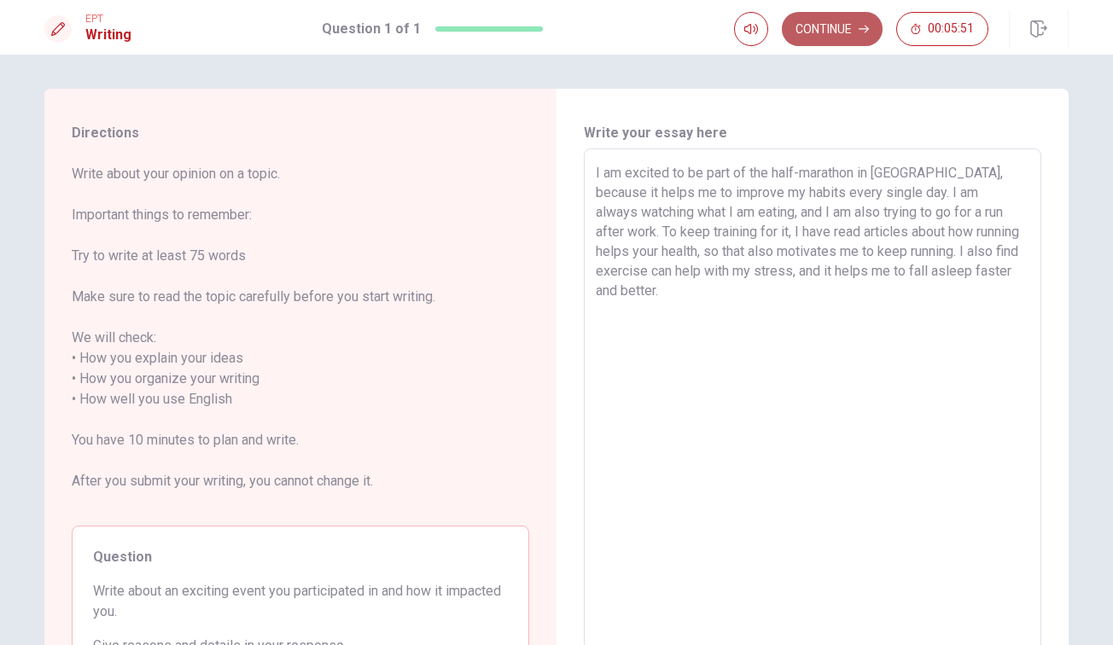
click at [817, 32] on button "Continue" at bounding box center [832, 29] width 101 height 34
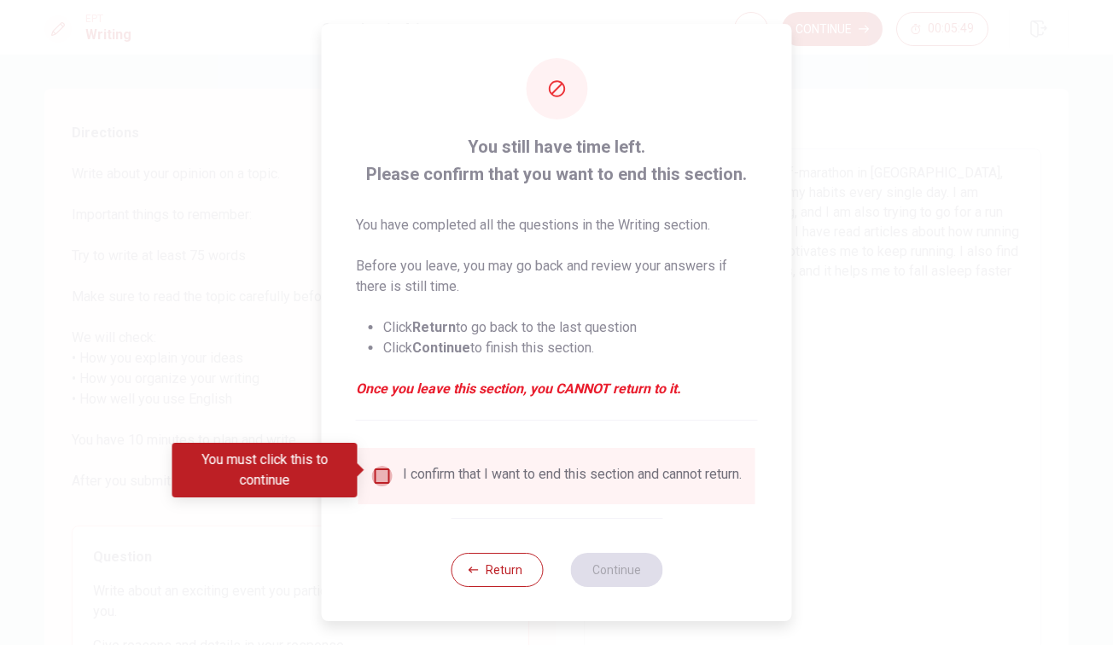
click at [380, 474] on input "You must click this to continue" at bounding box center [382, 476] width 20 height 20
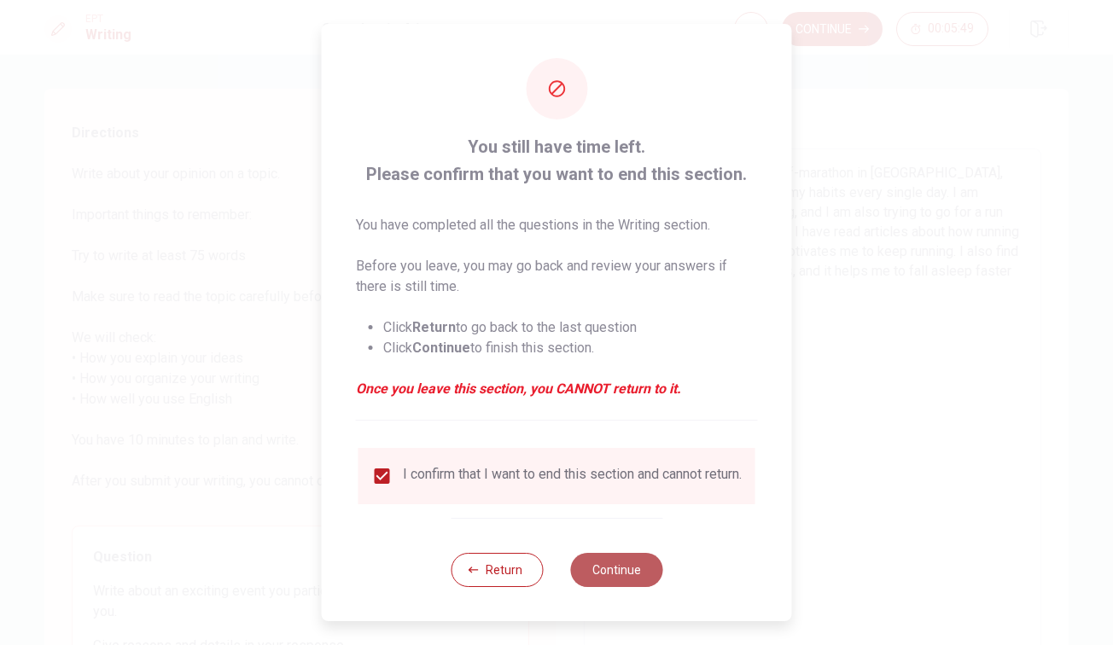
click at [628, 573] on button "Continue" at bounding box center [616, 570] width 92 height 34
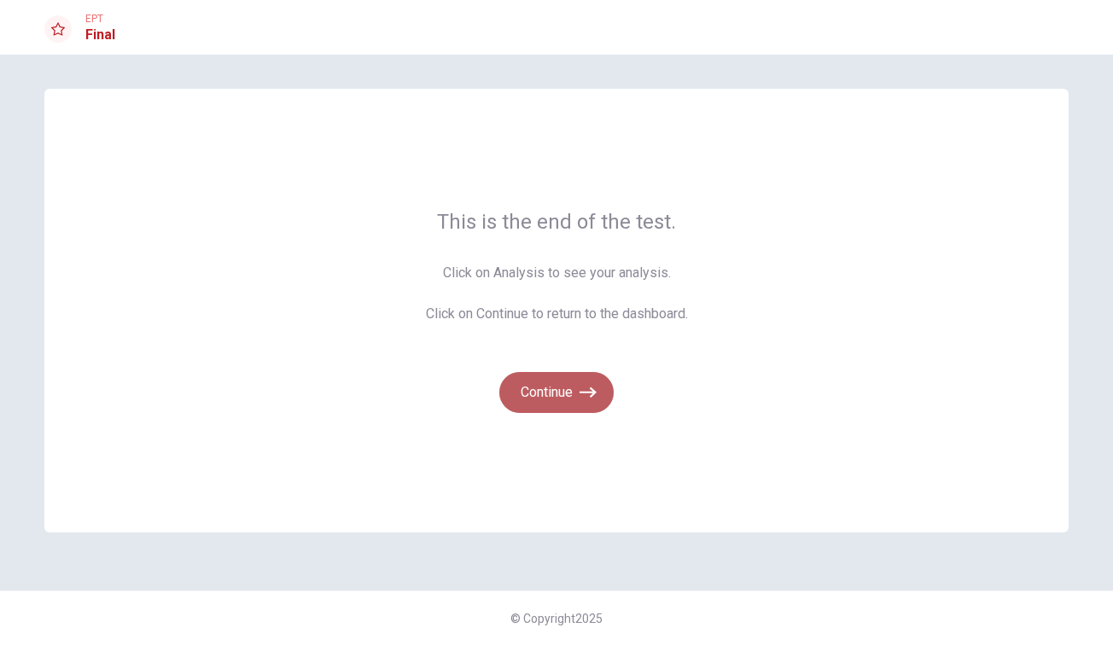
click at [572, 404] on button "Continue" at bounding box center [556, 392] width 114 height 41
